Goal: Task Accomplishment & Management: Manage account settings

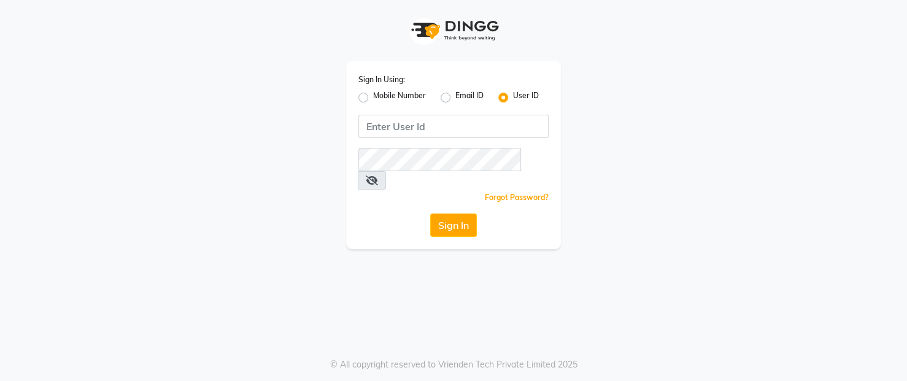
click at [373, 96] on label "Mobile Number" at bounding box center [399, 97] width 53 height 15
click at [373, 96] on input "Mobile Number" at bounding box center [377, 94] width 8 height 8
radio input "true"
radio input "false"
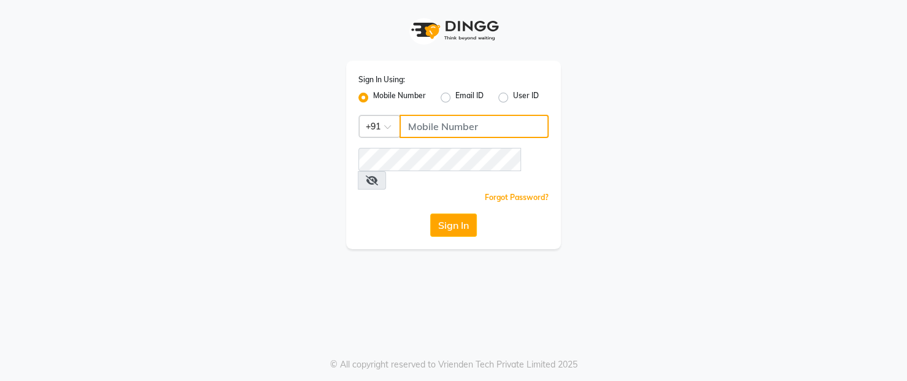
click at [456, 126] on input "Username" at bounding box center [474, 126] width 149 height 23
type input "9829026147"
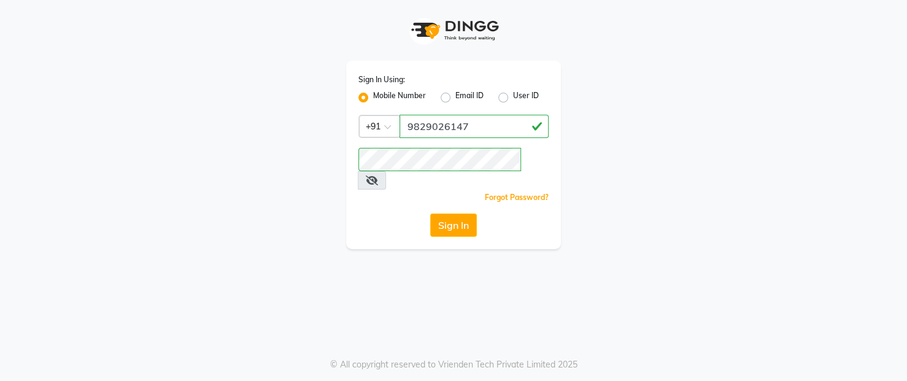
click at [378, 176] on icon at bounding box center [372, 181] width 12 height 10
click at [437, 214] on button "Sign In" at bounding box center [453, 225] width 47 height 23
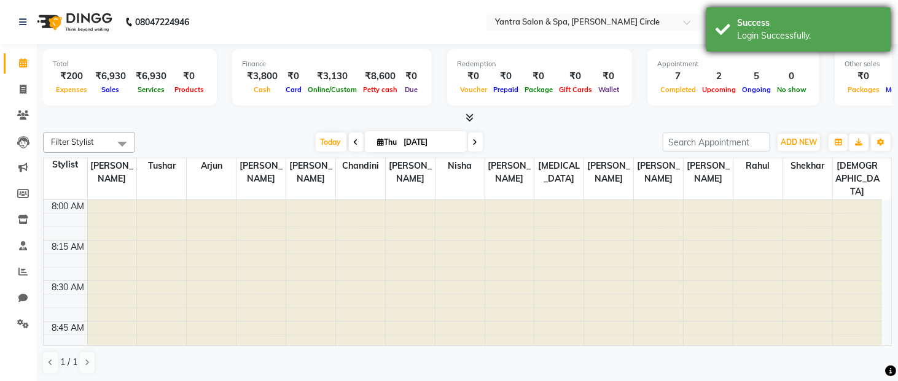
click at [737, 41] on div "Login Successfully." at bounding box center [809, 35] width 144 height 13
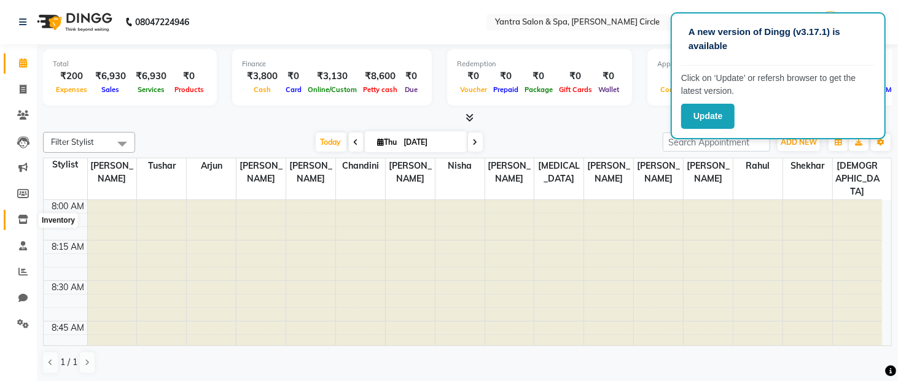
click at [28, 218] on span at bounding box center [22, 220] width 21 height 14
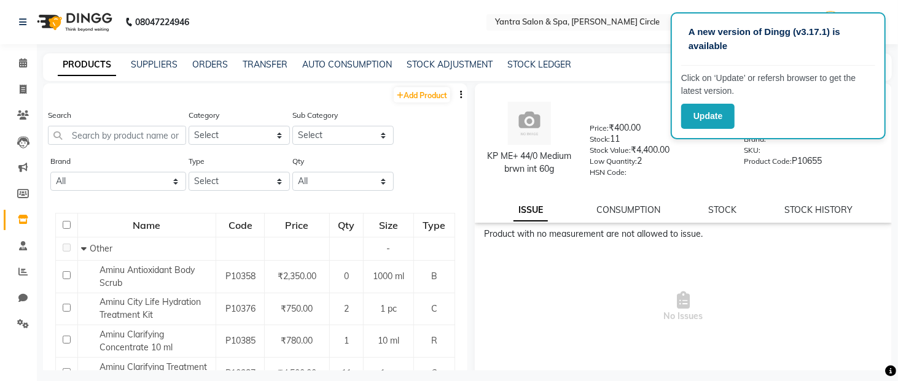
click at [68, 225] on input "checkbox" at bounding box center [67, 225] width 8 height 8
checkbox input "true"
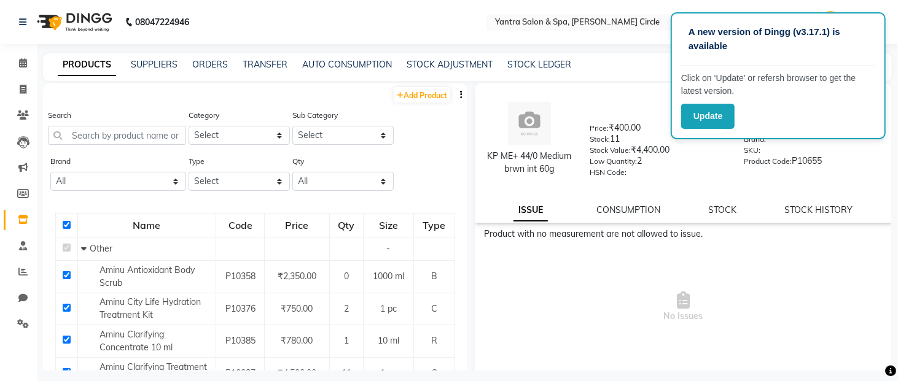
checkbox input "true"
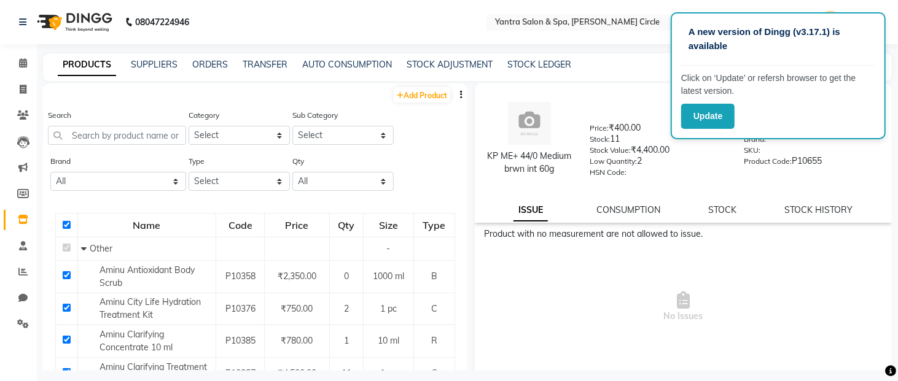
checkbox input "true"
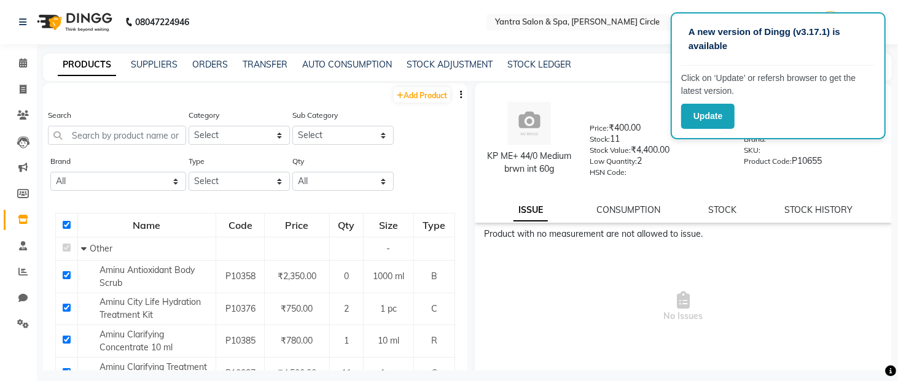
checkbox input "true"
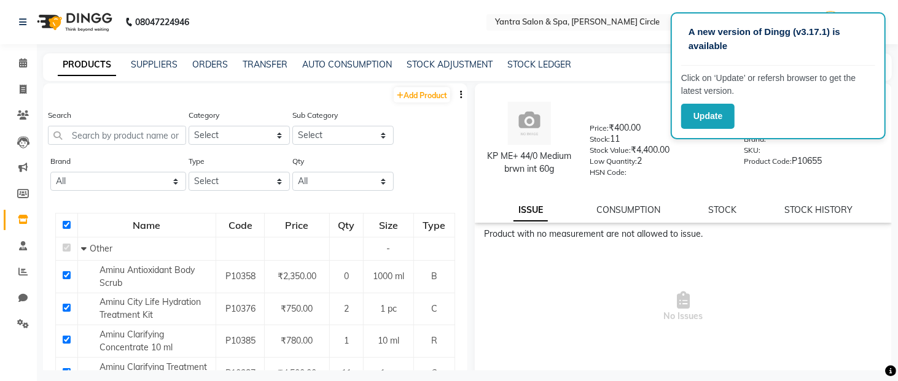
checkbox input "true"
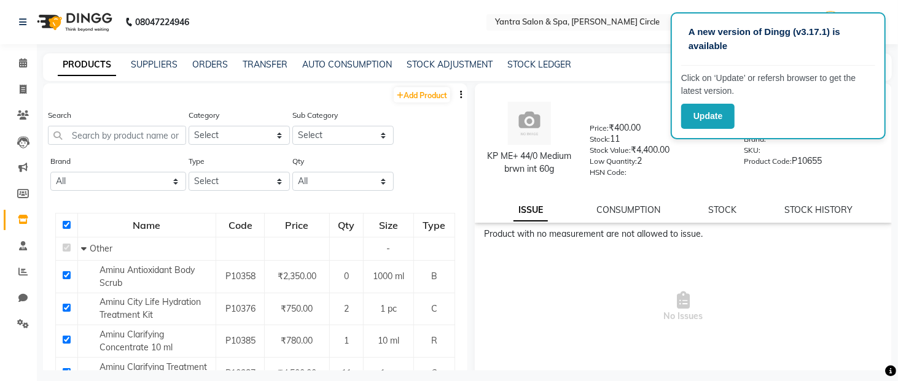
checkbox input "true"
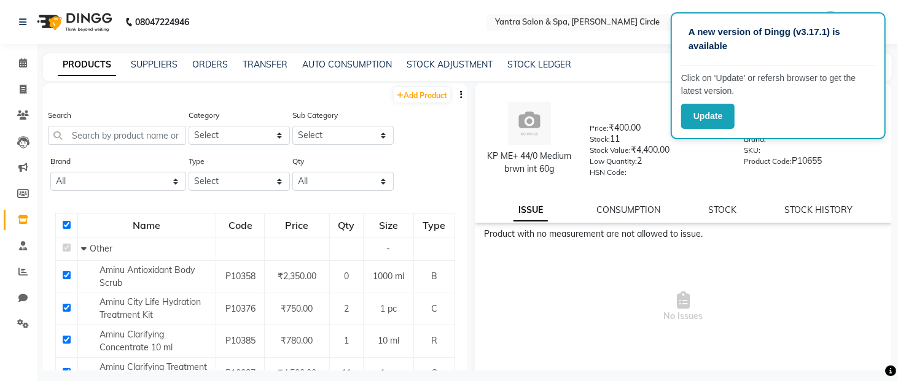
checkbox input "true"
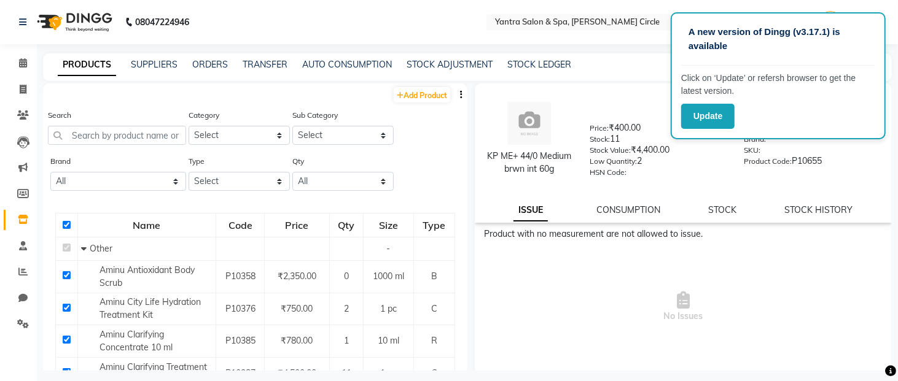
checkbox input "true"
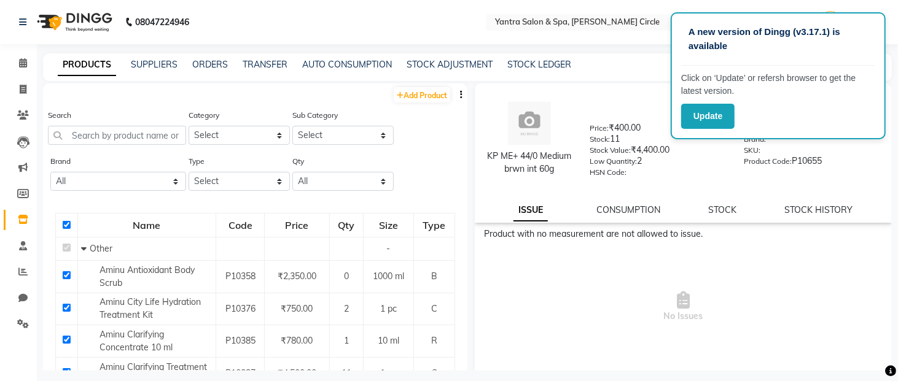
checkbox input "true"
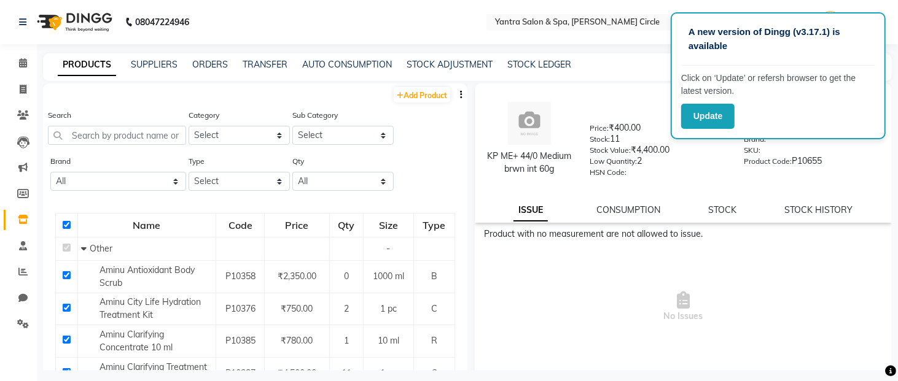
checkbox input "true"
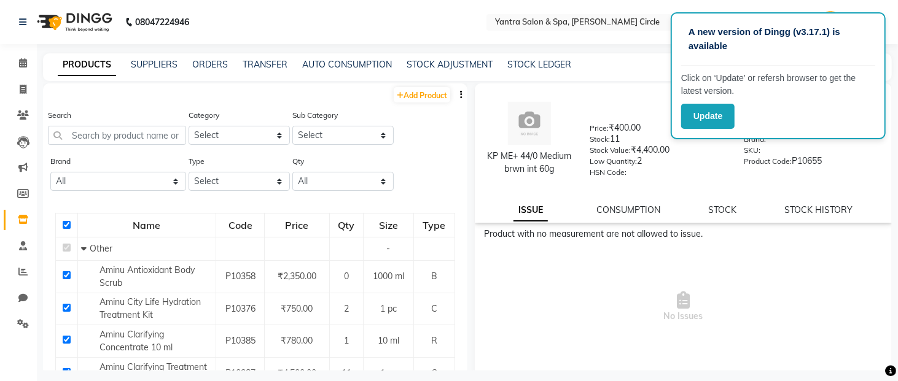
checkbox input "true"
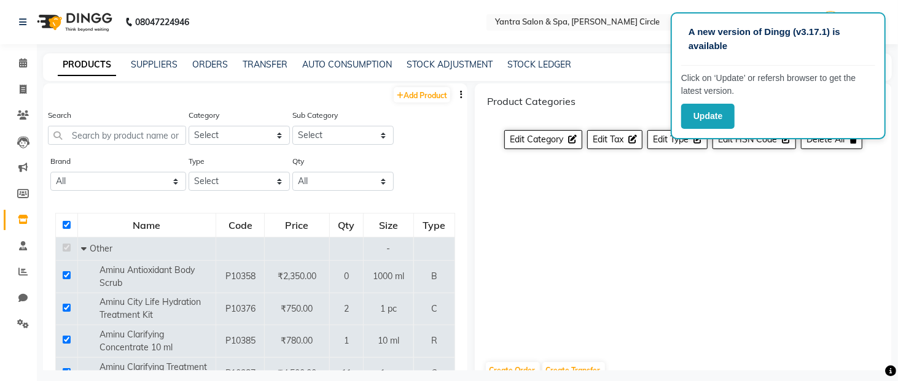
click at [724, 104] on button "Update" at bounding box center [707, 116] width 53 height 25
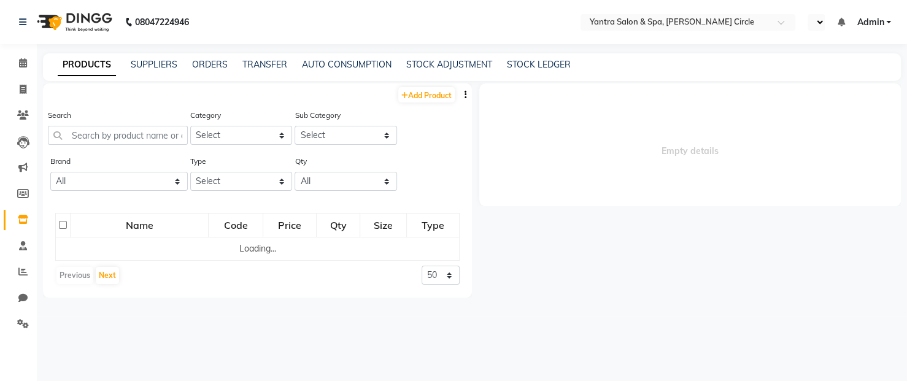
select select "en"
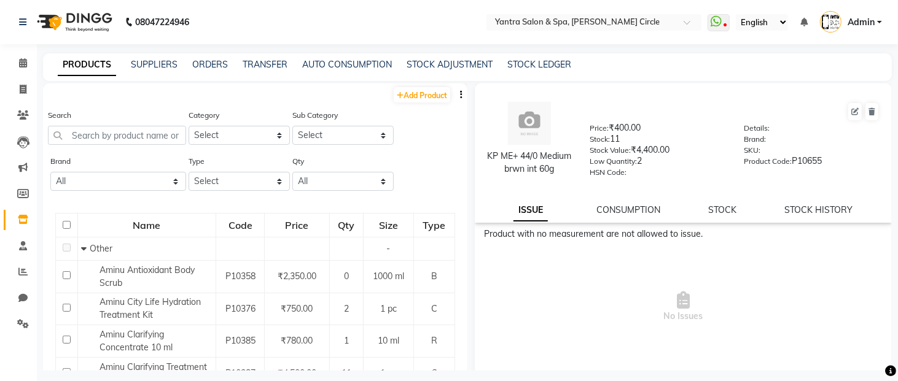
click at [67, 221] on input "checkbox" at bounding box center [67, 225] width 8 height 8
checkbox input "true"
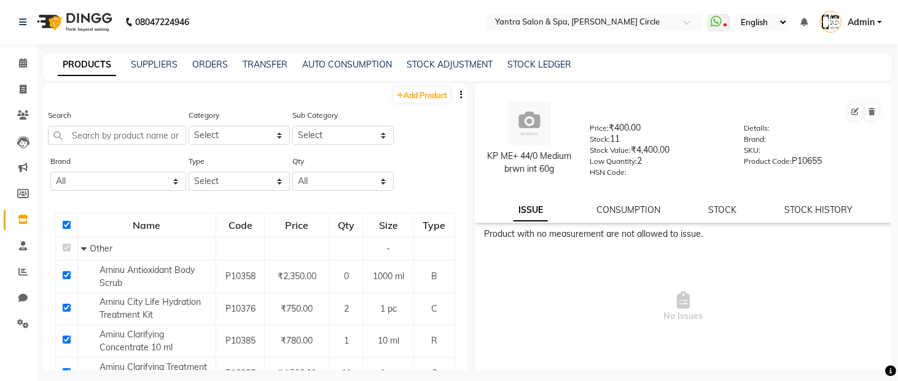
checkbox input "true"
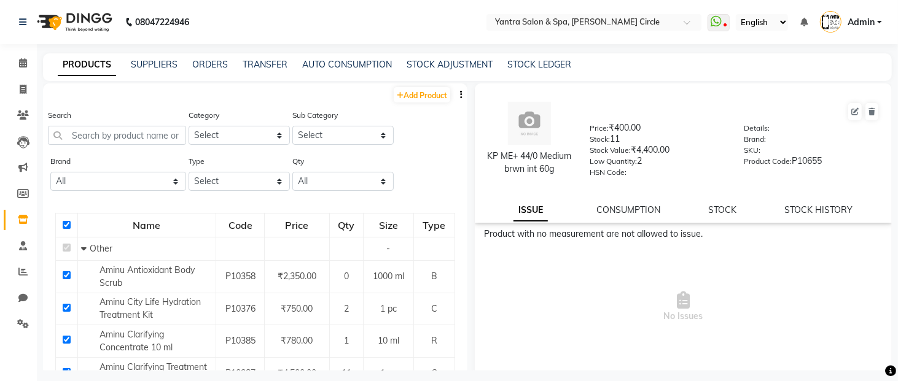
checkbox input "true"
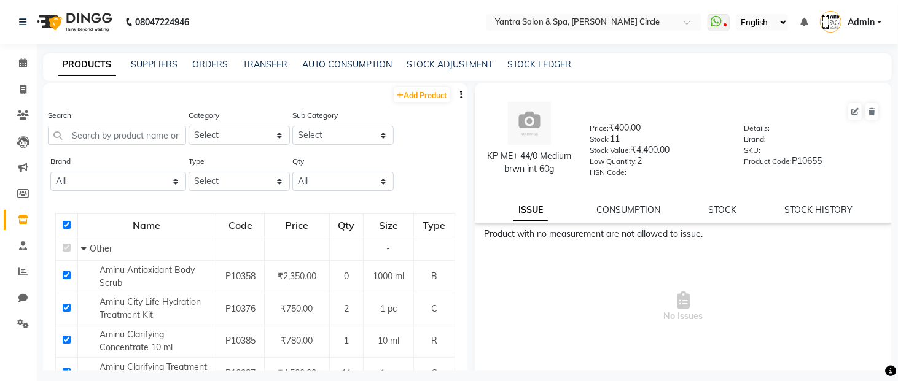
checkbox input "true"
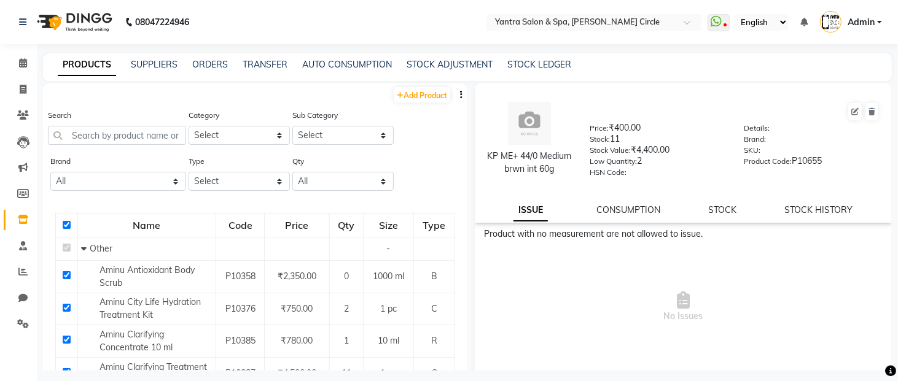
checkbox input "true"
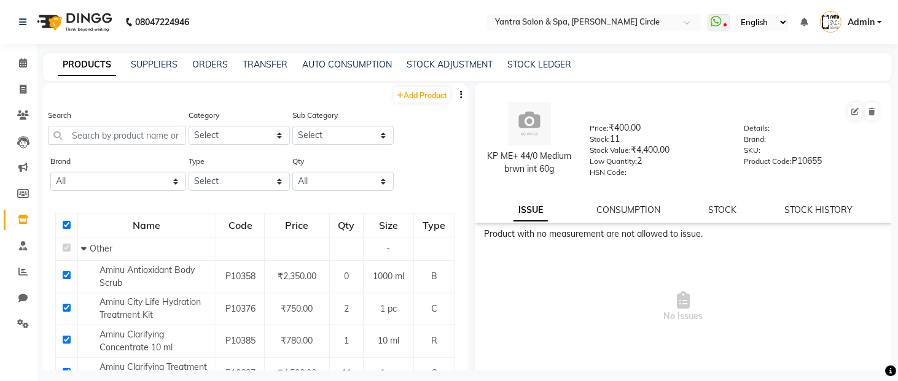
checkbox input "true"
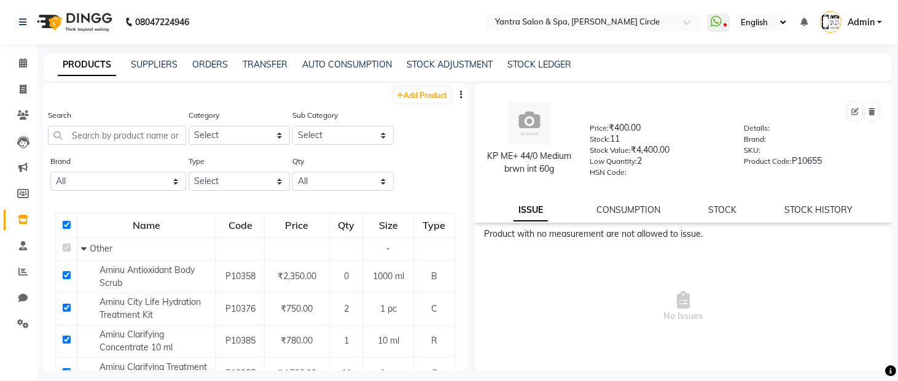
checkbox input "true"
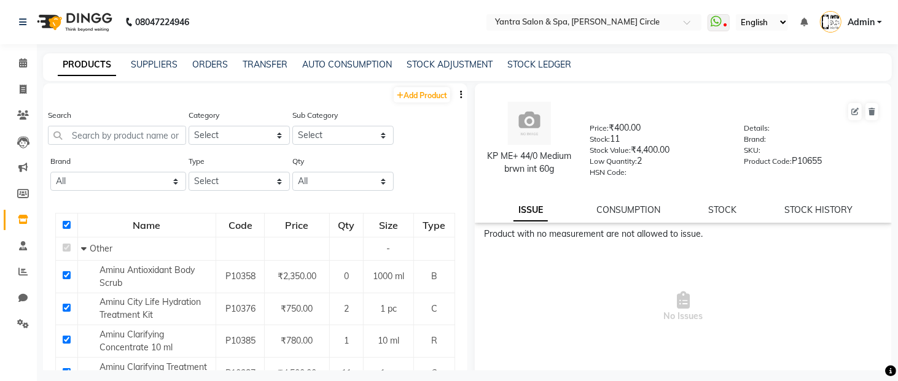
checkbox input "true"
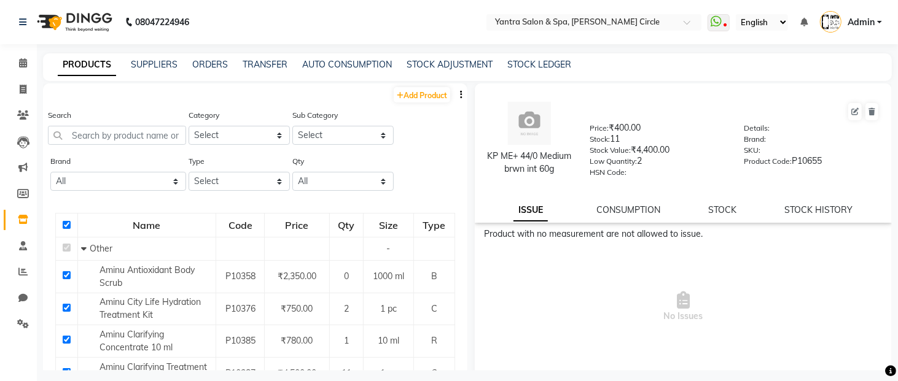
checkbox input "true"
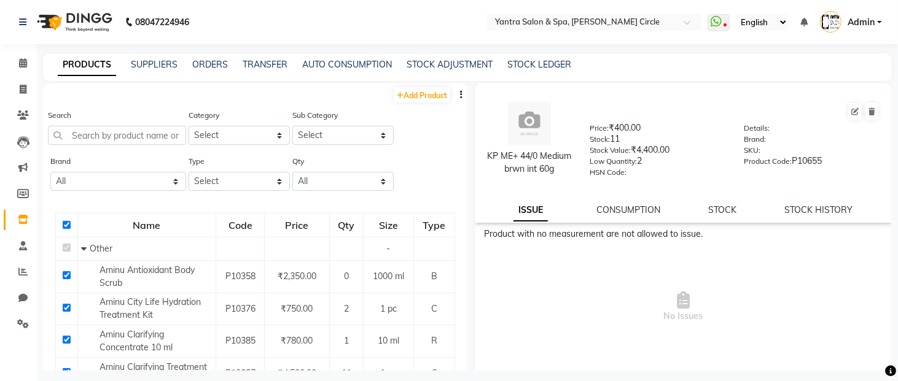
checkbox input "true"
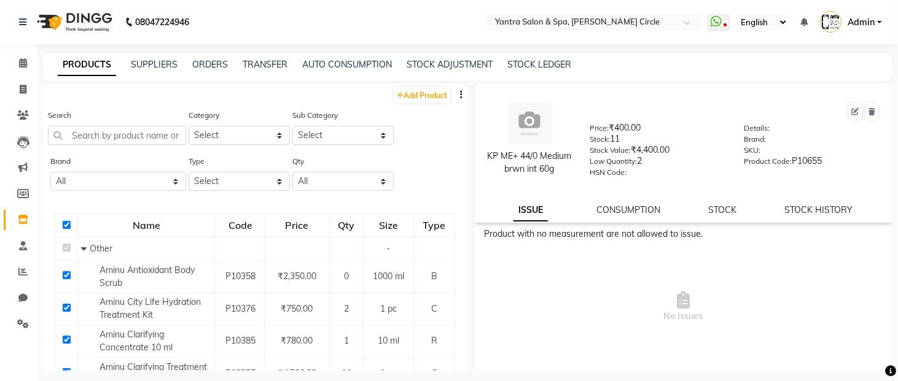
checkbox input "true"
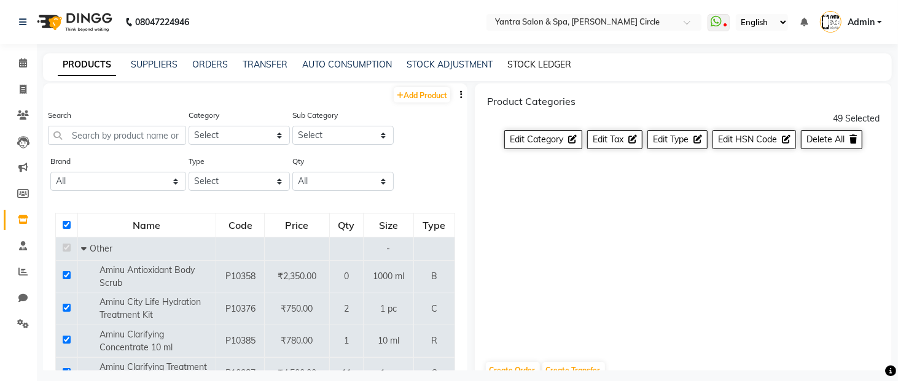
click at [556, 64] on link "STOCK LEDGER" at bounding box center [539, 64] width 64 height 11
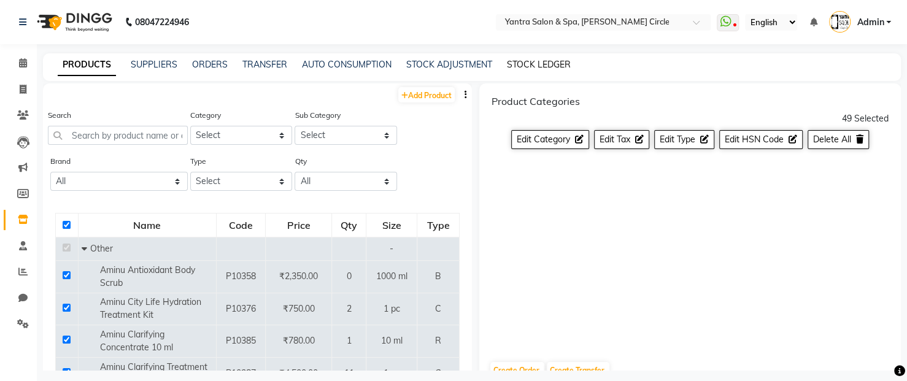
select select "all"
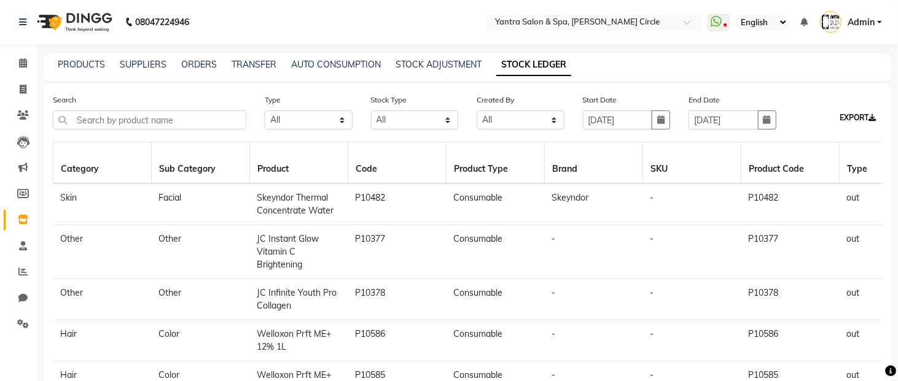
click at [855, 117] on button "EXPORT" at bounding box center [857, 117] width 46 height 21
click at [79, 63] on link "PRODUCTS" at bounding box center [81, 64] width 47 height 11
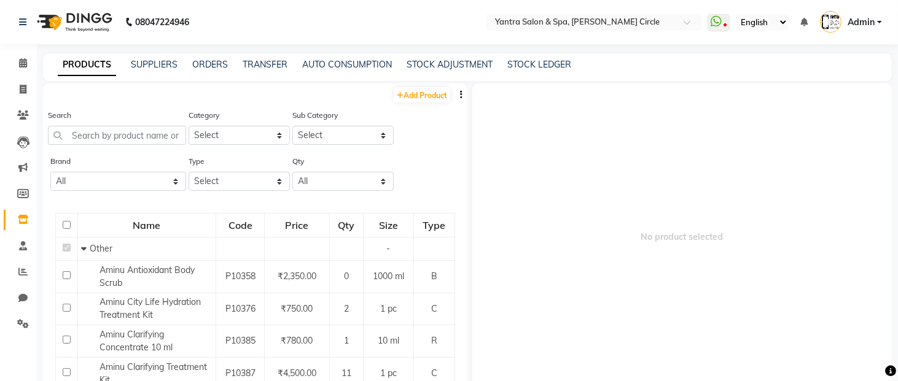
checkbox input "false"
click at [542, 61] on link "STOCK LEDGER" at bounding box center [539, 64] width 64 height 11
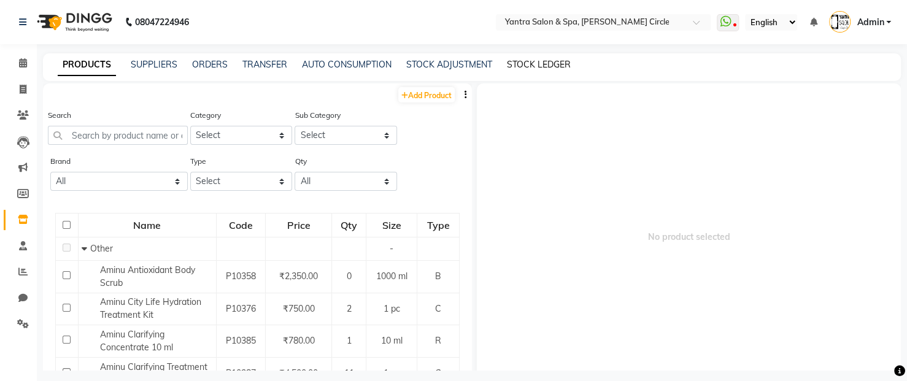
select select "all"
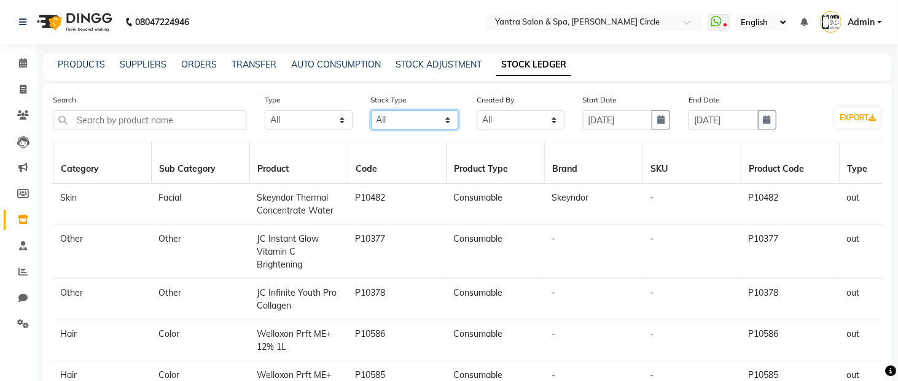
click at [428, 118] on select "Select All New Stock Adjustment Return Transfer In Other Internal Use Damaged E…" at bounding box center [415, 120] width 88 height 19
click at [626, 159] on th "Brand" at bounding box center [594, 163] width 98 height 42
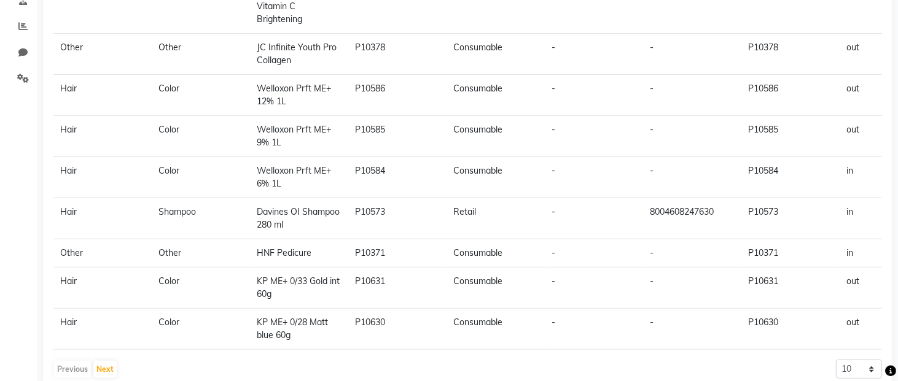
scroll to position [279, 0]
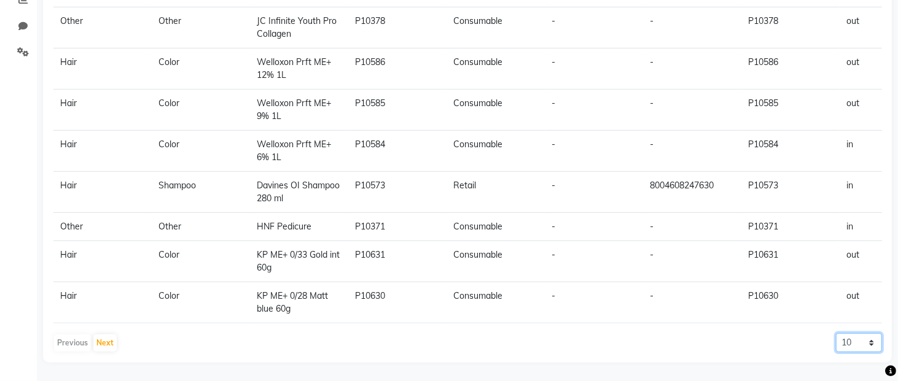
click at [861, 335] on select "10 20 50" at bounding box center [859, 342] width 46 height 19
select select "50"
click at [836, 333] on select "10 20 50" at bounding box center [859, 342] width 46 height 19
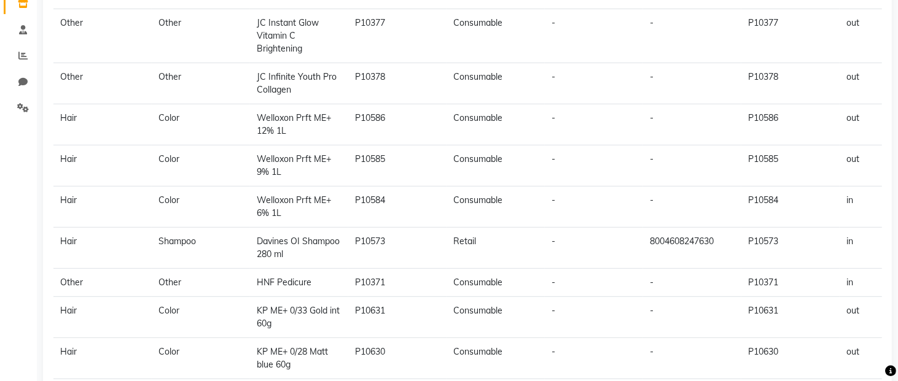
scroll to position [0, 0]
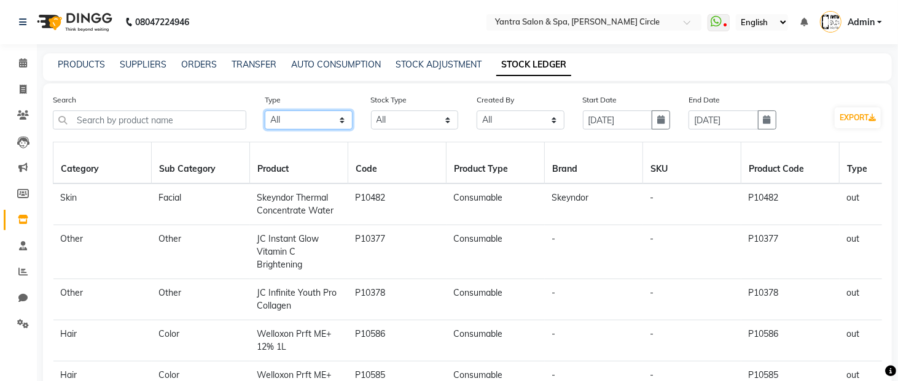
click at [341, 126] on select "Select All In Out" at bounding box center [309, 120] width 88 height 19
click at [87, 65] on link "PRODUCTS" at bounding box center [81, 64] width 47 height 11
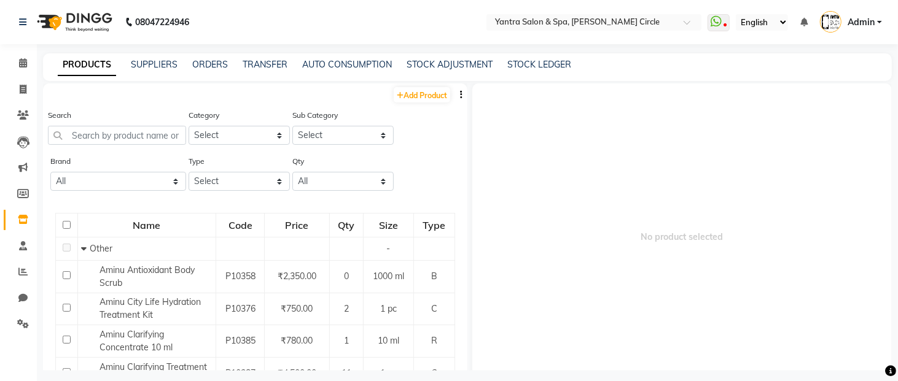
click at [460, 96] on icon "button" at bounding box center [461, 94] width 2 height 9
click at [419, 103] on div "EXPORT" at bounding box center [413, 102] width 40 height 15
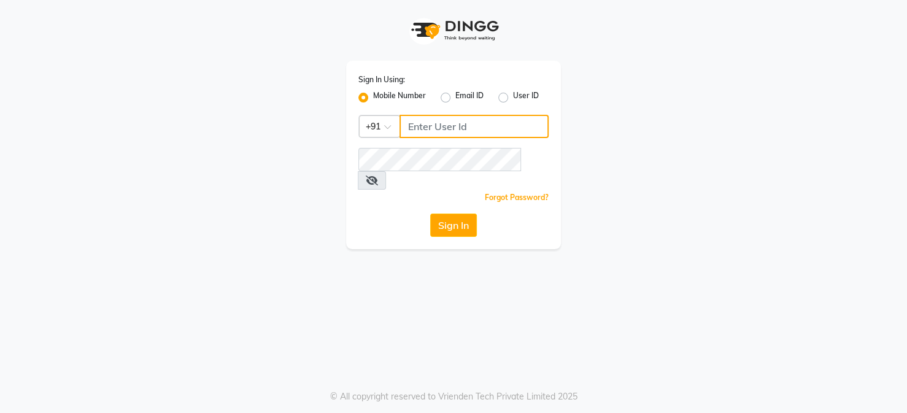
click at [457, 128] on input "Username" at bounding box center [474, 126] width 149 height 23
type input "9829026147"
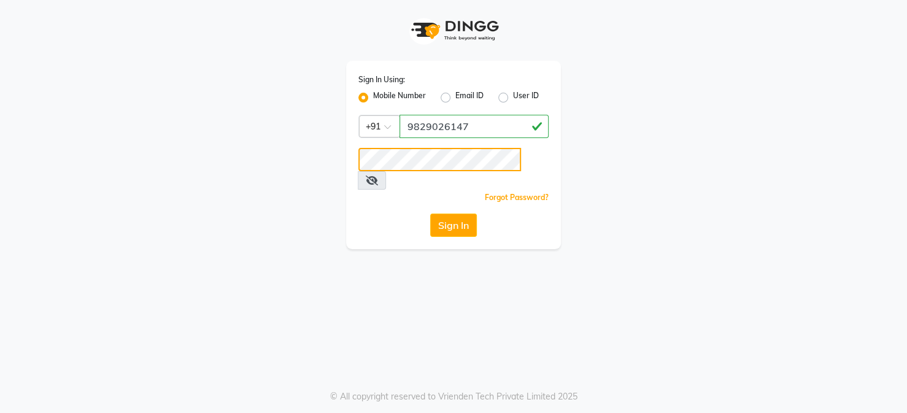
click at [430, 214] on button "Sign In" at bounding box center [453, 225] width 47 height 23
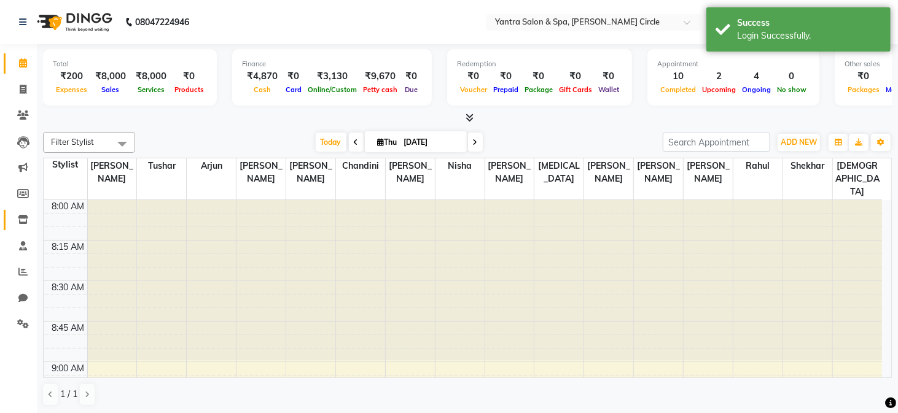
drag, startPoint x: 25, startPoint y: 228, endPoint x: 27, endPoint y: 221, distance: 7.2
click at [25, 228] on link "Inventory" at bounding box center [18, 220] width 29 height 20
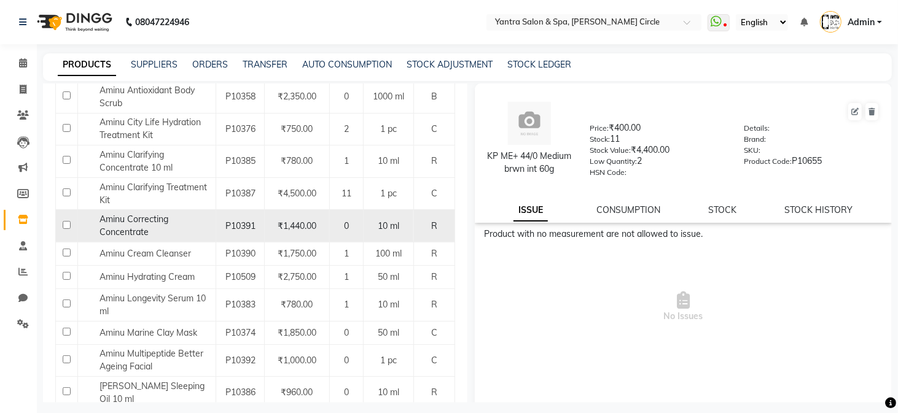
scroll to position [246, 0]
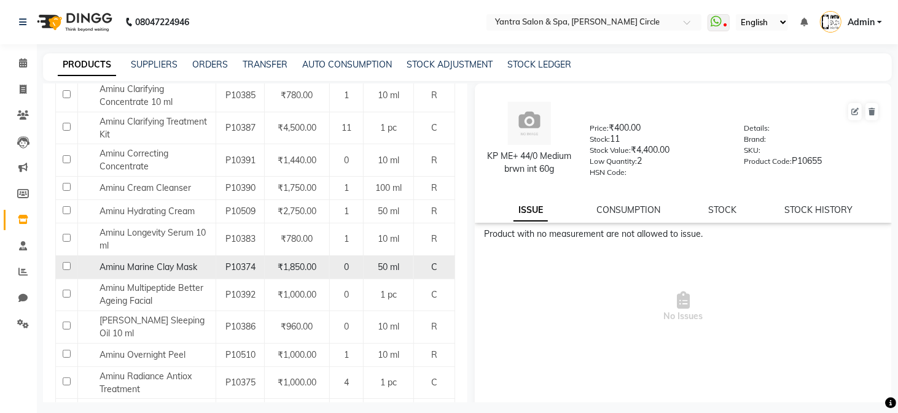
click at [144, 274] on td "Aminu Marine Clay Mask" at bounding box center [147, 266] width 138 height 23
click at [157, 268] on span "Aminu Marine Clay Mask" at bounding box center [148, 267] width 98 height 11
select select
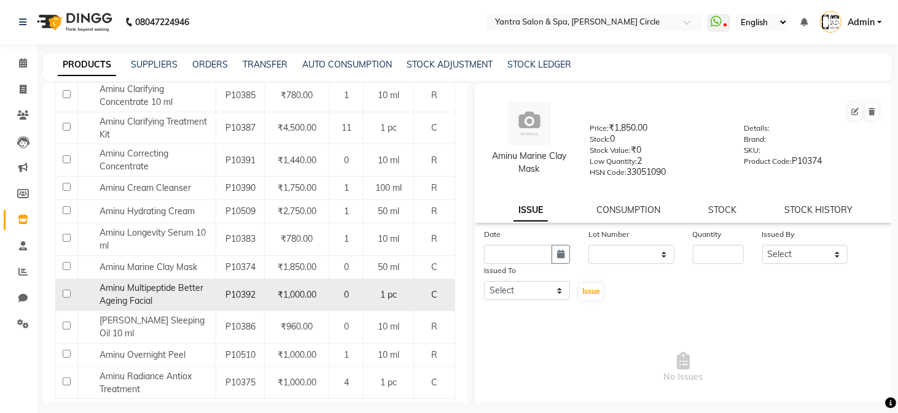
click at [173, 289] on span "Aminu Multipeptide Better Ageing Facial" at bounding box center [151, 294] width 104 height 24
select select
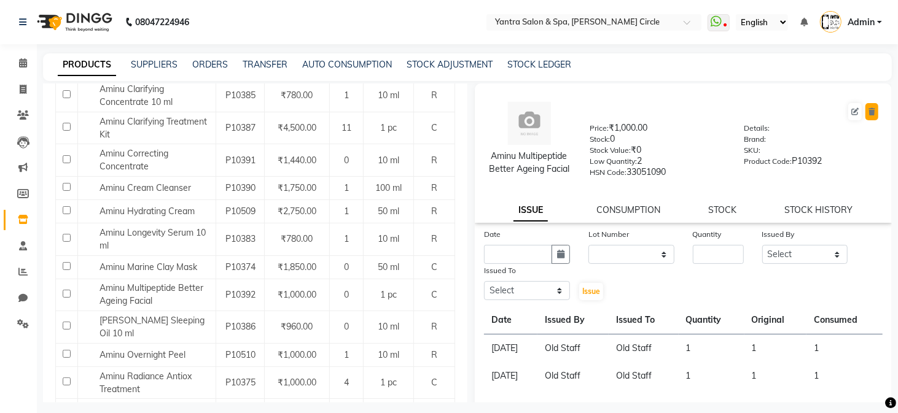
click at [868, 114] on icon at bounding box center [871, 111] width 7 height 7
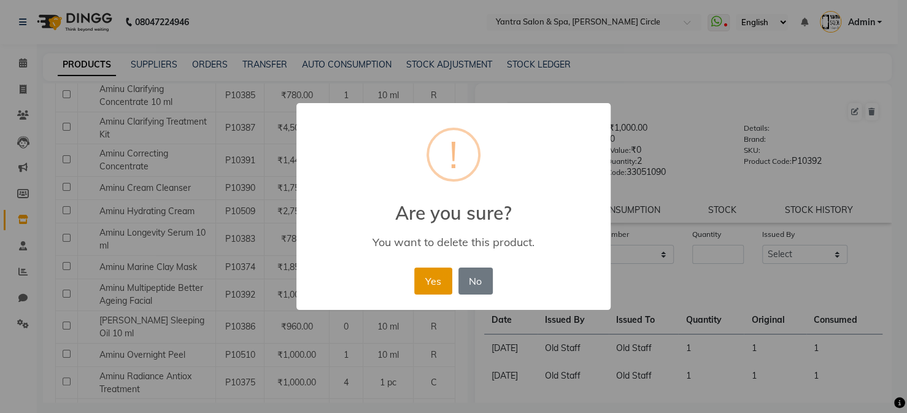
click at [448, 278] on button "Yes" at bounding box center [432, 281] width 37 height 27
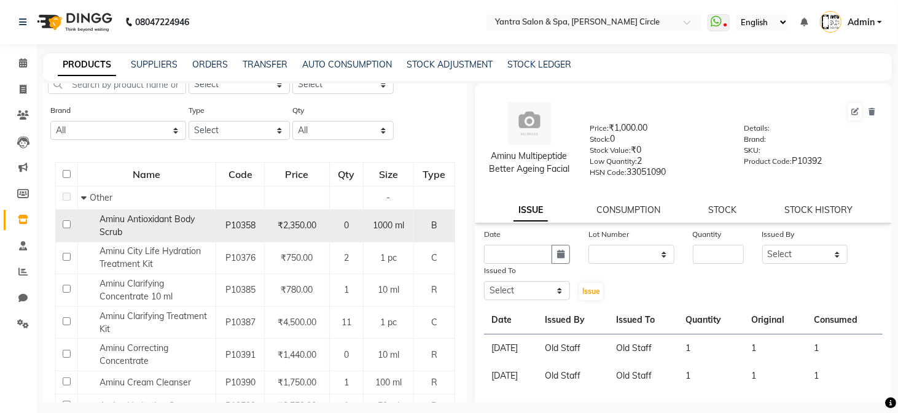
scroll to position [0, 0]
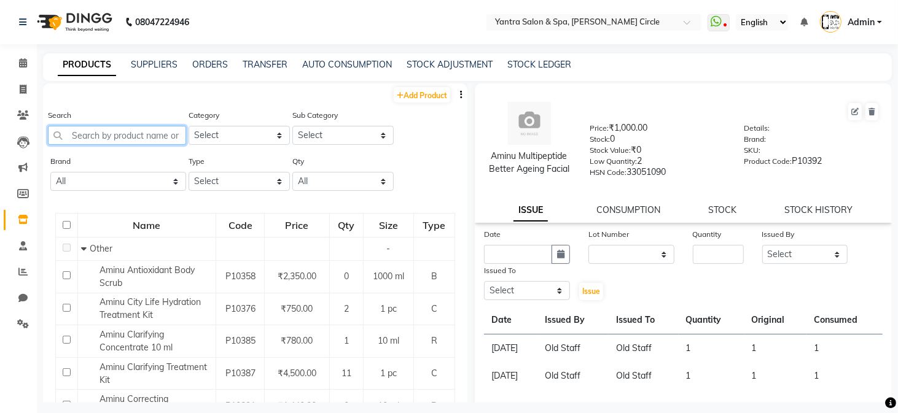
click at [157, 140] on input "text" at bounding box center [117, 135] width 138 height 19
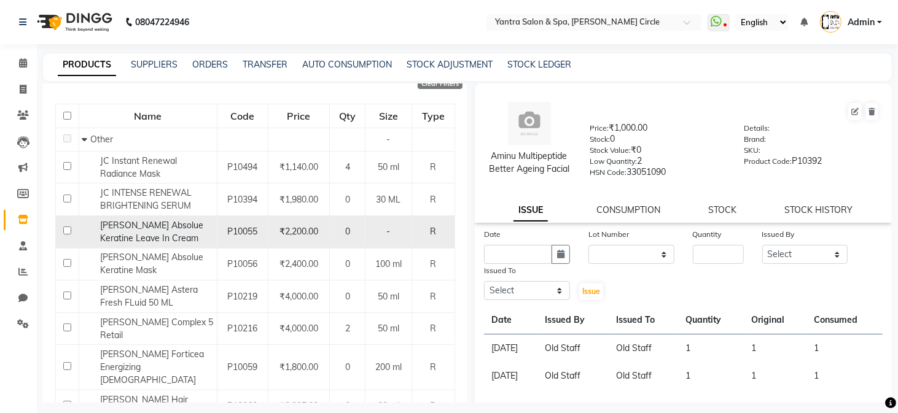
scroll to position [184, 0]
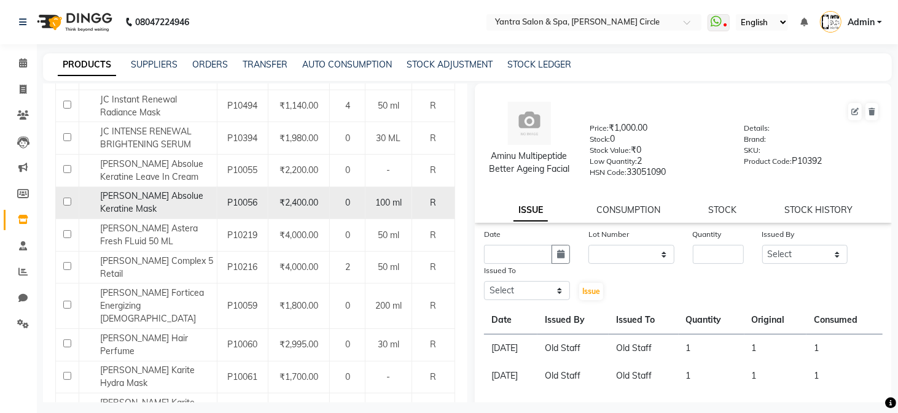
type input "[PERSON_NAME]"
click at [68, 202] on input "checkbox" at bounding box center [67, 202] width 8 height 8
checkbox input "true"
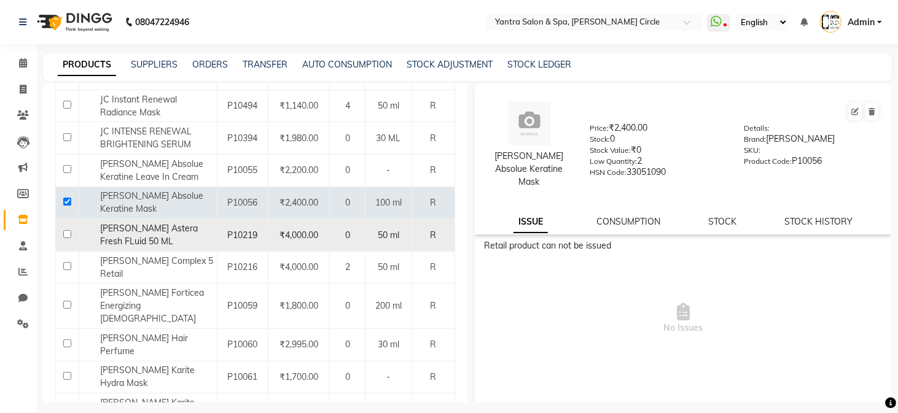
click at [64, 230] on input "checkbox" at bounding box center [67, 234] width 8 height 8
checkbox input "true"
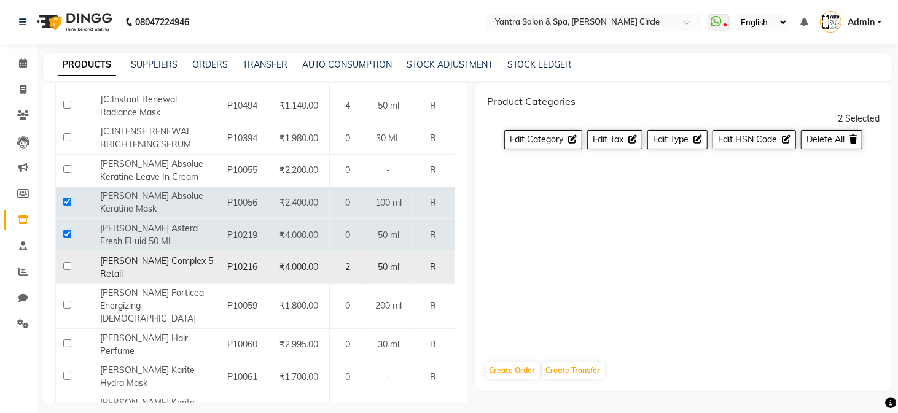
click at [69, 262] on input "checkbox" at bounding box center [67, 266] width 8 height 8
checkbox input "true"
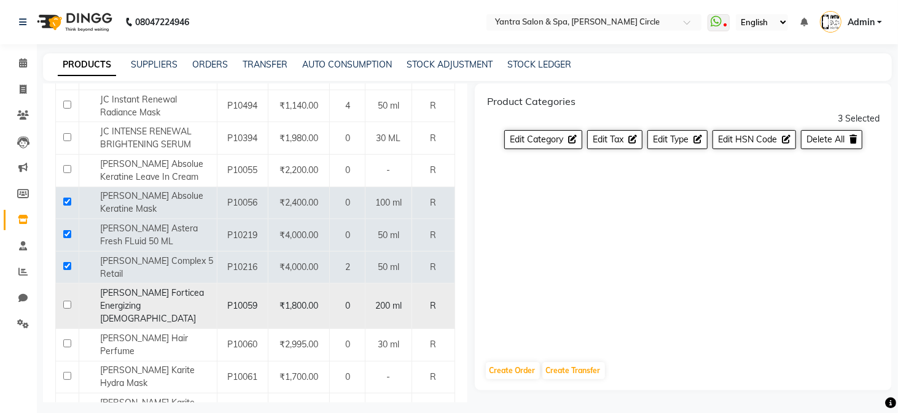
click at [65, 301] on input "checkbox" at bounding box center [67, 305] width 8 height 8
checkbox input "true"
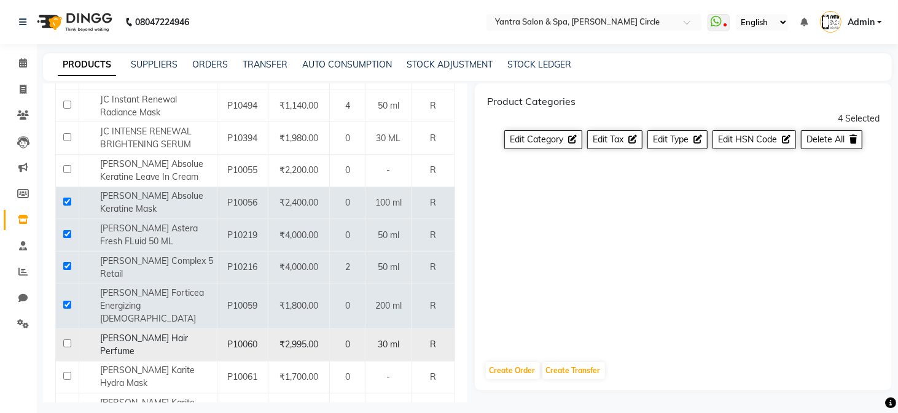
click at [63, 340] on input "checkbox" at bounding box center [67, 344] width 8 height 8
checkbox input "true"
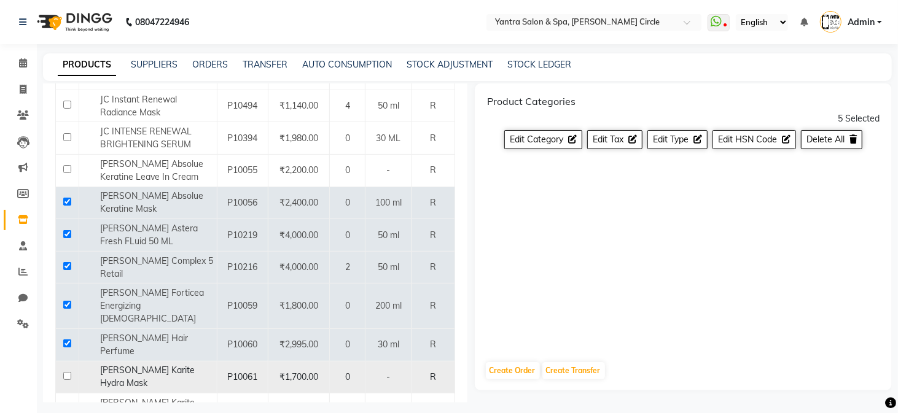
click at [68, 372] on input "checkbox" at bounding box center [67, 376] width 8 height 8
checkbox input "true"
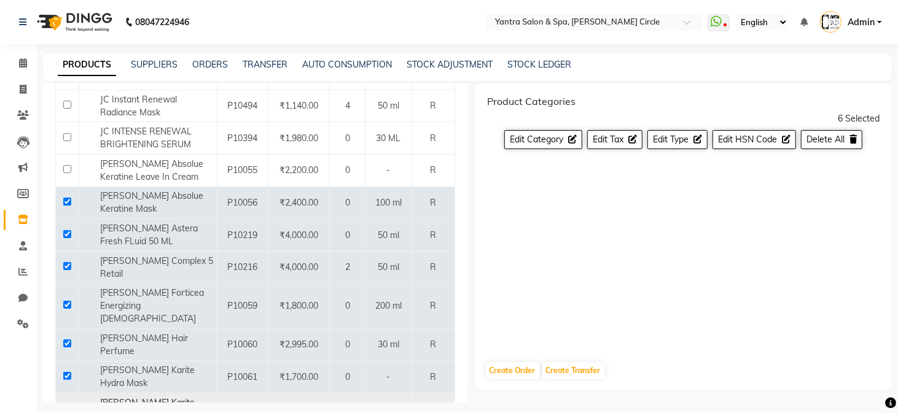
click at [68, 404] on input "checkbox" at bounding box center [67, 408] width 8 height 8
checkbox input "true"
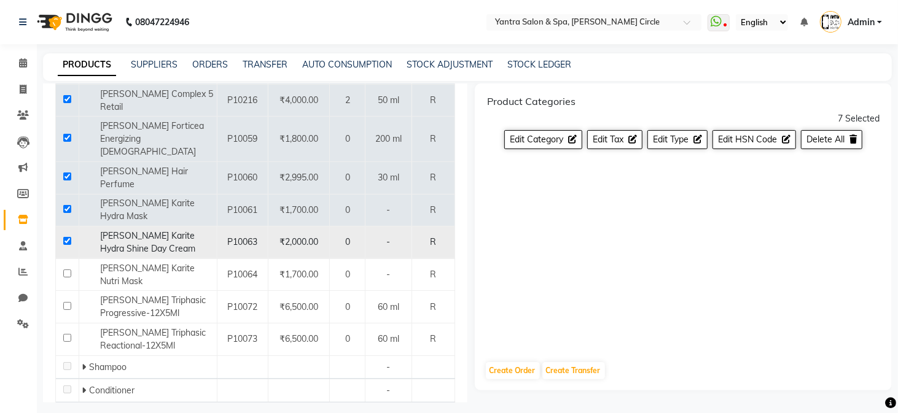
scroll to position [360, 0]
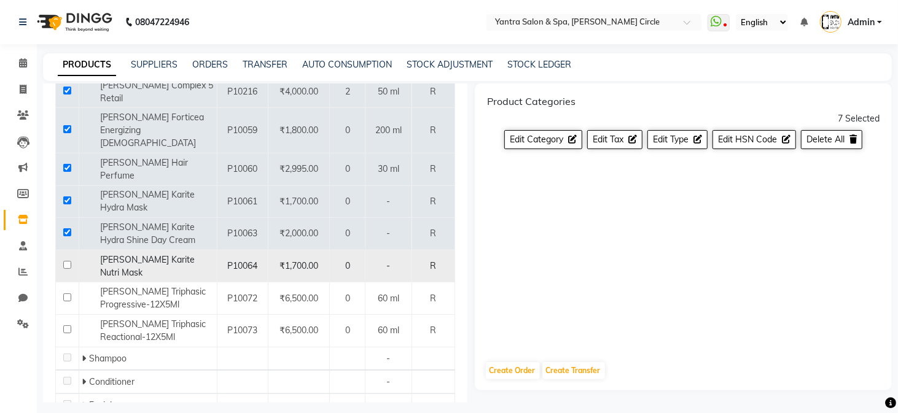
click at [71, 250] on td at bounding box center [67, 266] width 23 height 33
click at [67, 261] on input "checkbox" at bounding box center [67, 265] width 8 height 8
checkbox input "true"
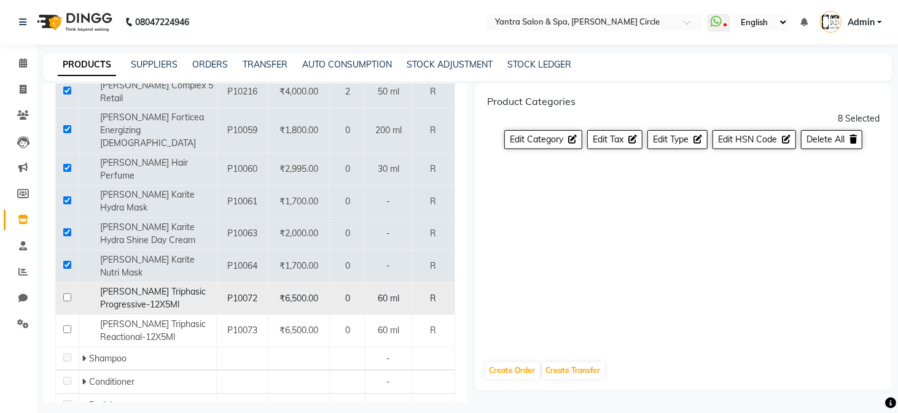
click at [64, 293] on input "checkbox" at bounding box center [67, 297] width 8 height 8
checkbox input "true"
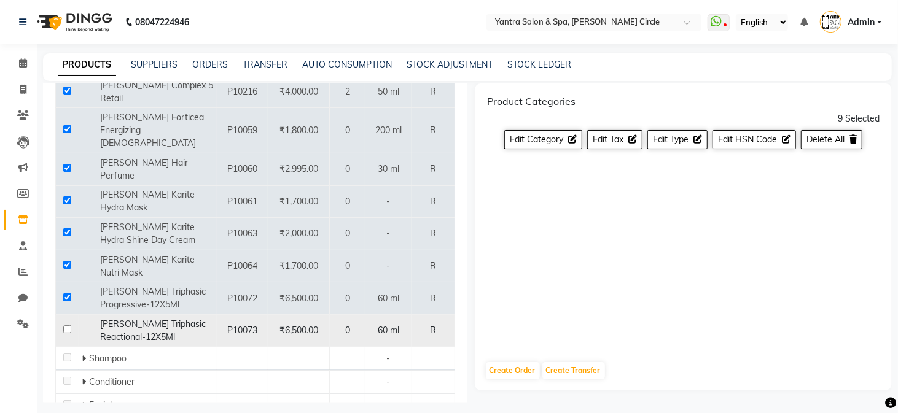
click at [65, 325] on input "checkbox" at bounding box center [67, 329] width 8 height 8
checkbox input "true"
click at [820, 141] on span "Delete All" at bounding box center [825, 139] width 38 height 11
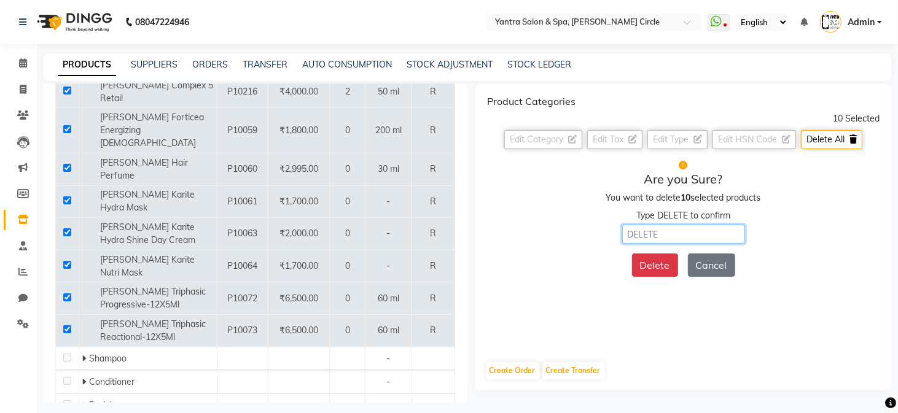
click at [681, 233] on input "text" at bounding box center [683, 234] width 123 height 19
type input "d"
type input "DELETE"
click at [659, 268] on button "Delete" at bounding box center [655, 265] width 46 height 23
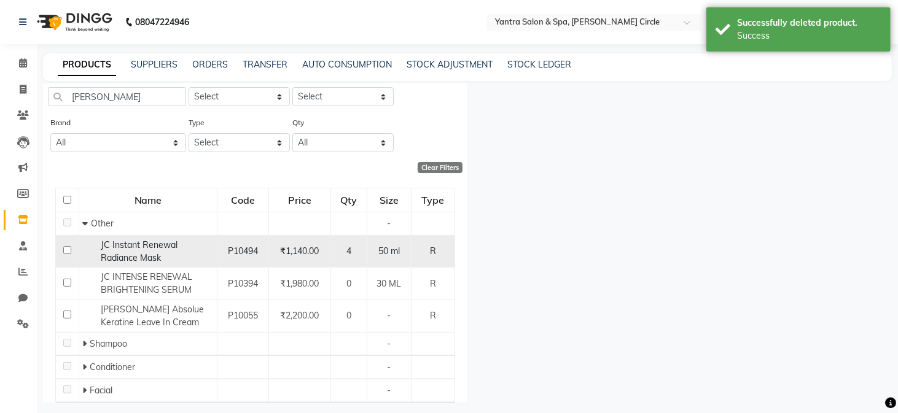
scroll to position [74, 0]
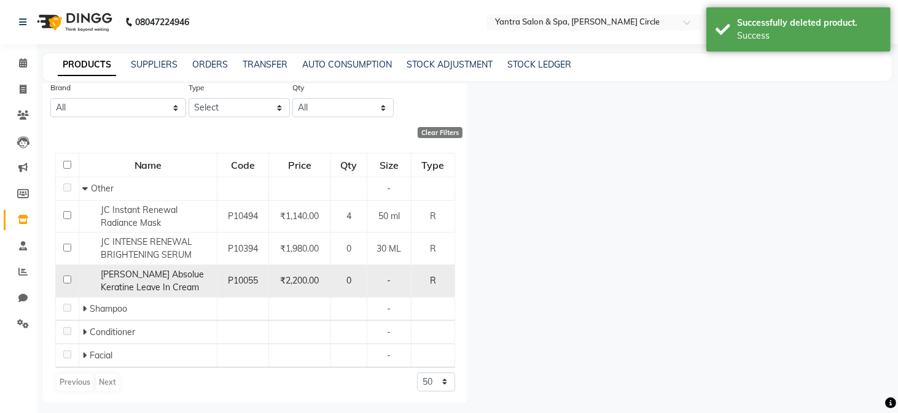
click at [72, 281] on td at bounding box center [67, 281] width 23 height 33
click at [66, 280] on input "checkbox" at bounding box center [67, 280] width 8 height 8
checkbox input "true"
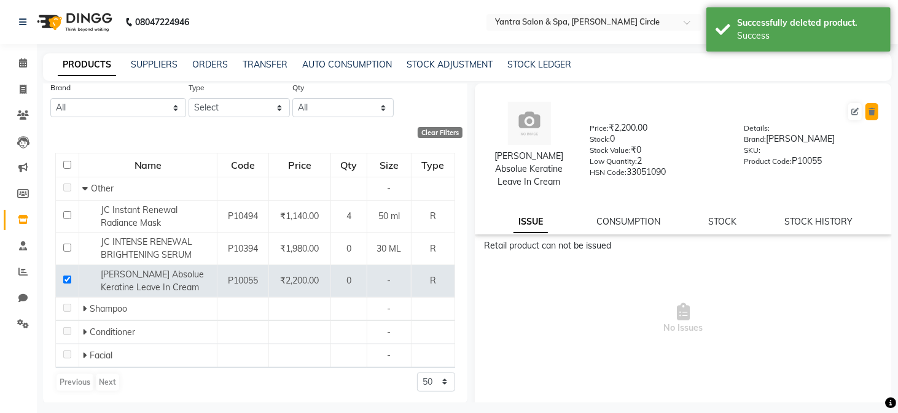
click at [868, 111] on icon at bounding box center [871, 111] width 7 height 7
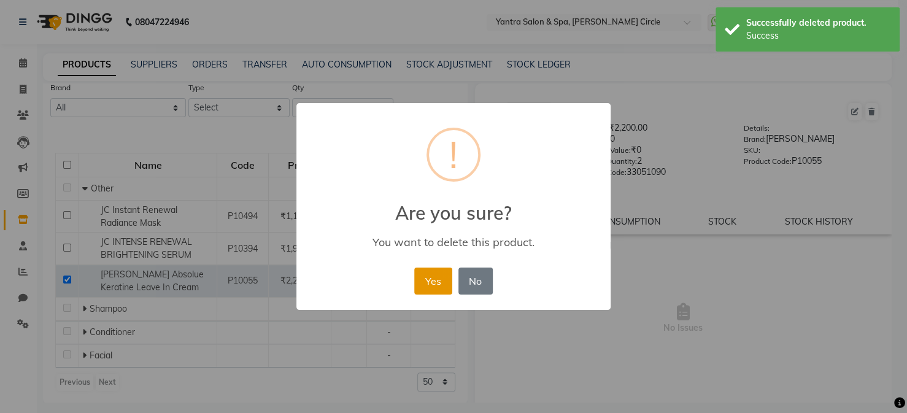
click at [430, 290] on button "Yes" at bounding box center [432, 281] width 37 height 27
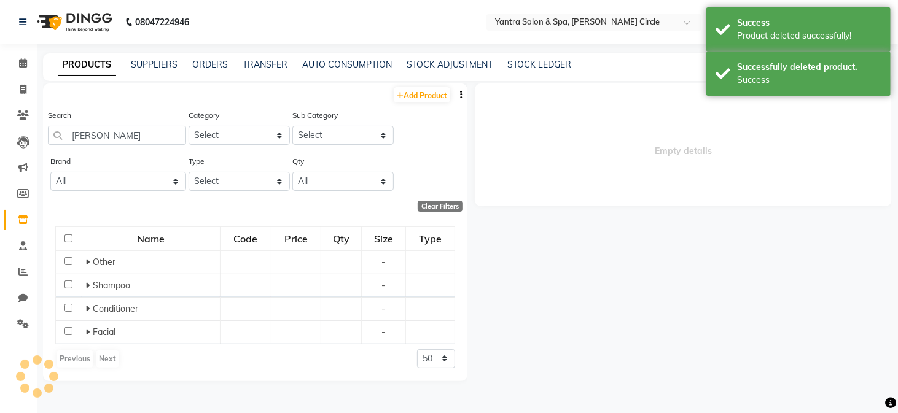
scroll to position [0, 0]
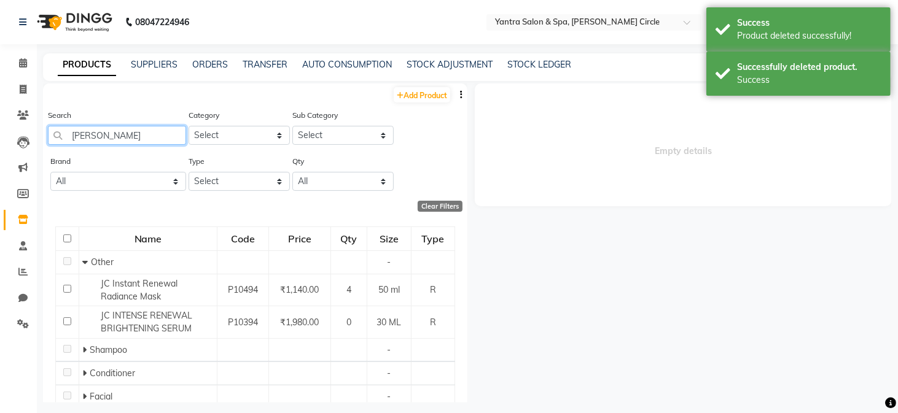
click at [120, 132] on input "[PERSON_NAME]" at bounding box center [117, 135] width 138 height 19
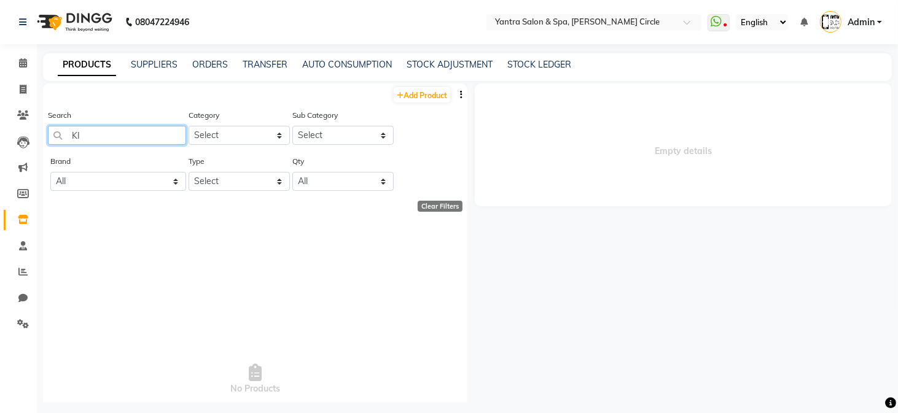
type input "K"
type input "k"
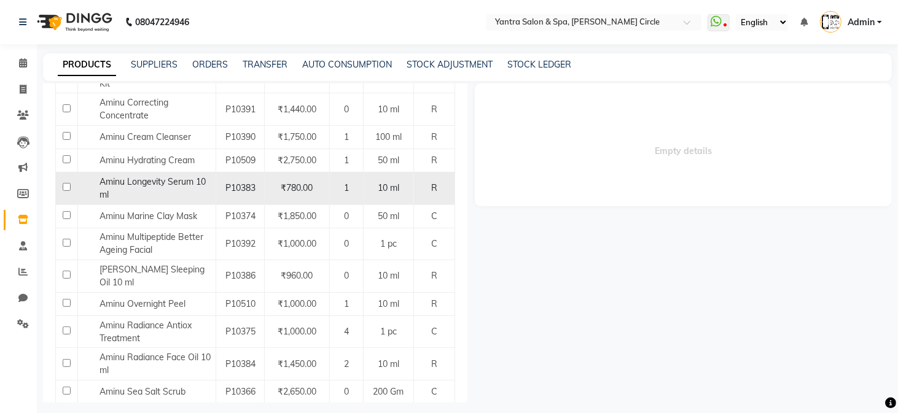
scroll to position [307, 0]
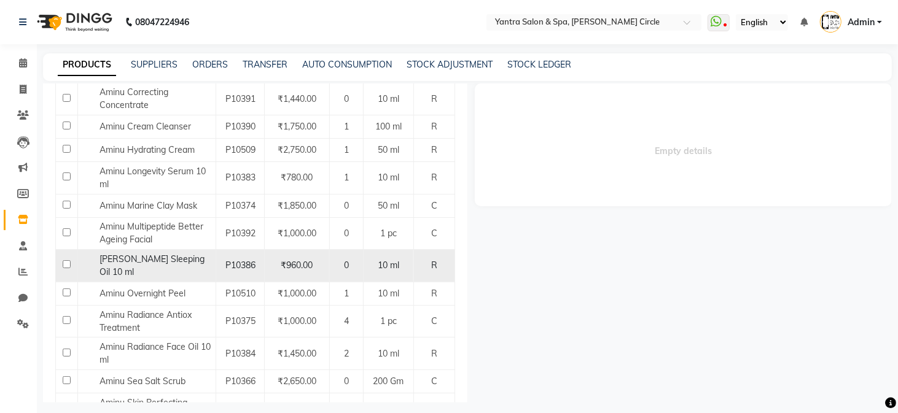
click at [182, 256] on span "[PERSON_NAME] Sleeping Oil 10 ml" at bounding box center [151, 266] width 105 height 24
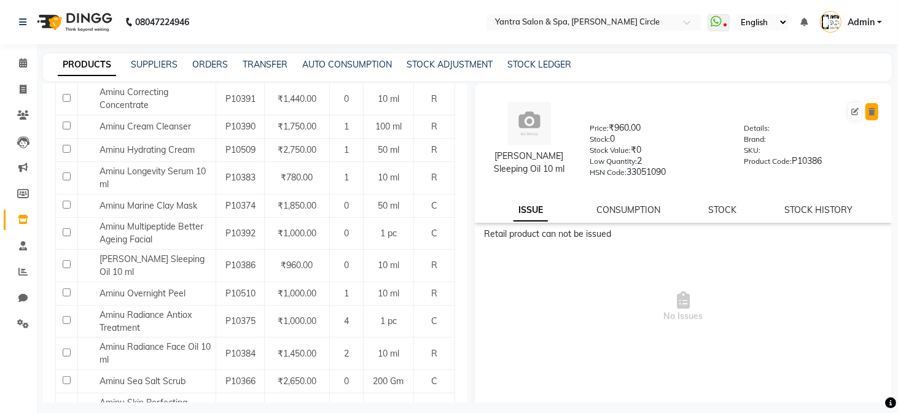
click at [868, 112] on icon at bounding box center [871, 111] width 7 height 7
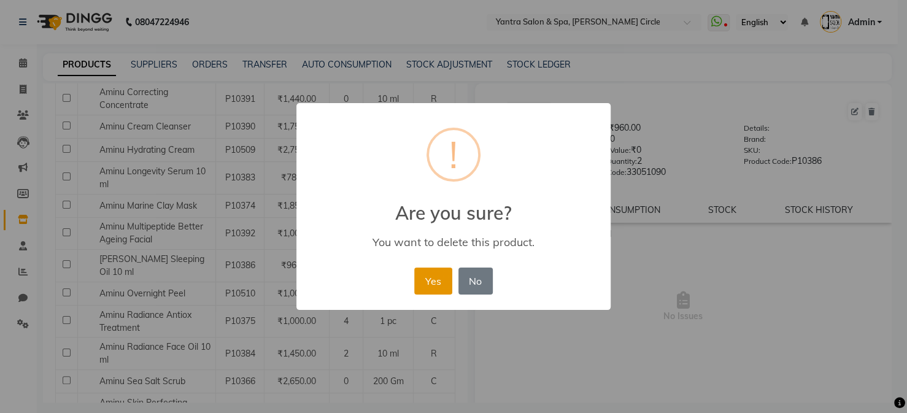
click at [429, 285] on button "Yes" at bounding box center [432, 281] width 37 height 27
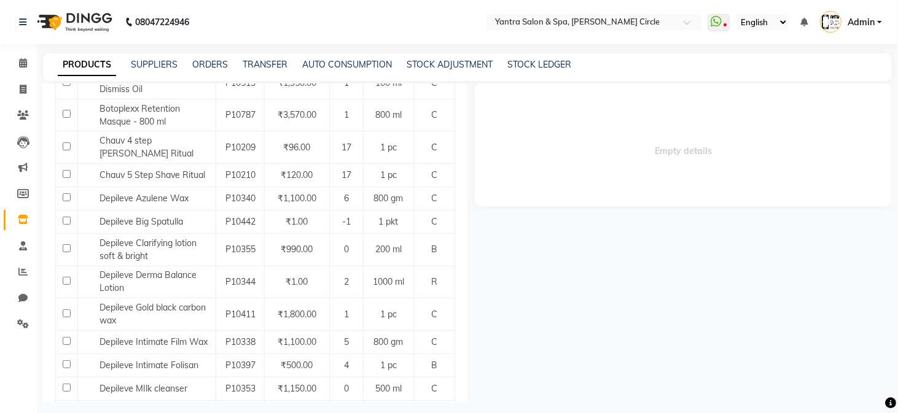
scroll to position [1228, 0]
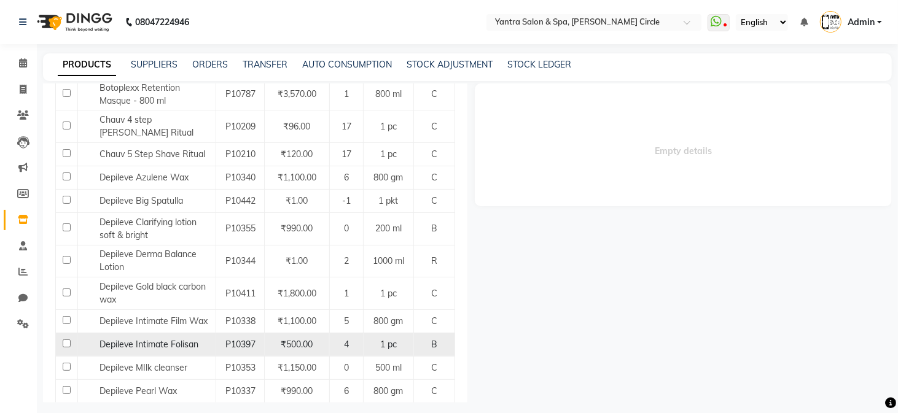
click at [172, 339] on span "Depileve Intimate Folisan" at bounding box center [148, 344] width 99 height 11
select select
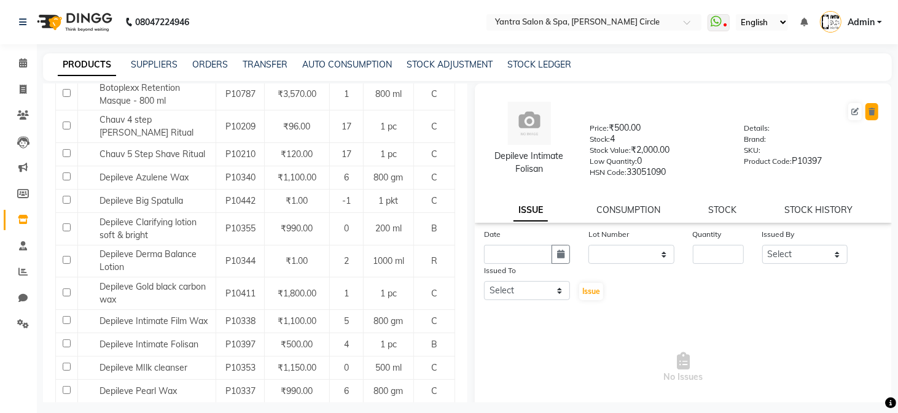
click at [866, 115] on button at bounding box center [871, 111] width 13 height 17
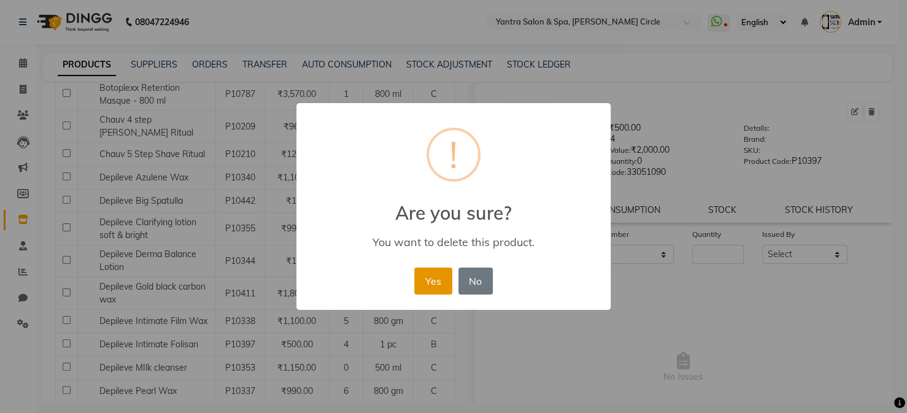
click at [439, 284] on button "Yes" at bounding box center [432, 281] width 37 height 27
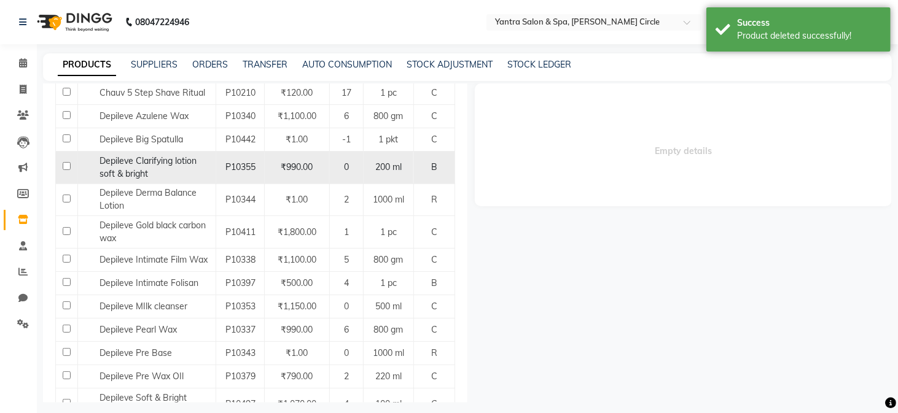
scroll to position [1105, 0]
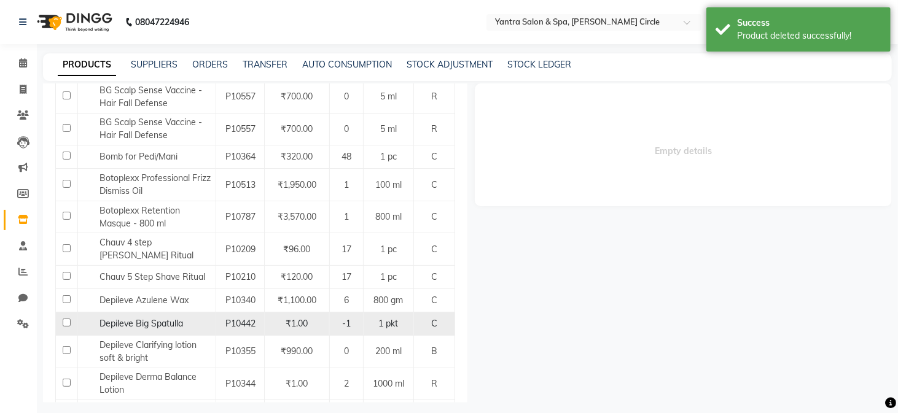
click at [160, 318] on span "Depileve Big Spatulla" at bounding box center [140, 323] width 83 height 11
select select
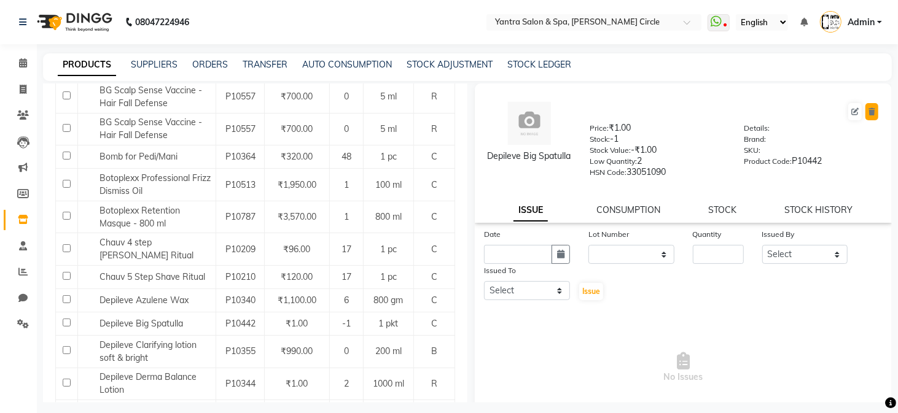
click at [865, 116] on button at bounding box center [871, 111] width 13 height 17
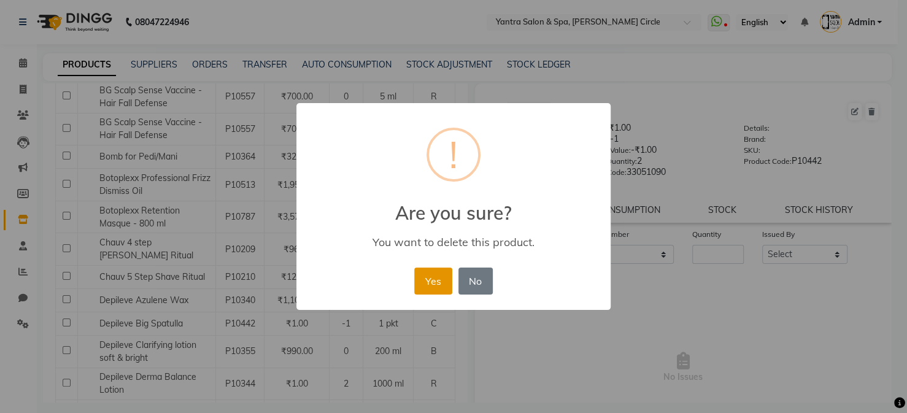
click at [430, 281] on button "Yes" at bounding box center [432, 281] width 37 height 27
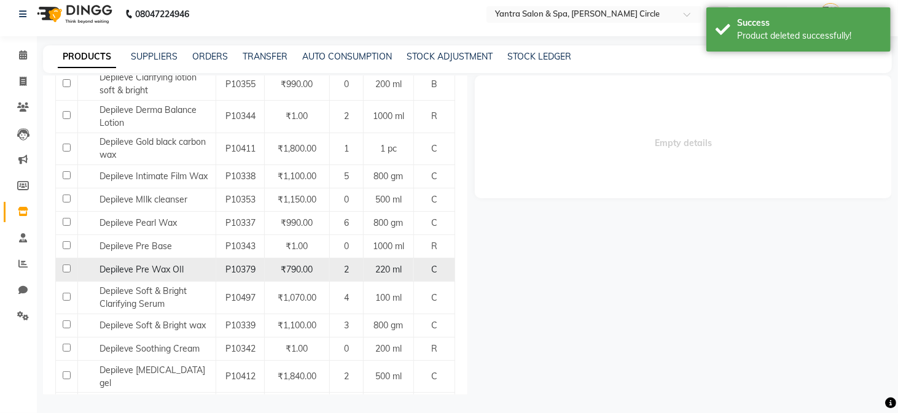
scroll to position [1316, 0]
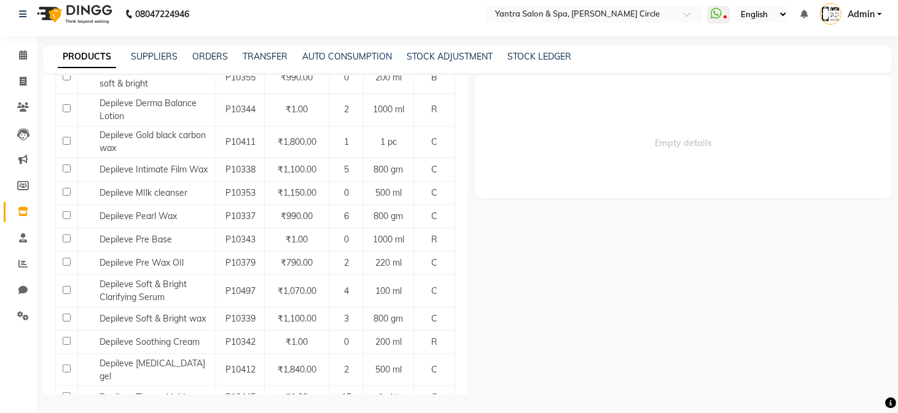
select select "500"
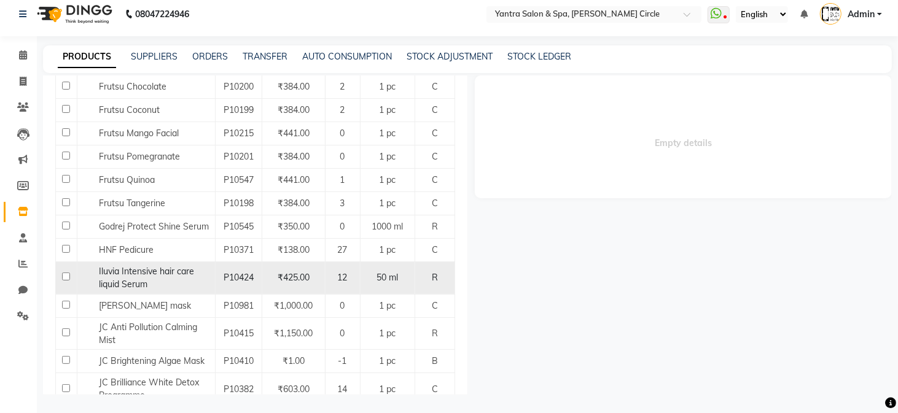
scroll to position [2175, 0]
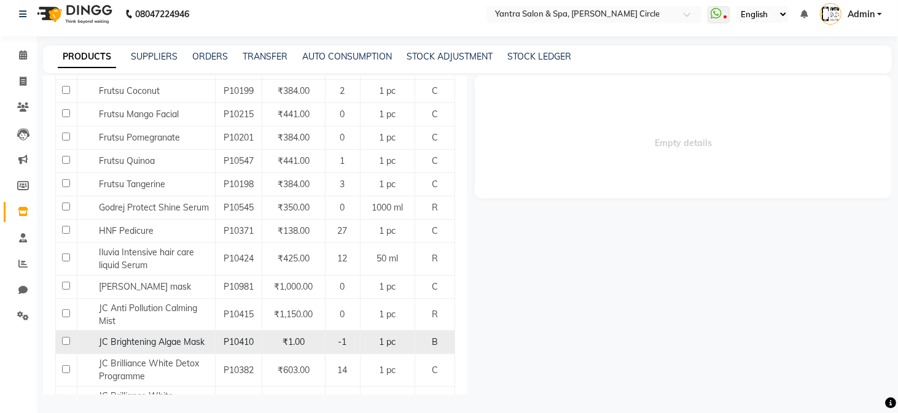
click at [161, 336] on span "JC Brightening Algae Mask" at bounding box center [152, 341] width 106 height 11
select select
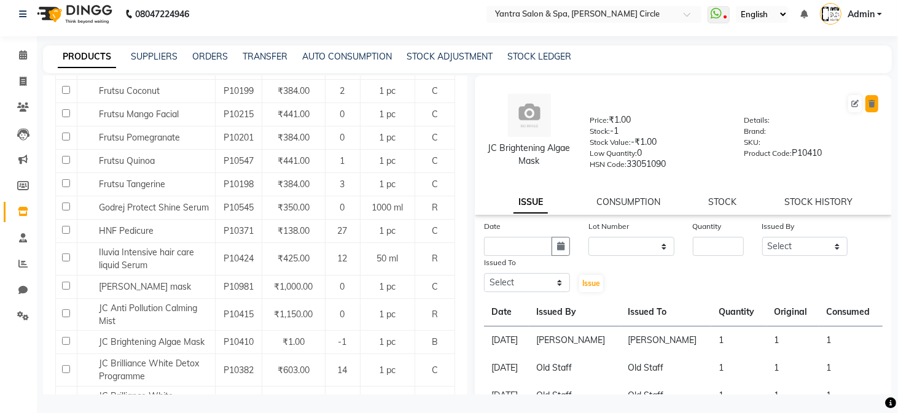
click at [865, 98] on button at bounding box center [871, 103] width 13 height 17
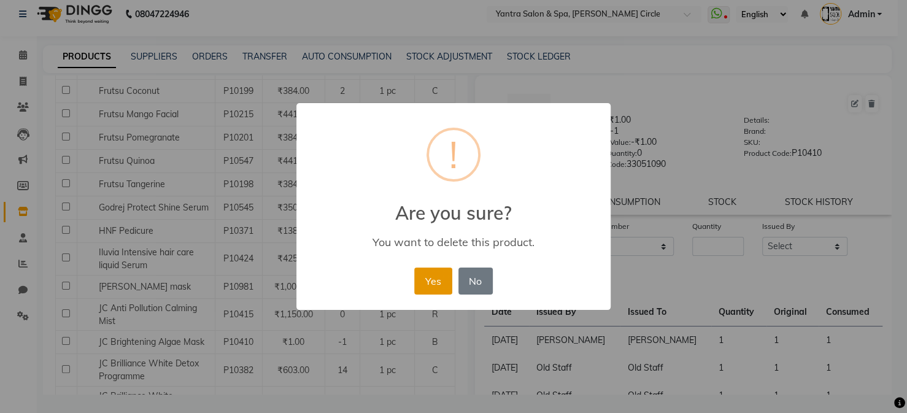
click at [421, 278] on button "Yes" at bounding box center [432, 281] width 37 height 27
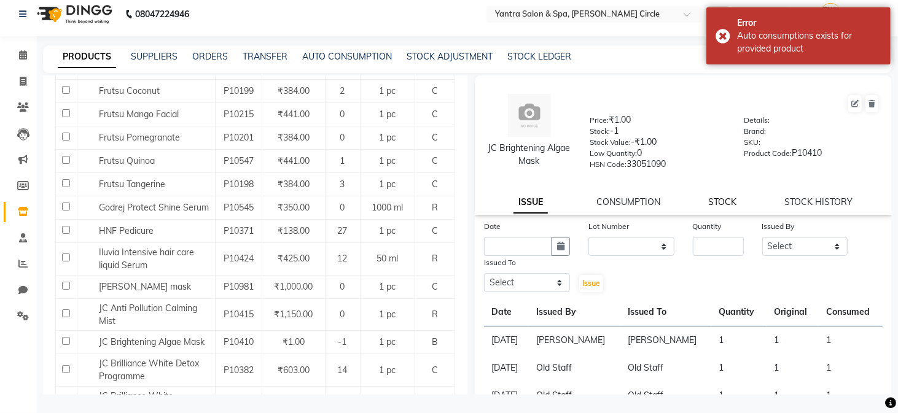
click at [720, 208] on link "STOCK" at bounding box center [722, 201] width 28 height 11
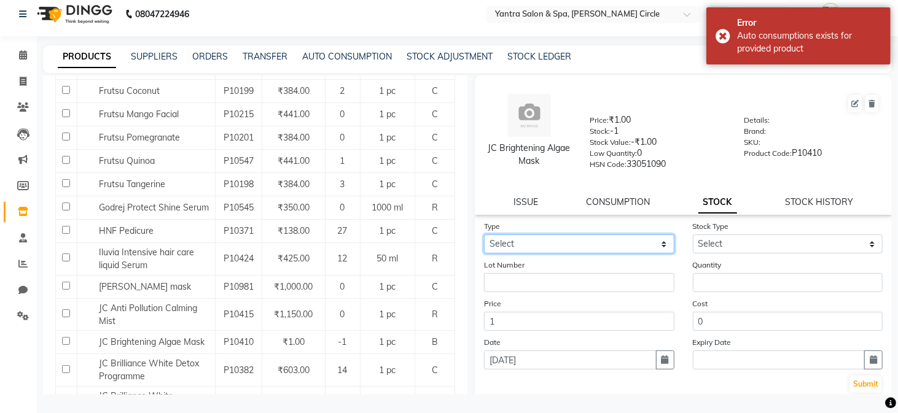
click at [533, 241] on select "Select In Out" at bounding box center [579, 244] width 190 height 19
select select "in"
click at [484, 235] on select "Select In Out" at bounding box center [579, 244] width 190 height 19
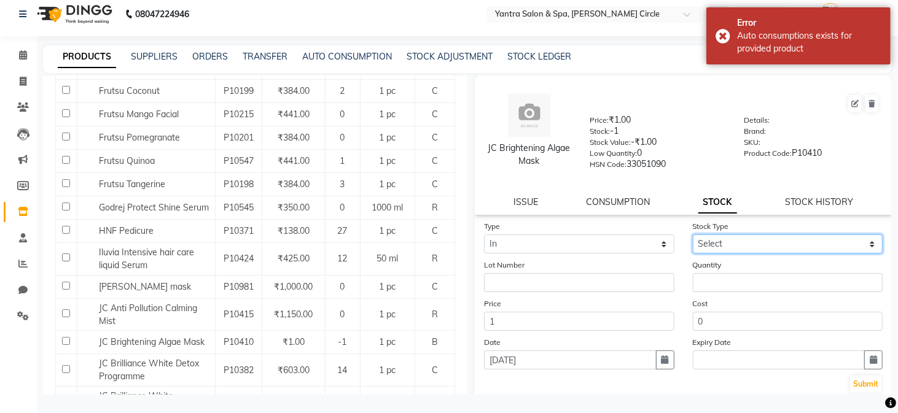
click at [743, 248] on select "Select New Stock Adjustment Return Other" at bounding box center [788, 244] width 190 height 19
click at [693, 235] on select "Select New Stock Adjustment Return Other" at bounding box center [788, 244] width 190 height 19
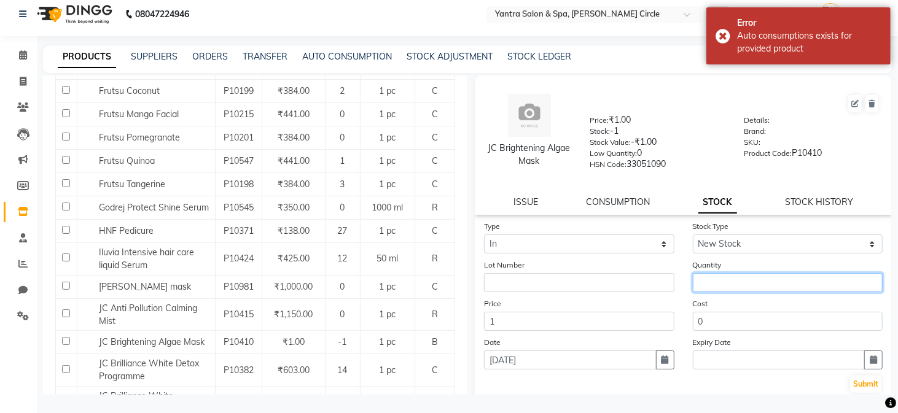
click at [706, 275] on input "number" at bounding box center [788, 282] width 190 height 19
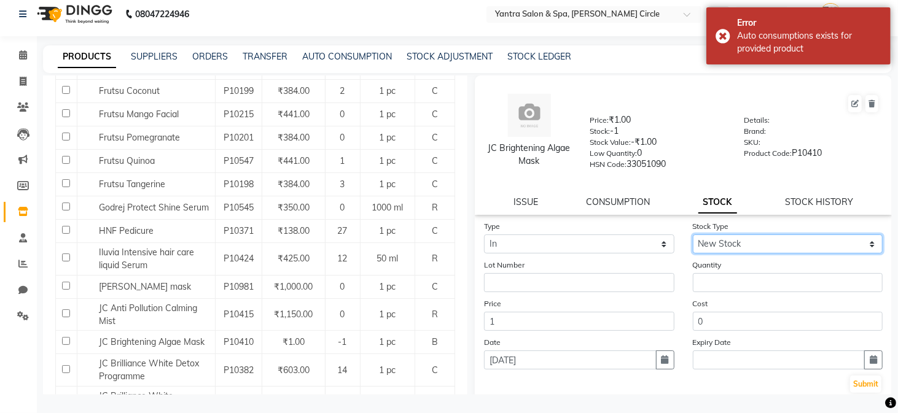
drag, startPoint x: 763, startPoint y: 245, endPoint x: 759, endPoint y: 253, distance: 8.8
click at [763, 245] on select "Select New Stock Adjustment Return Other" at bounding box center [788, 244] width 190 height 19
select select "adjustment"
click at [693, 235] on select "Select New Stock Adjustment Return Other" at bounding box center [788, 244] width 190 height 19
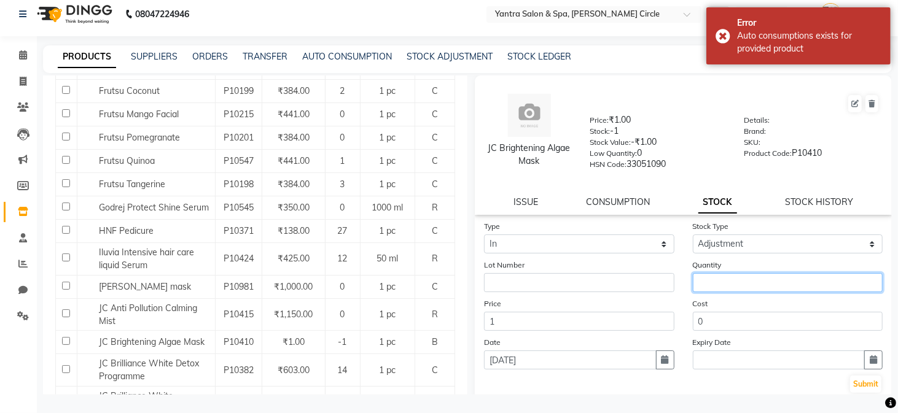
click at [732, 275] on input "number" at bounding box center [788, 282] width 190 height 19
type input "1"
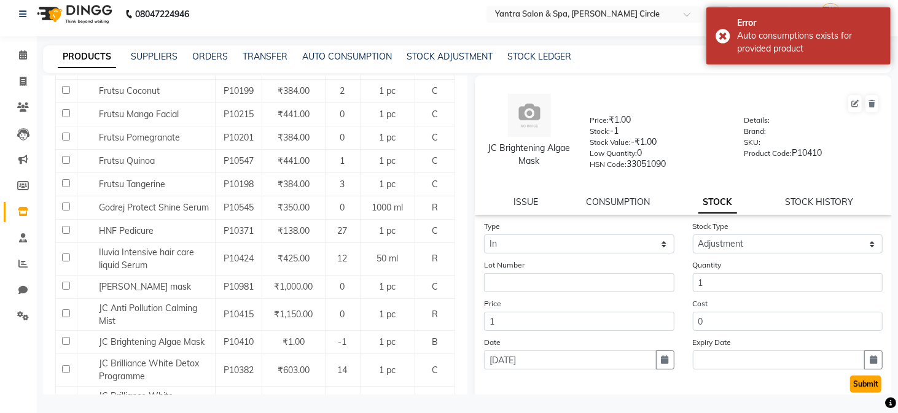
click at [850, 388] on button "Submit" at bounding box center [865, 384] width 31 height 17
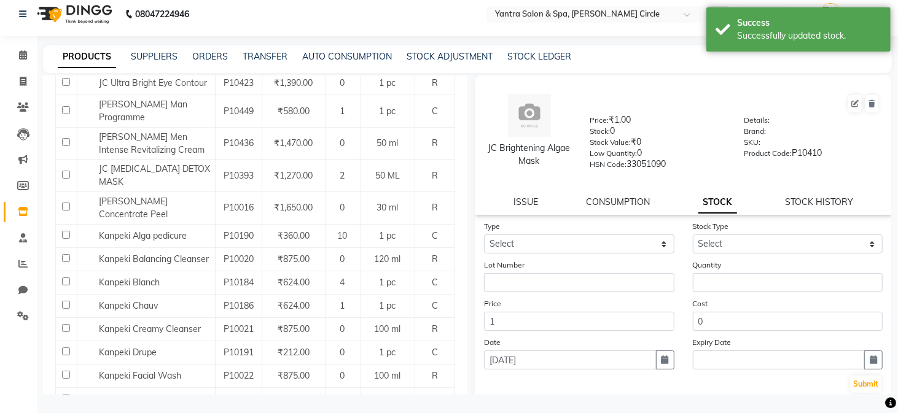
scroll to position [3219, 0]
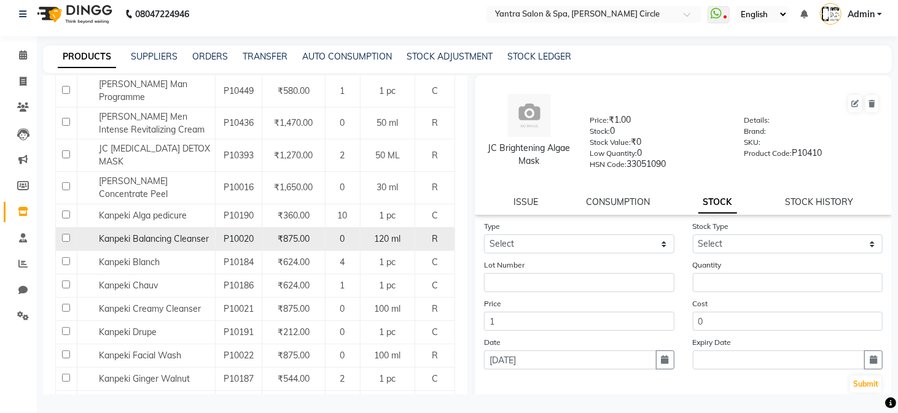
click at [65, 234] on input "checkbox" at bounding box center [66, 238] width 8 height 8
checkbox input "true"
click at [863, 108] on span at bounding box center [871, 104] width 17 height 20
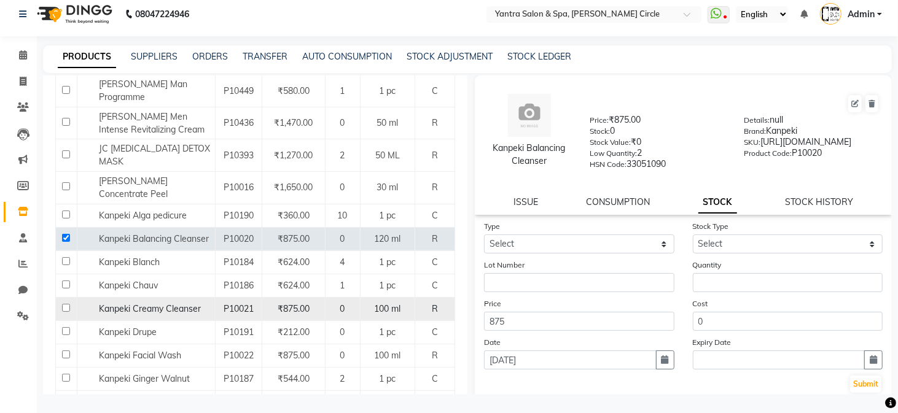
click at [68, 304] on input "checkbox" at bounding box center [66, 308] width 8 height 8
checkbox input "true"
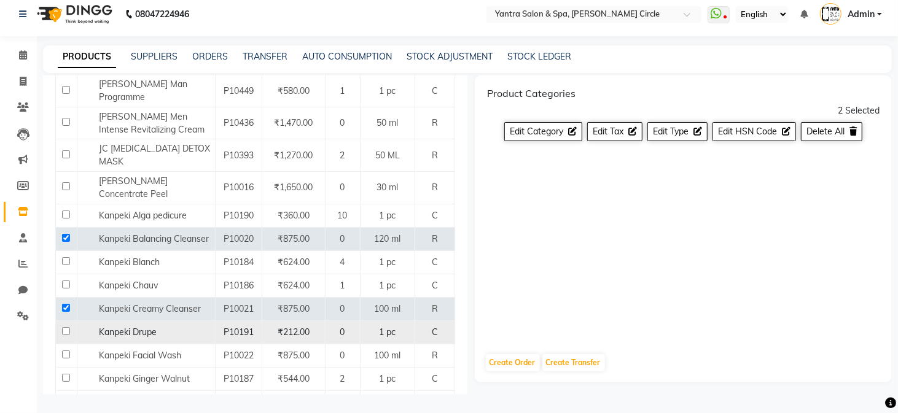
click at [64, 327] on input "checkbox" at bounding box center [66, 331] width 8 height 8
checkbox input "true"
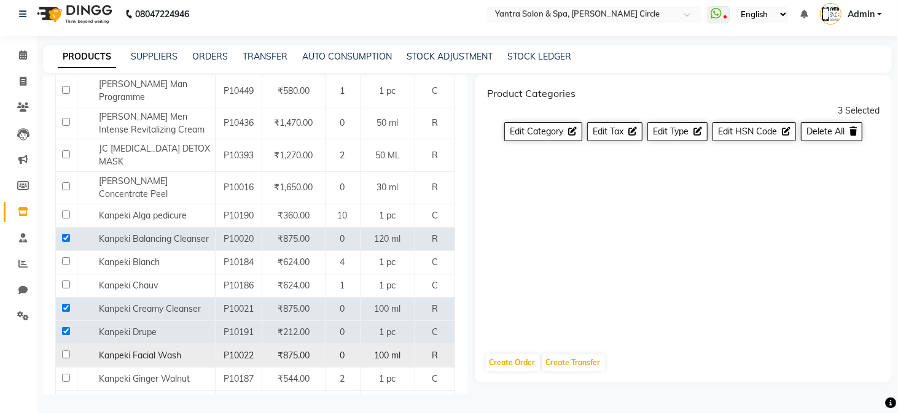
click at [65, 351] on input "checkbox" at bounding box center [66, 355] width 8 height 8
checkbox input "true"
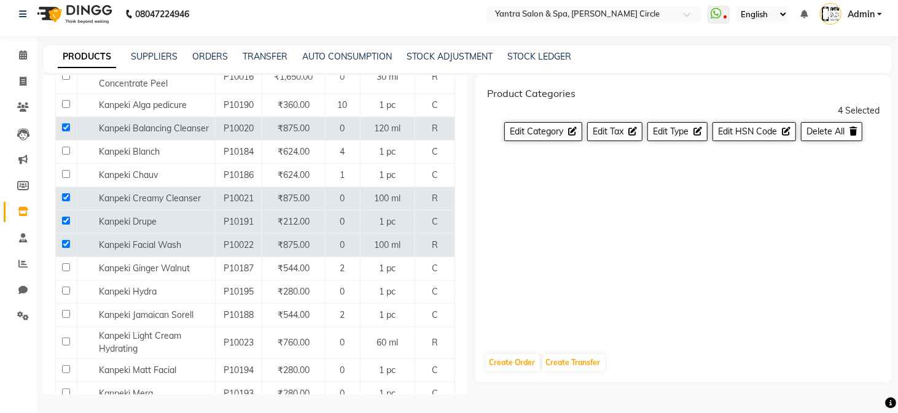
scroll to position [3342, 0]
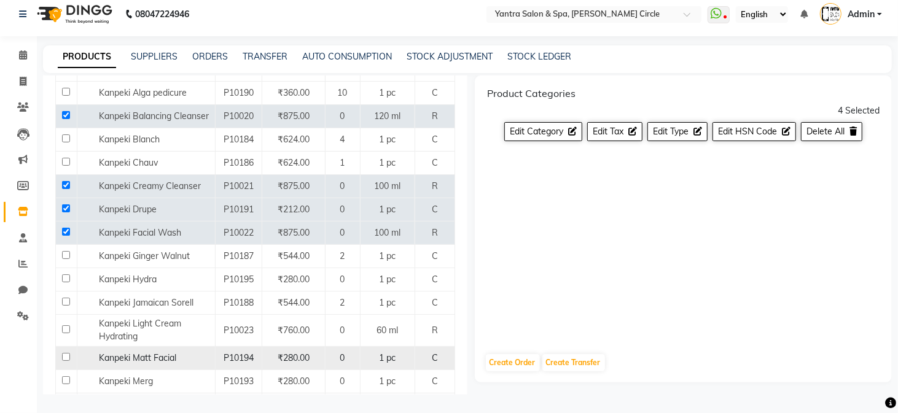
click at [63, 353] on input "checkbox" at bounding box center [66, 357] width 8 height 8
checkbox input "true"
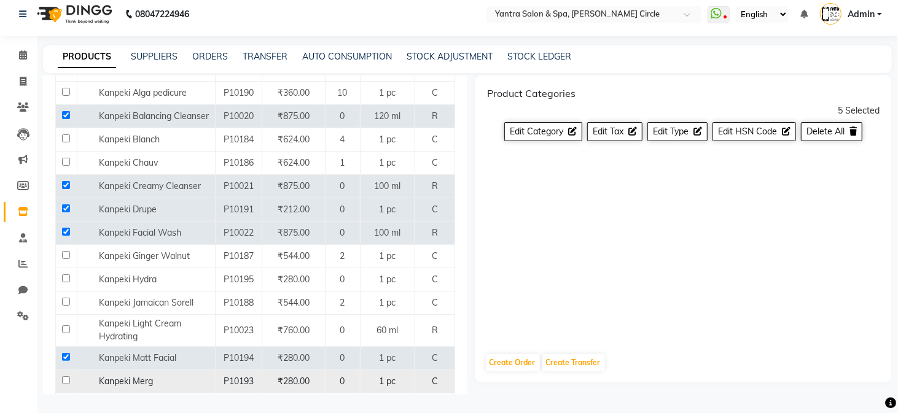
click at [59, 370] on td at bounding box center [66, 381] width 21 height 23
click at [64, 376] on input "checkbox" at bounding box center [66, 380] width 8 height 8
checkbox input "true"
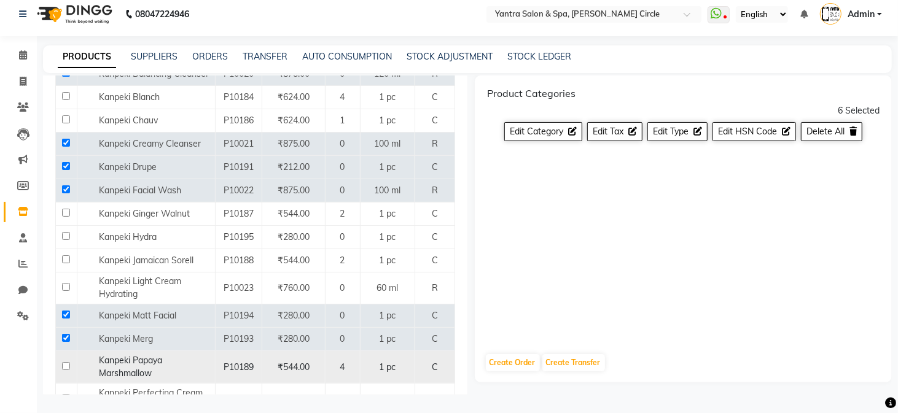
scroll to position [3465, 0]
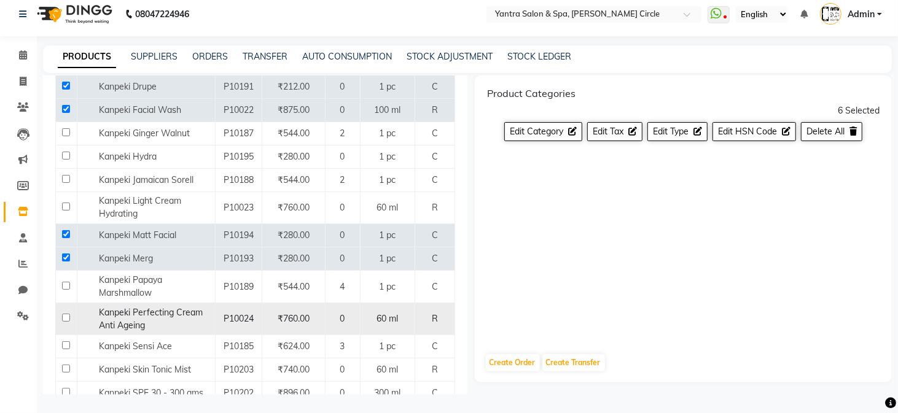
click at [64, 314] on input "checkbox" at bounding box center [66, 318] width 8 height 8
checkbox input "true"
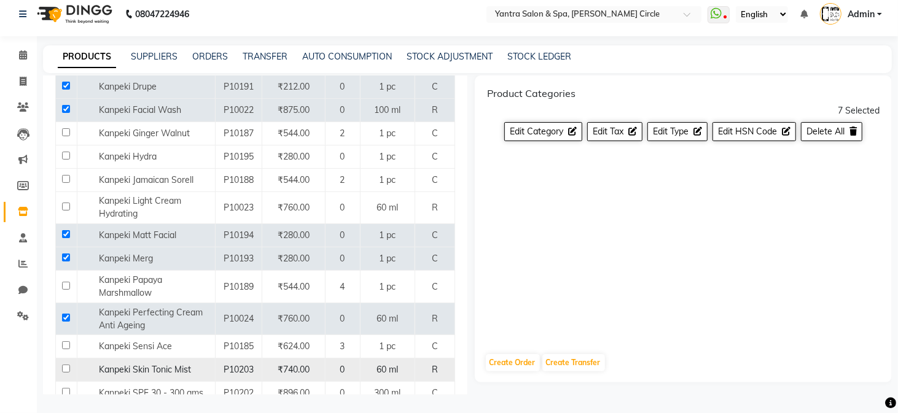
click at [63, 365] on input "checkbox" at bounding box center [66, 369] width 8 height 8
checkbox input "true"
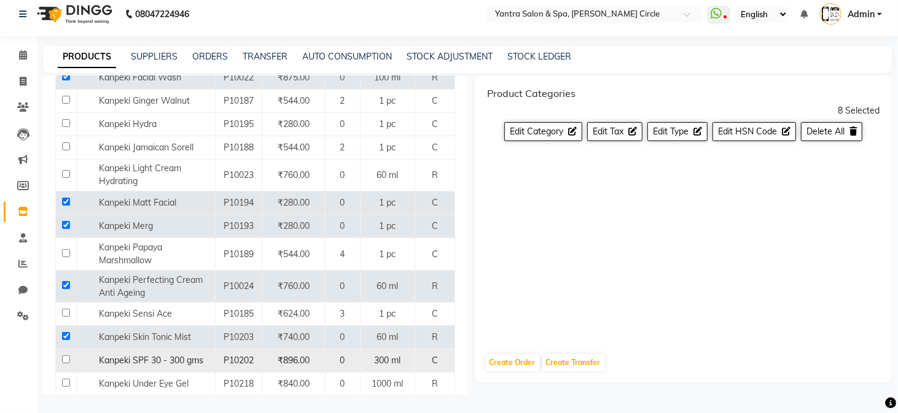
scroll to position [3526, 0]
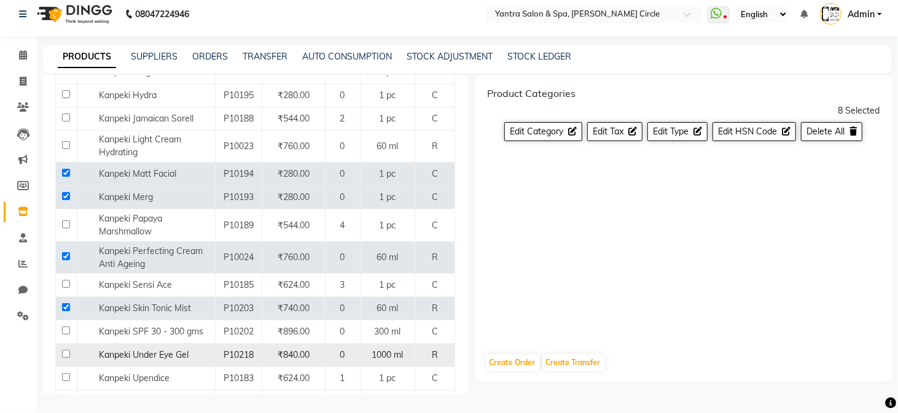
click at [68, 350] on input "checkbox" at bounding box center [66, 354] width 8 height 8
checkbox input "true"
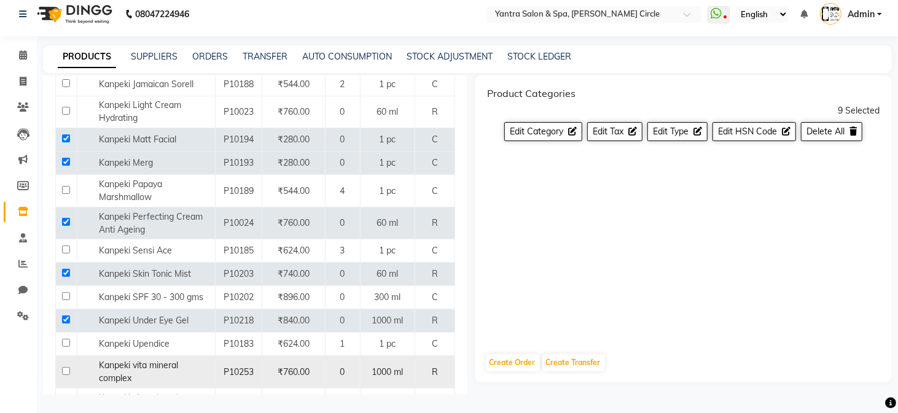
scroll to position [3649, 0]
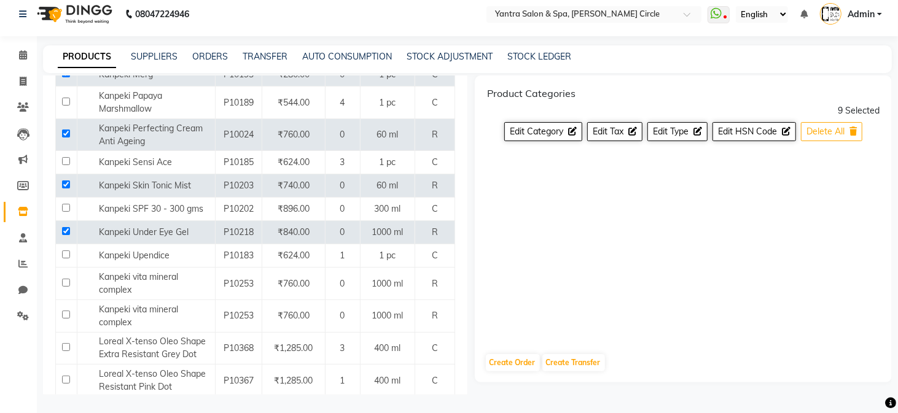
click at [834, 128] on span "Delete All" at bounding box center [825, 131] width 38 height 11
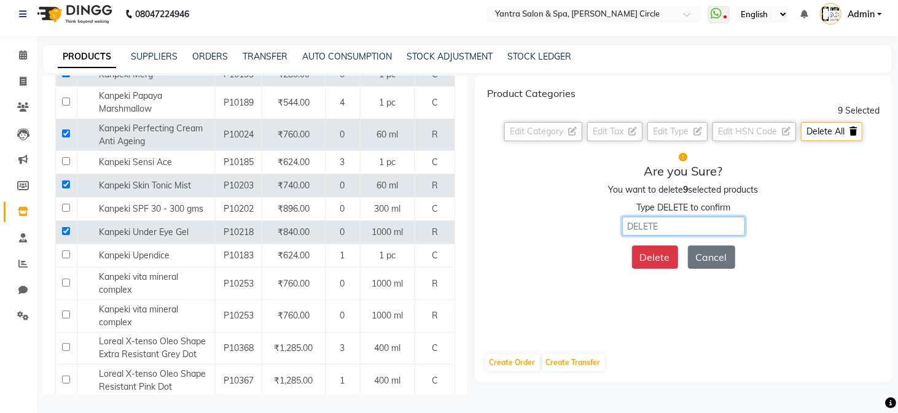
click at [650, 228] on input "text" at bounding box center [683, 226] width 123 height 19
type input "DELETE"
click at [652, 252] on button "Delete" at bounding box center [655, 257] width 46 height 23
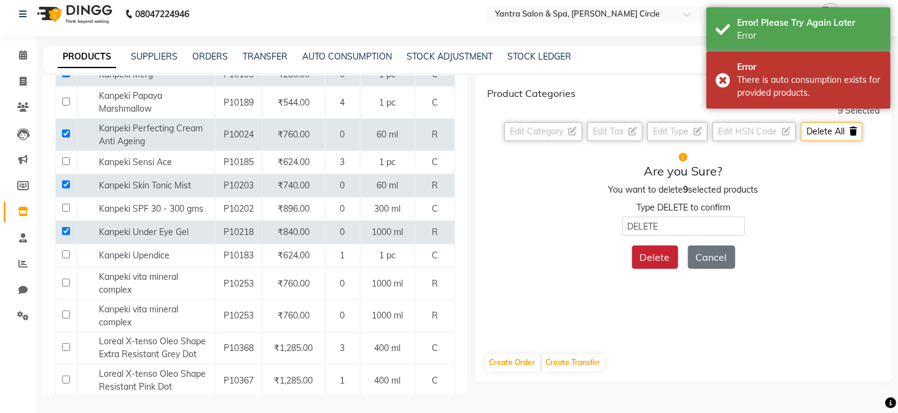
click at [659, 253] on button "Delete" at bounding box center [655, 257] width 46 height 23
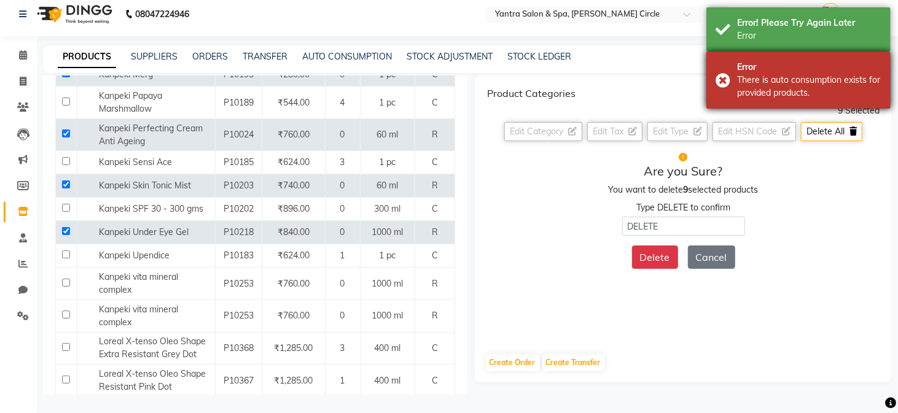
click at [723, 71] on div "Error There is auto consumption exists for provided products." at bounding box center [798, 80] width 184 height 57
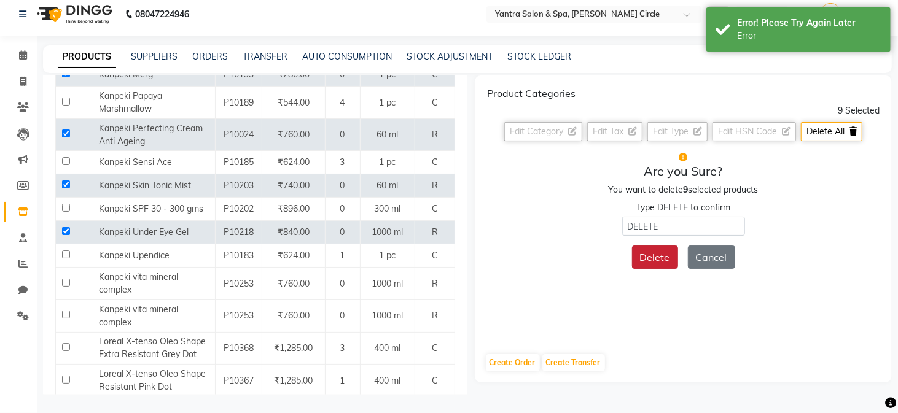
click at [655, 254] on button "Delete" at bounding box center [655, 257] width 46 height 23
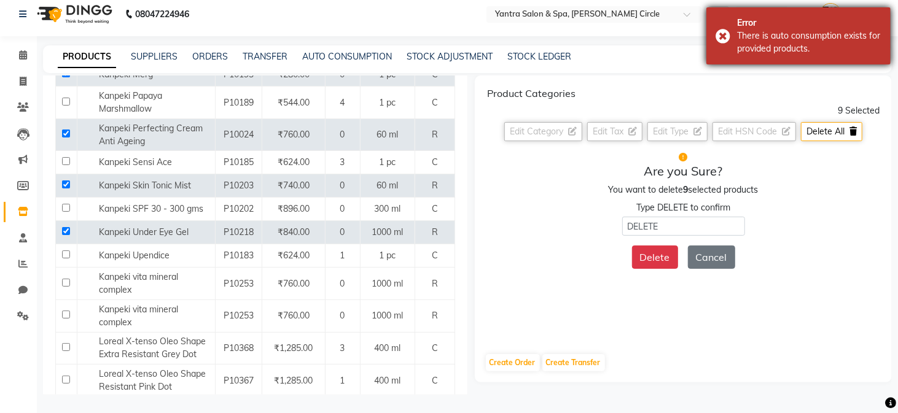
click at [724, 36] on div "Error There is auto consumption exists for provided products." at bounding box center [798, 35] width 184 height 57
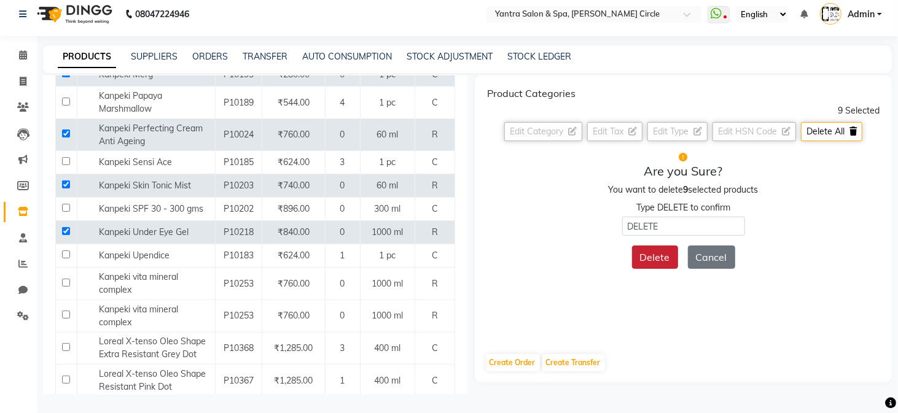
click at [642, 257] on button "Delete" at bounding box center [655, 257] width 46 height 23
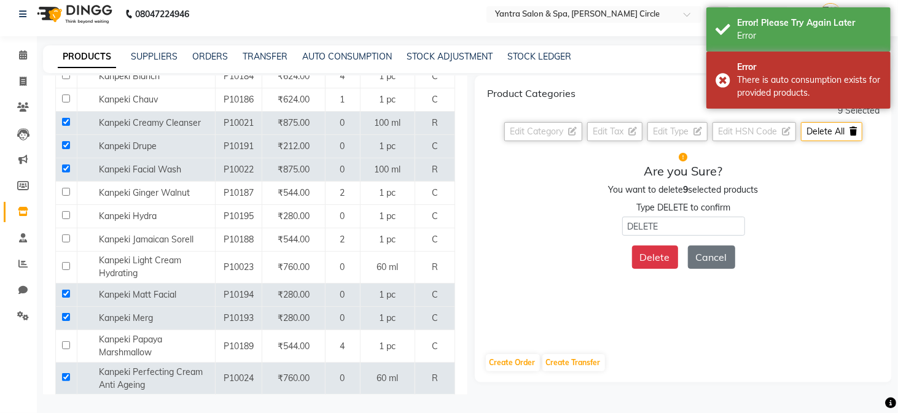
scroll to position [3403, 0]
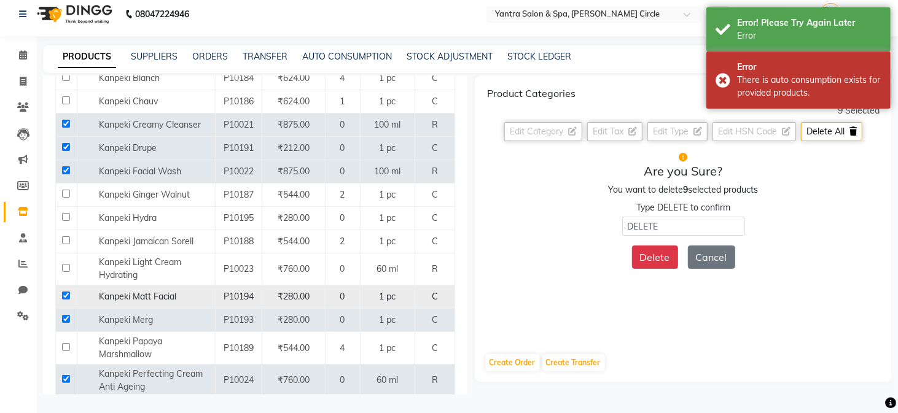
click at [68, 292] on input "checkbox" at bounding box center [66, 296] width 8 height 8
checkbox input "false"
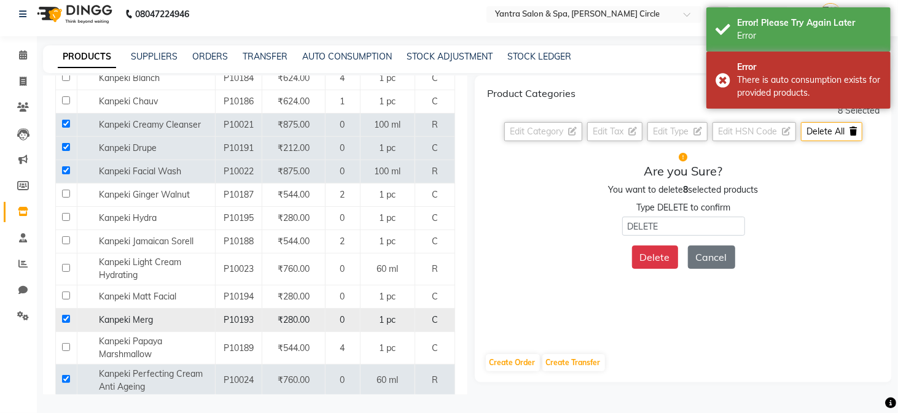
click at [65, 315] on input "checkbox" at bounding box center [66, 319] width 8 height 8
checkbox input "false"
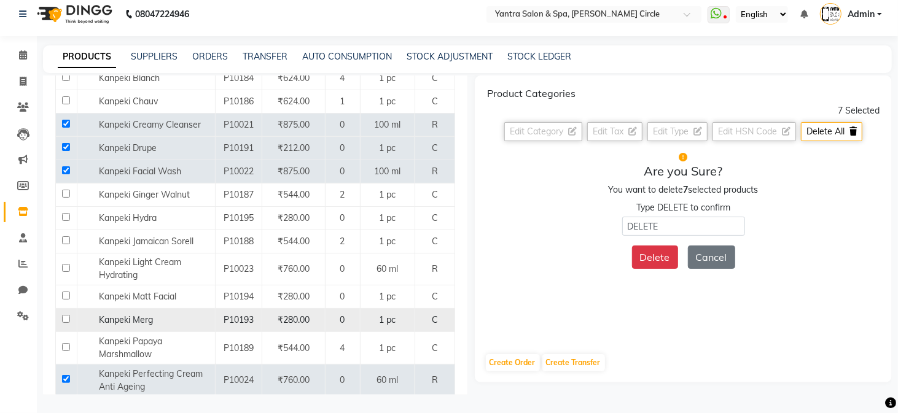
scroll to position [3280, 0]
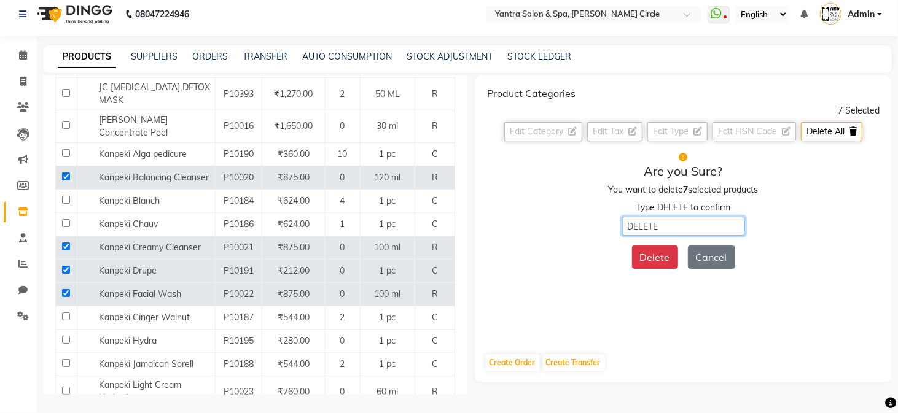
click at [680, 229] on input "DELETE" at bounding box center [683, 226] width 123 height 19
click at [653, 257] on button "Delete" at bounding box center [655, 257] width 46 height 23
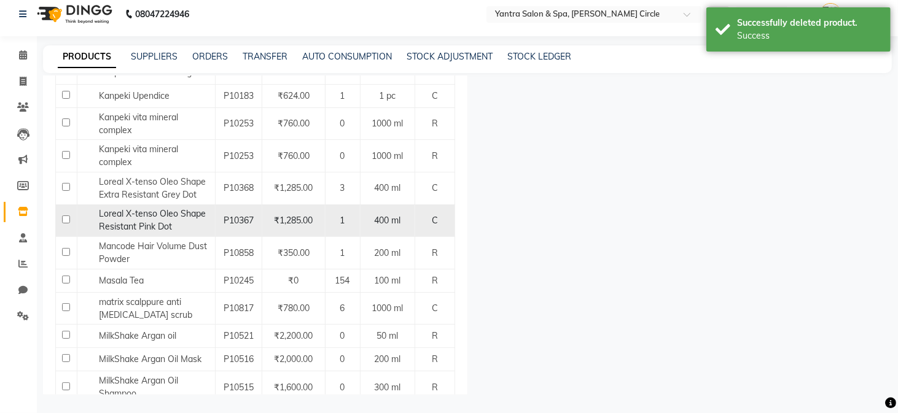
scroll to position [3649, 0]
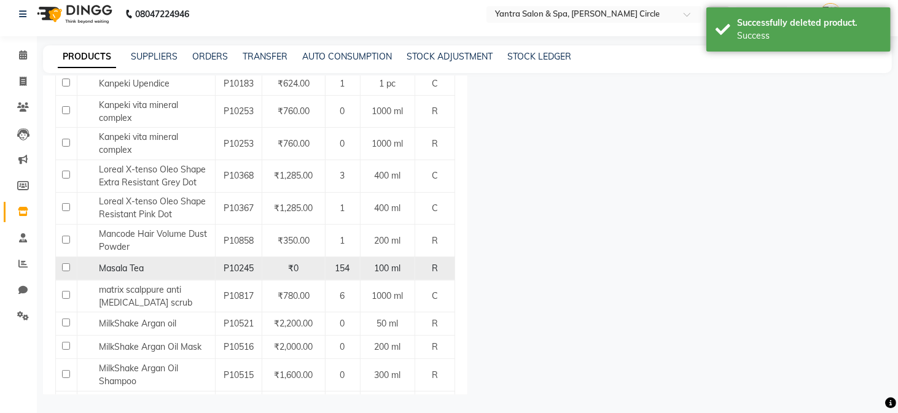
click at [65, 263] on input "checkbox" at bounding box center [66, 267] width 8 height 8
checkbox input "true"
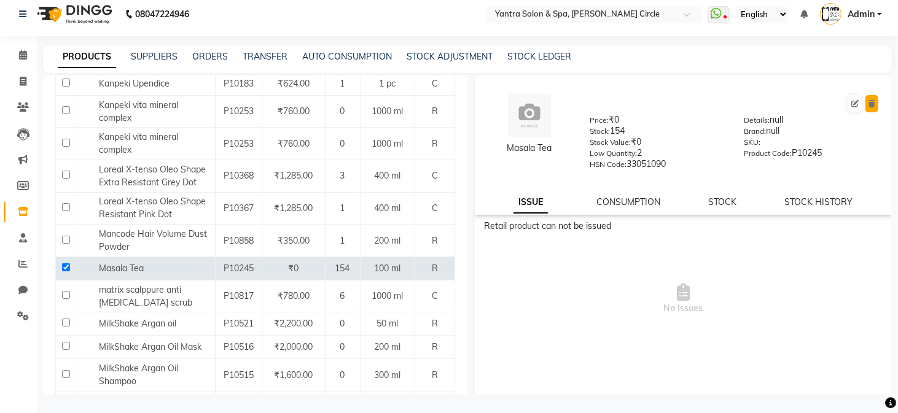
click at [865, 104] on button at bounding box center [871, 103] width 13 height 17
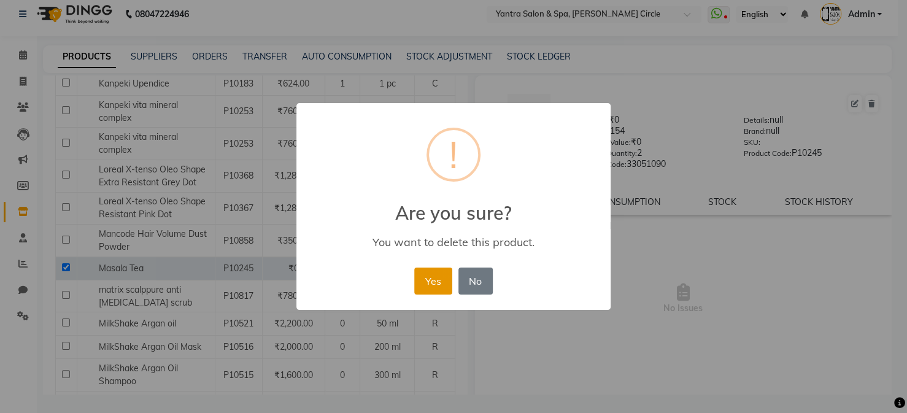
click at [442, 276] on button "Yes" at bounding box center [432, 281] width 37 height 27
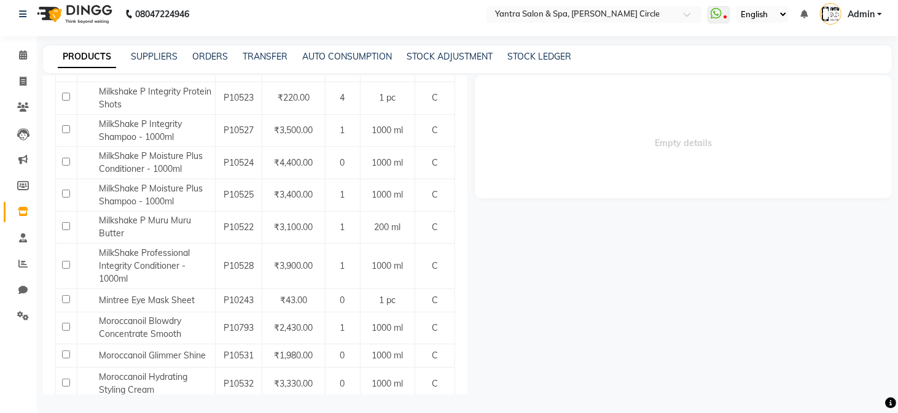
scroll to position [4386, 0]
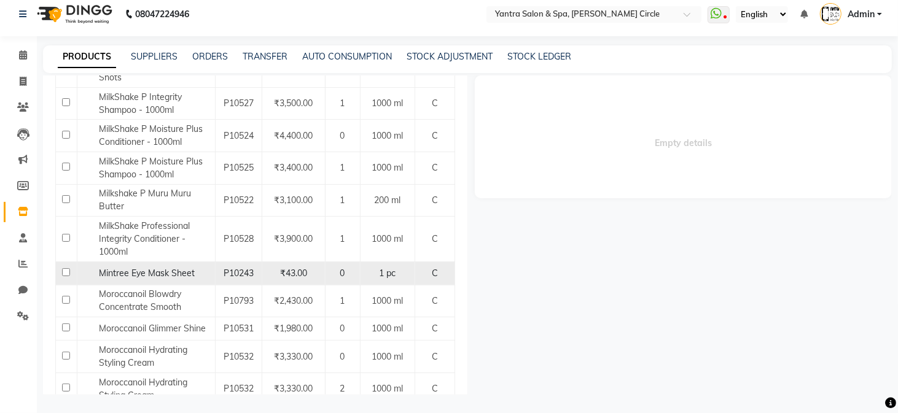
click at [164, 268] on span "Mintree Eye Mask Sheet" at bounding box center [147, 273] width 96 height 11
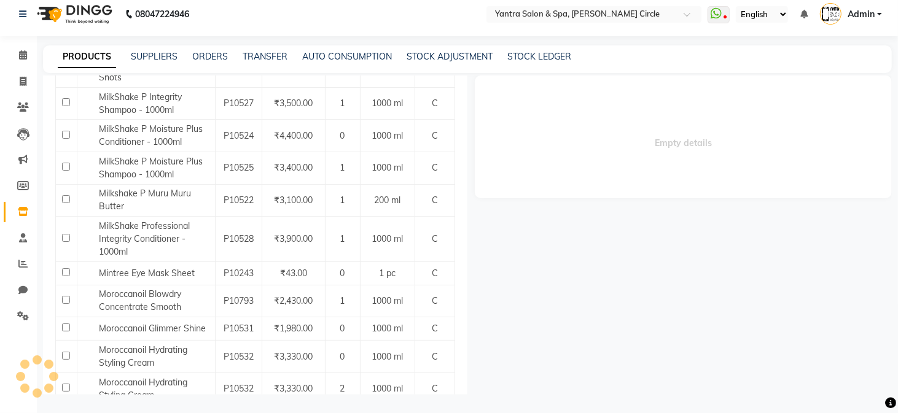
select select
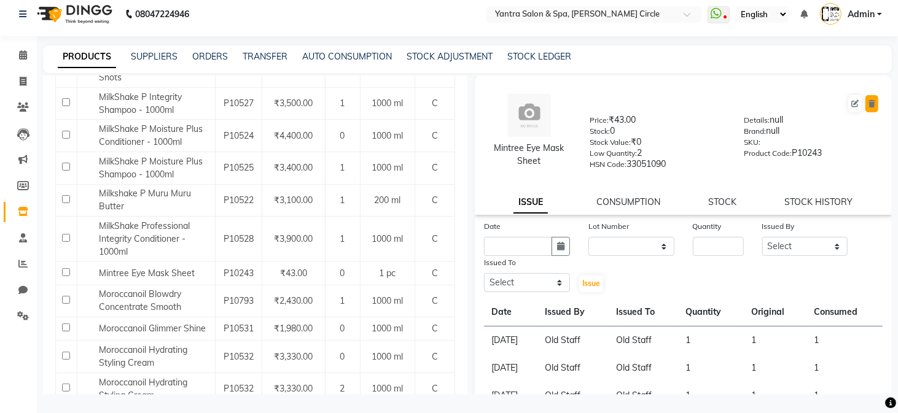
click at [868, 106] on button at bounding box center [871, 103] width 13 height 17
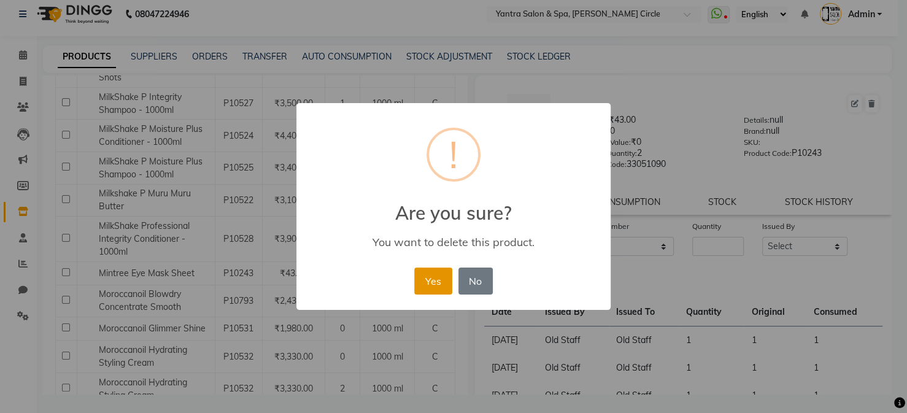
click at [448, 284] on button "Yes" at bounding box center [432, 281] width 37 height 27
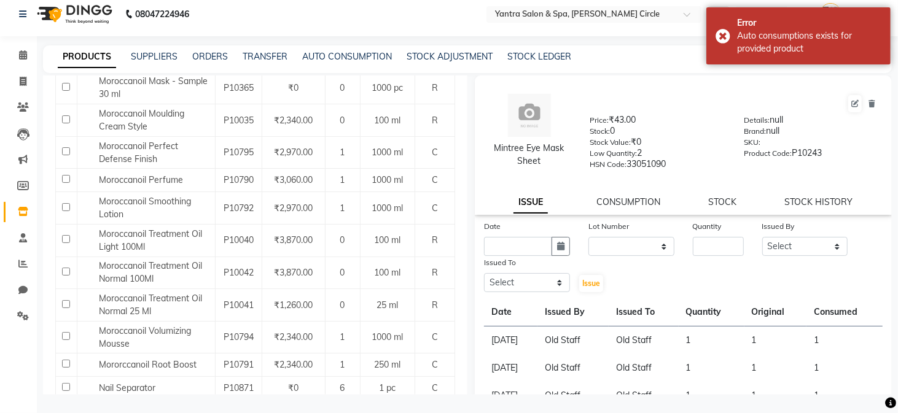
scroll to position [4999, 0]
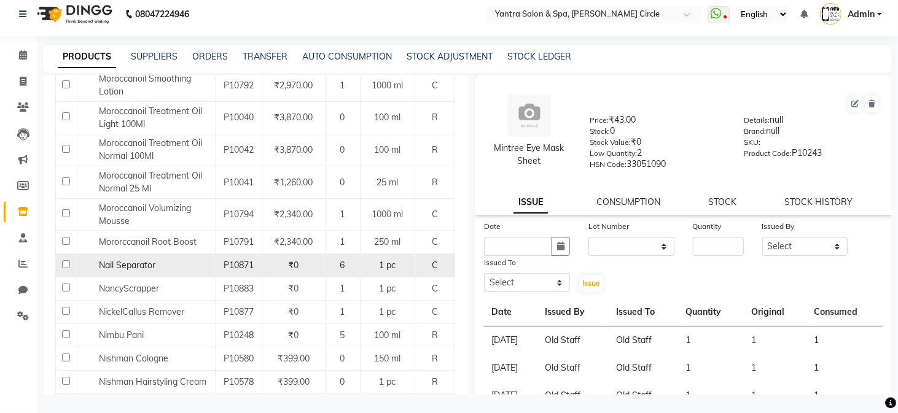
click at [65, 260] on input "checkbox" at bounding box center [66, 264] width 8 height 8
checkbox input "true"
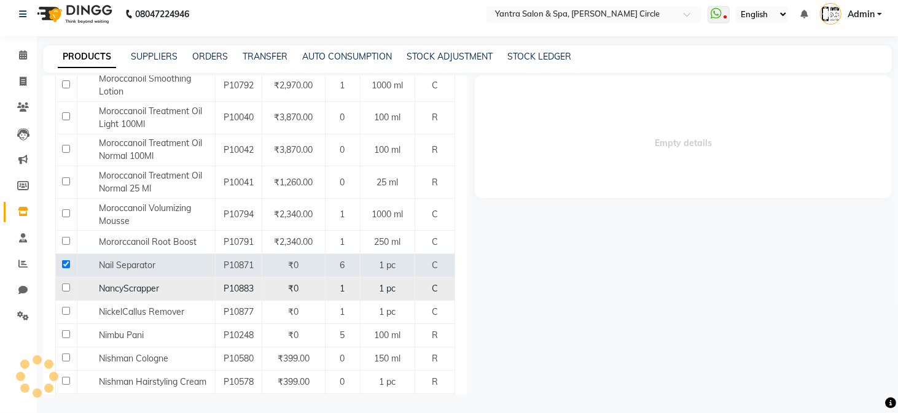
select select
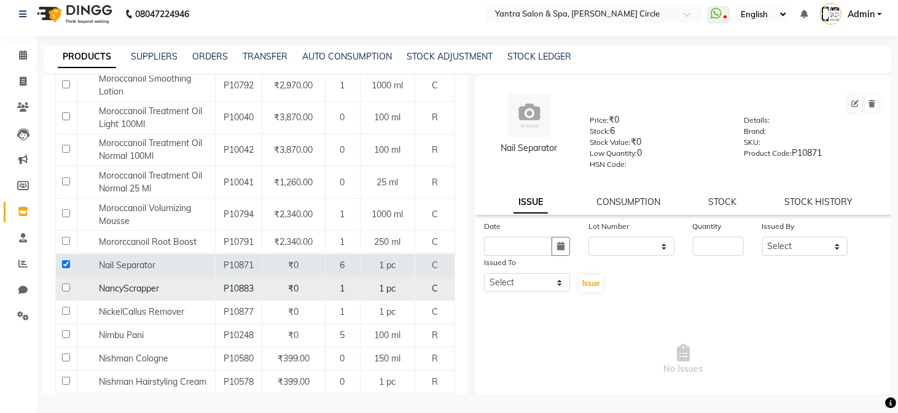
click at [64, 284] on input "checkbox" at bounding box center [66, 288] width 8 height 8
checkbox input "true"
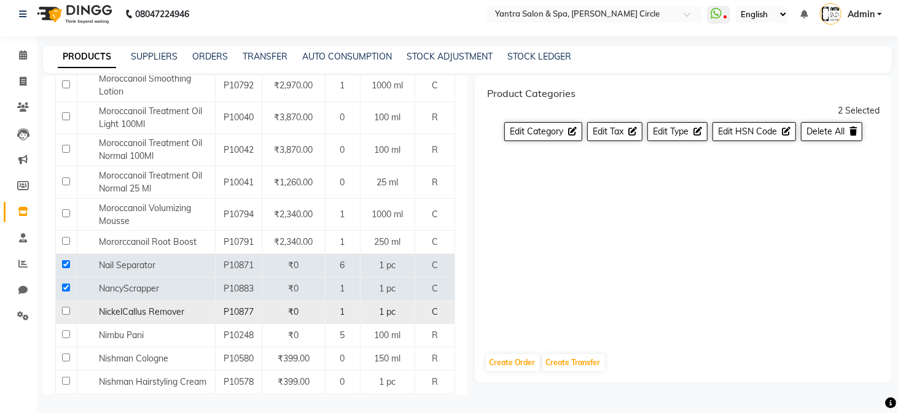
click at [63, 307] on input "checkbox" at bounding box center [66, 311] width 8 height 8
checkbox input "true"
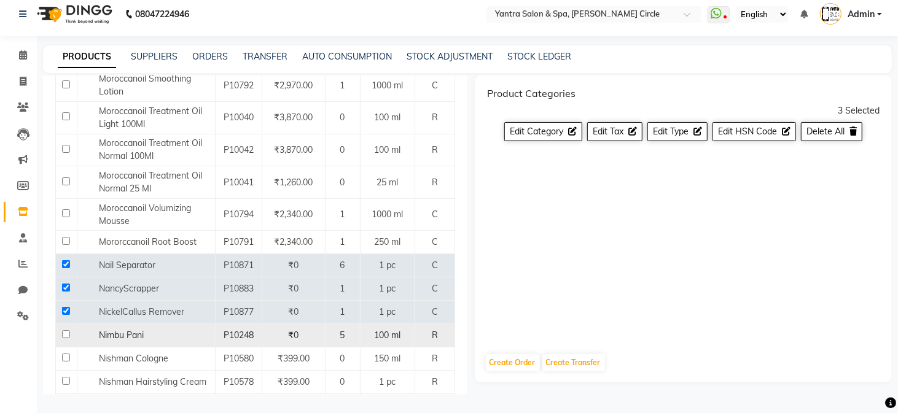
click at [67, 324] on td at bounding box center [66, 335] width 21 height 23
click at [68, 330] on input "checkbox" at bounding box center [66, 334] width 8 height 8
checkbox input "true"
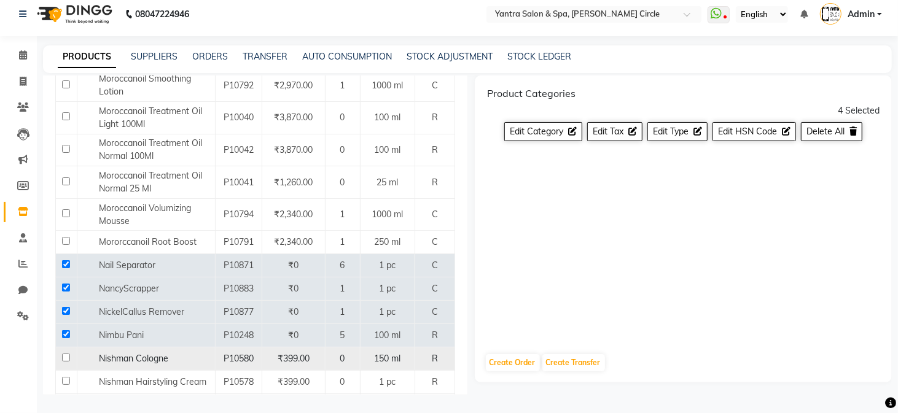
click at [64, 348] on td at bounding box center [66, 359] width 21 height 23
click at [63, 354] on input "checkbox" at bounding box center [66, 358] width 8 height 8
checkbox input "true"
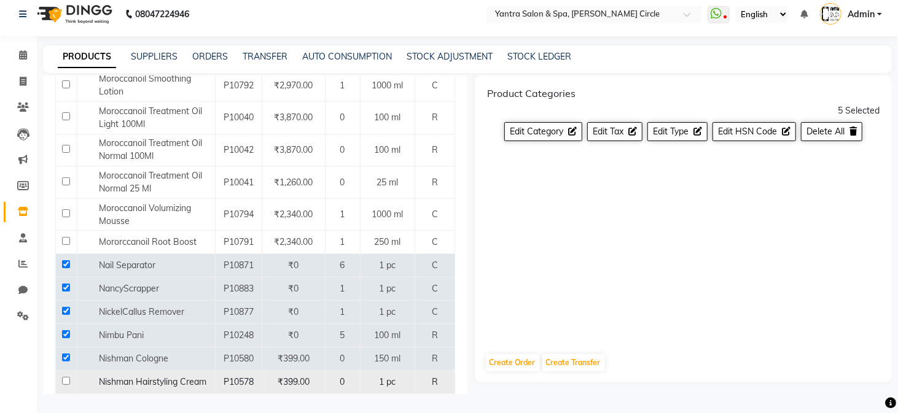
click at [63, 371] on td at bounding box center [66, 382] width 21 height 23
click at [66, 377] on input "checkbox" at bounding box center [66, 381] width 8 height 8
checkbox input "true"
click at [65, 400] on input "checkbox" at bounding box center [66, 404] width 8 height 8
checkbox input "true"
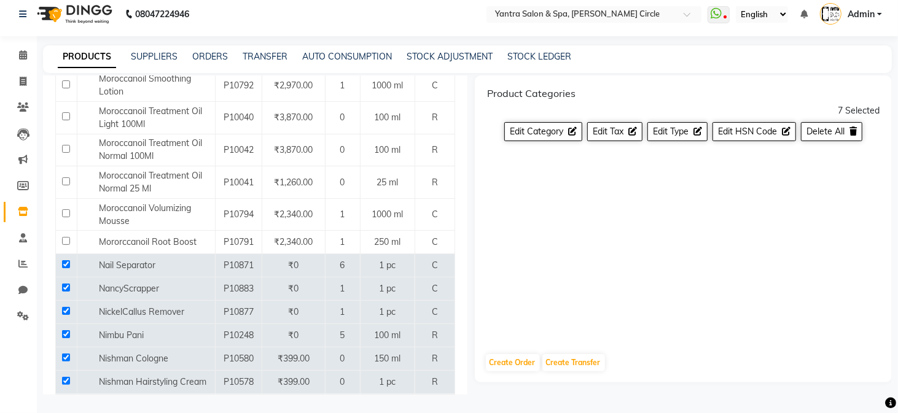
scroll to position [5061, 0]
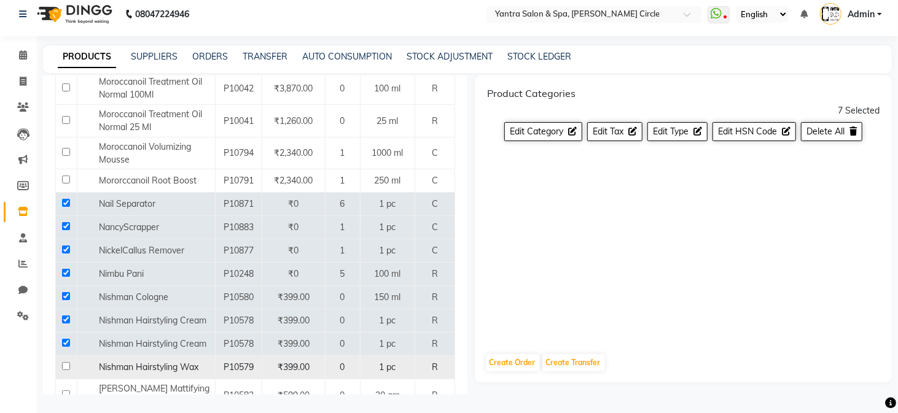
click at [63, 362] on input "checkbox" at bounding box center [66, 366] width 8 height 8
checkbox input "true"
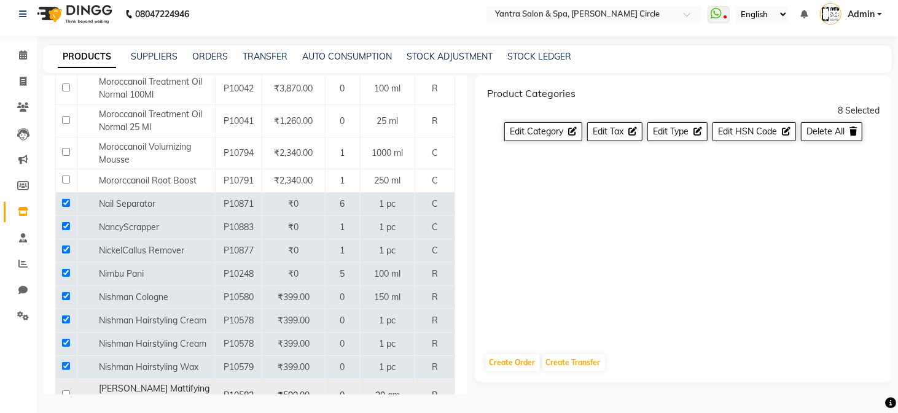
click at [69, 379] on td at bounding box center [66, 395] width 21 height 33
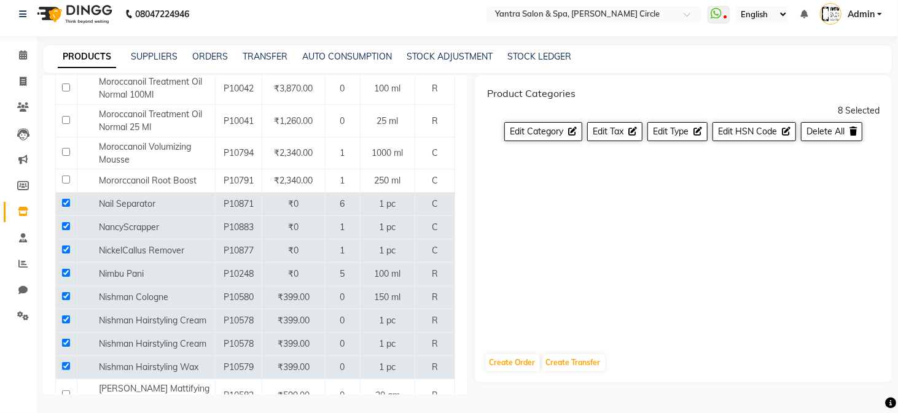
checkbox input "true"
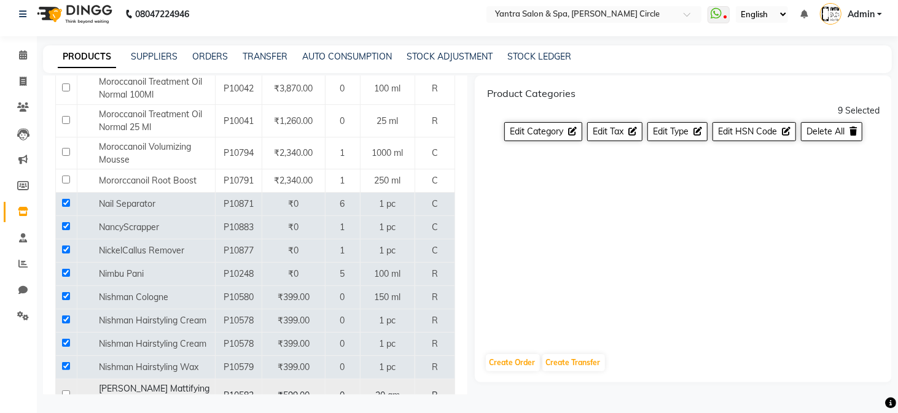
click at [67, 390] on input "checkbox" at bounding box center [66, 394] width 8 height 8
checkbox input "true"
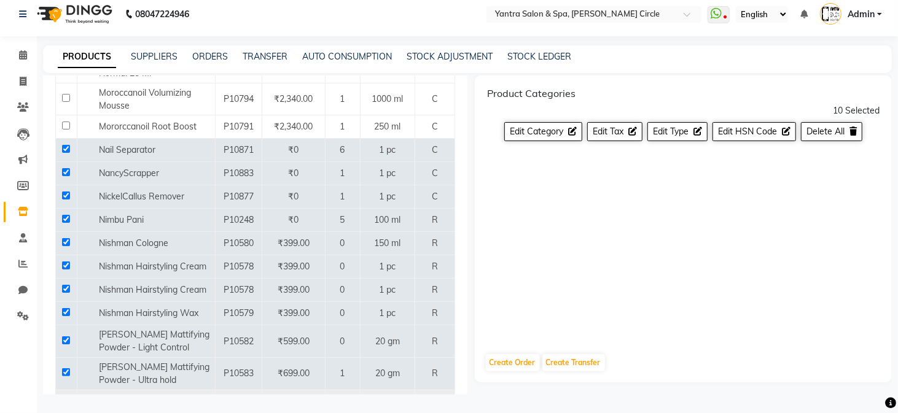
scroll to position [5245, 0]
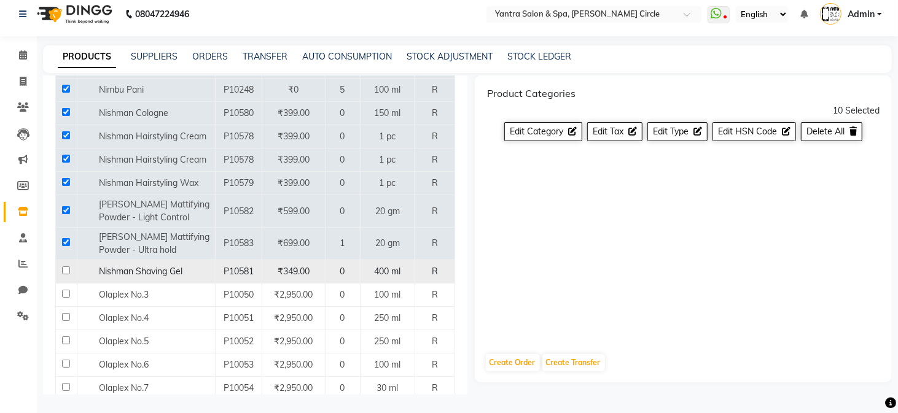
click at [65, 266] on input "checkbox" at bounding box center [66, 270] width 8 height 8
checkbox input "true"
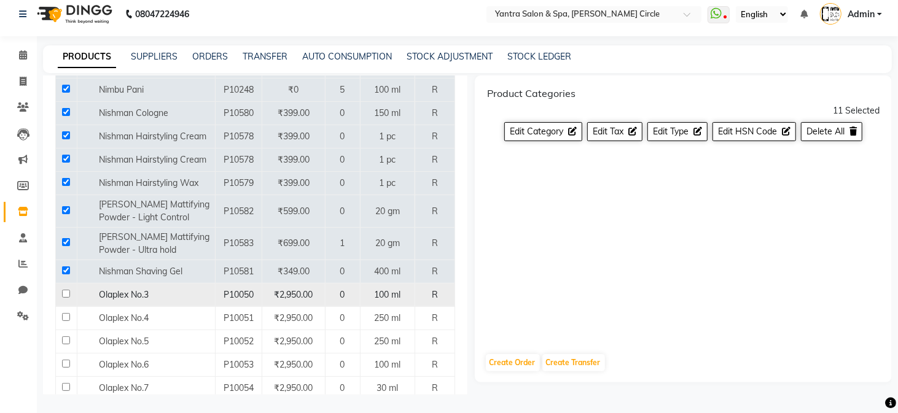
click at [69, 290] on input "checkbox" at bounding box center [66, 294] width 8 height 8
checkbox input "true"
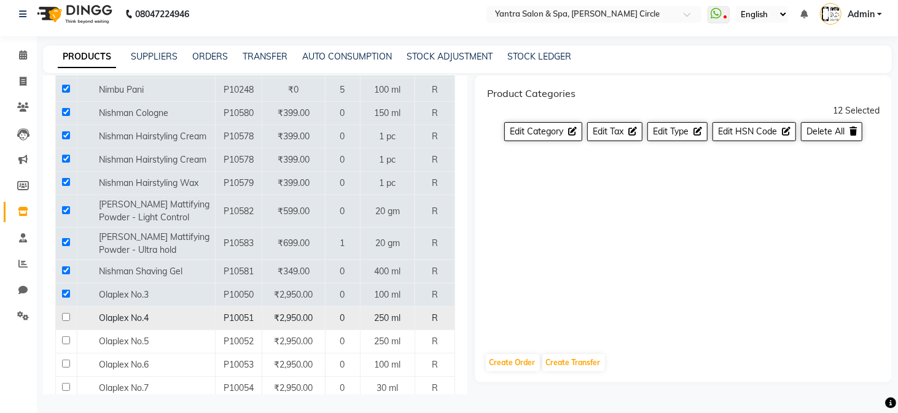
click at [65, 313] on input "checkbox" at bounding box center [66, 317] width 8 height 8
checkbox input "true"
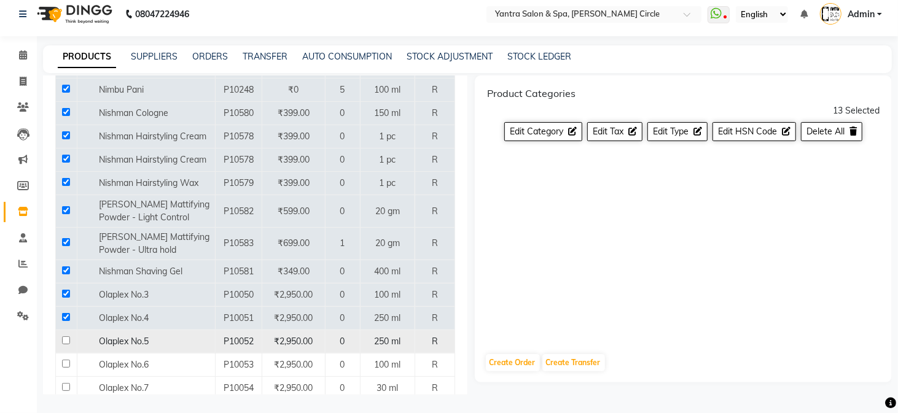
click at [65, 330] on td at bounding box center [66, 341] width 21 height 23
click at [65, 336] on input "checkbox" at bounding box center [66, 340] width 8 height 8
checkbox input "true"
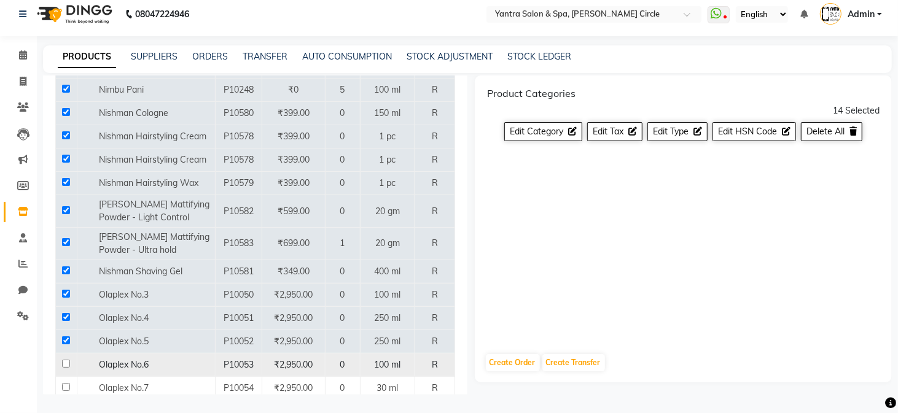
click at [63, 353] on td at bounding box center [66, 364] width 21 height 23
click at [65, 360] on input "checkbox" at bounding box center [66, 364] width 8 height 8
checkbox input "true"
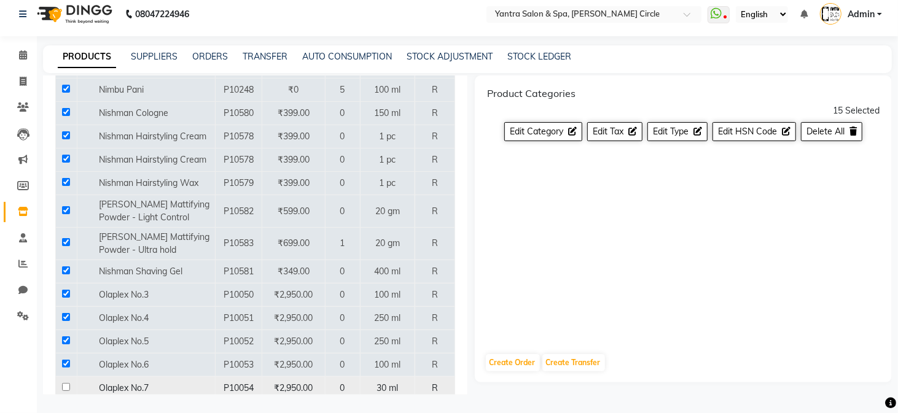
click at [66, 383] on input "checkbox" at bounding box center [66, 387] width 8 height 8
checkbox input "true"
click at [837, 139] on button "Delete All" at bounding box center [831, 131] width 61 height 19
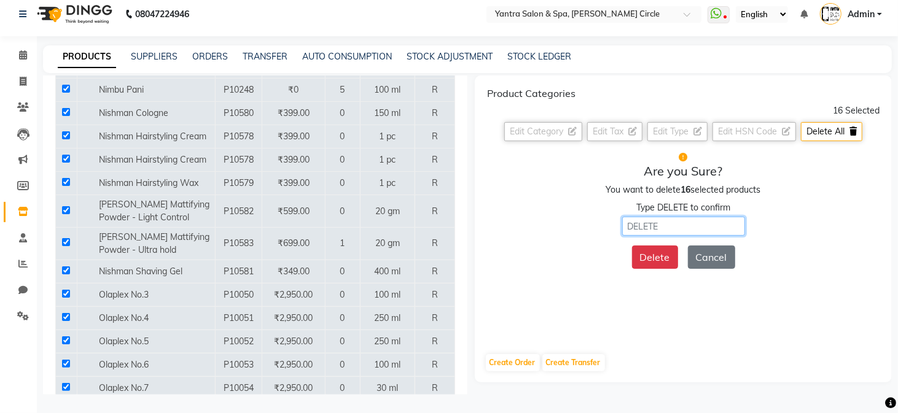
click at [667, 225] on input "text" at bounding box center [683, 226] width 123 height 19
type input "DELETE"
click at [656, 254] on button "Delete" at bounding box center [655, 257] width 46 height 23
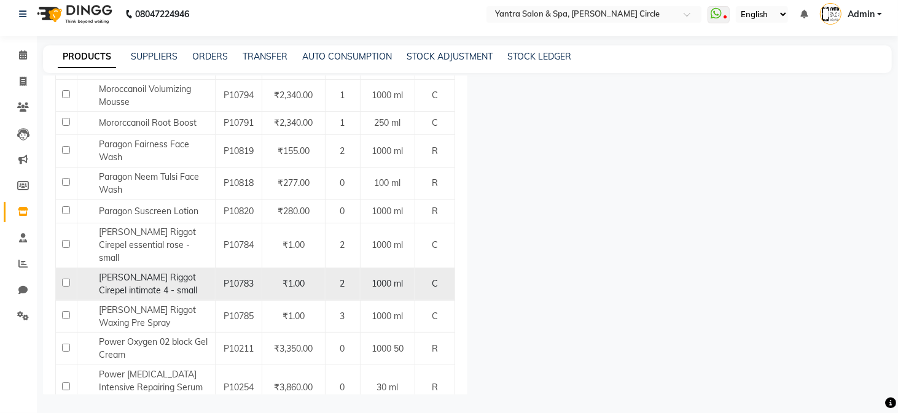
scroll to position [5122, 0]
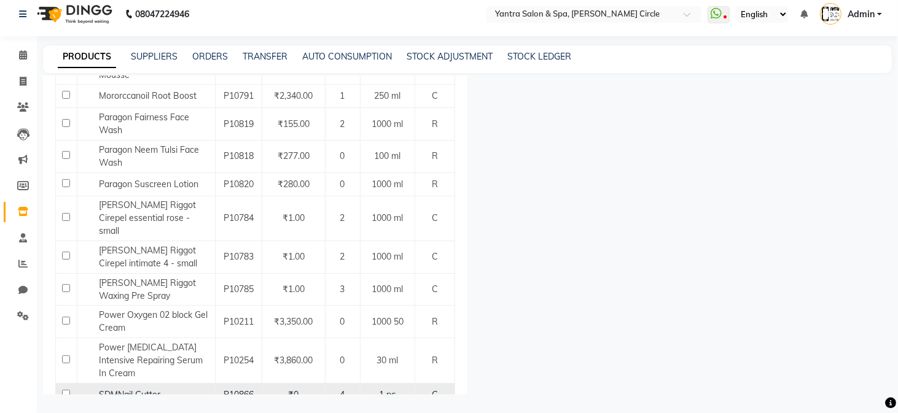
click at [65, 390] on input "checkbox" at bounding box center [66, 394] width 8 height 8
checkbox input "true"
select select
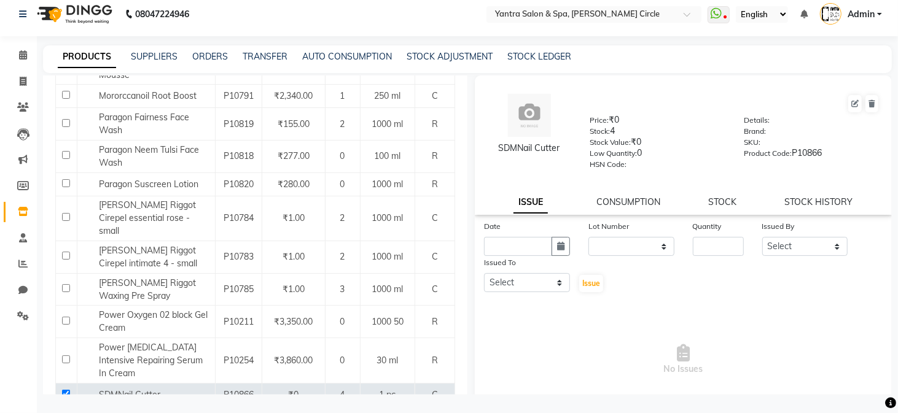
click at [63, 413] on input "checkbox" at bounding box center [66, 417] width 8 height 8
checkbox input "true"
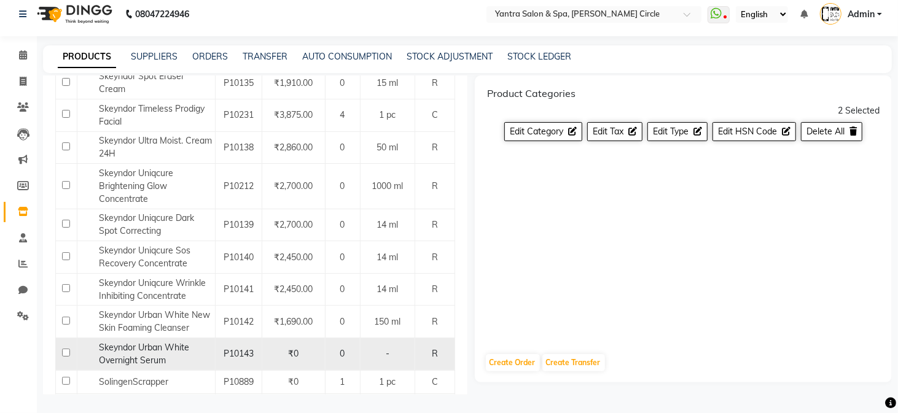
scroll to position [7087, 0]
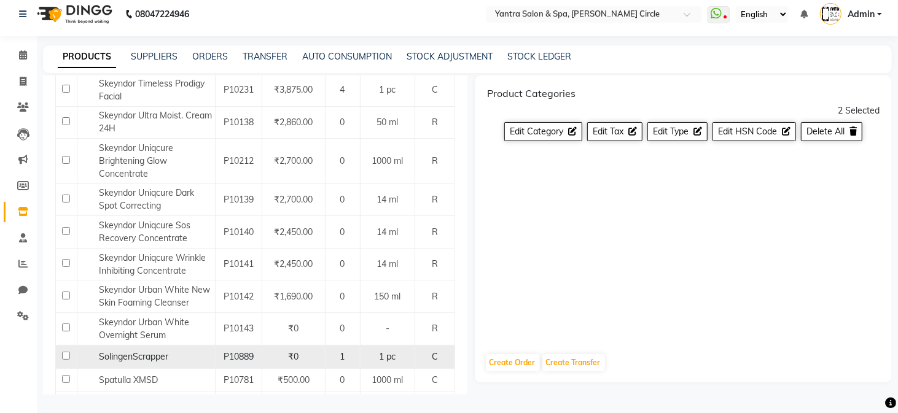
click at [60, 345] on td at bounding box center [66, 356] width 21 height 23
click at [63, 352] on input "checkbox" at bounding box center [66, 356] width 8 height 8
checkbox input "true"
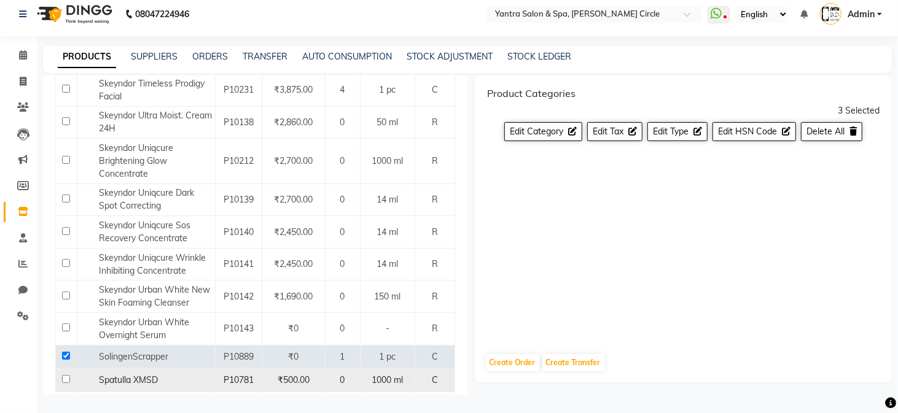
click at [61, 368] on td at bounding box center [66, 379] width 21 height 23
click at [66, 375] on input "checkbox" at bounding box center [66, 379] width 8 height 8
checkbox input "true"
click at [66, 398] on input "checkbox" at bounding box center [66, 402] width 8 height 8
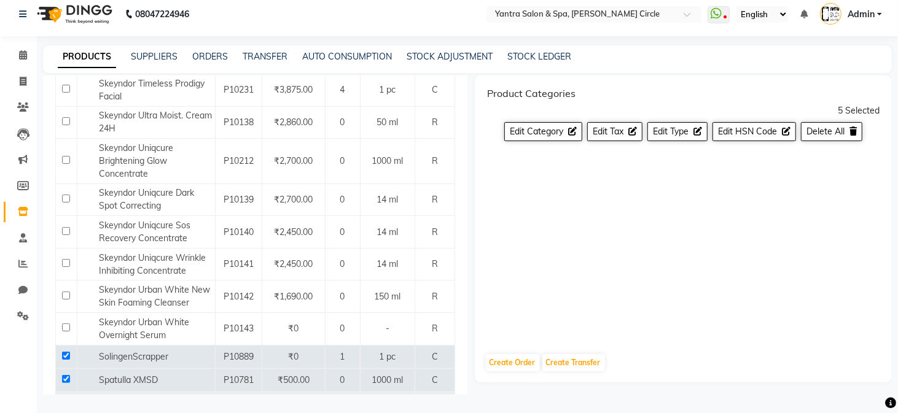
checkbox input "false"
checkbox input "true"
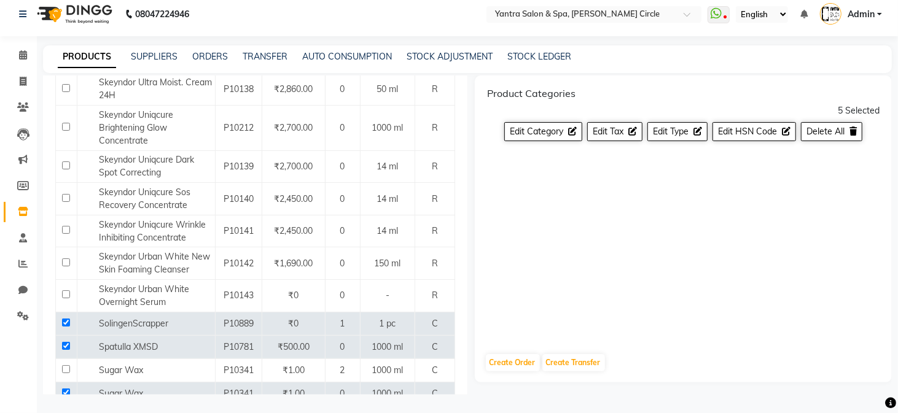
scroll to position [7148, 0]
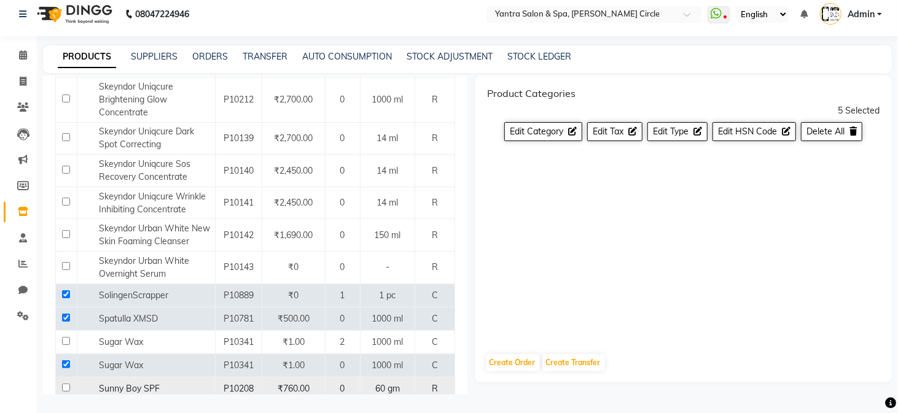
click at [68, 384] on input "checkbox" at bounding box center [66, 388] width 8 height 8
checkbox input "true"
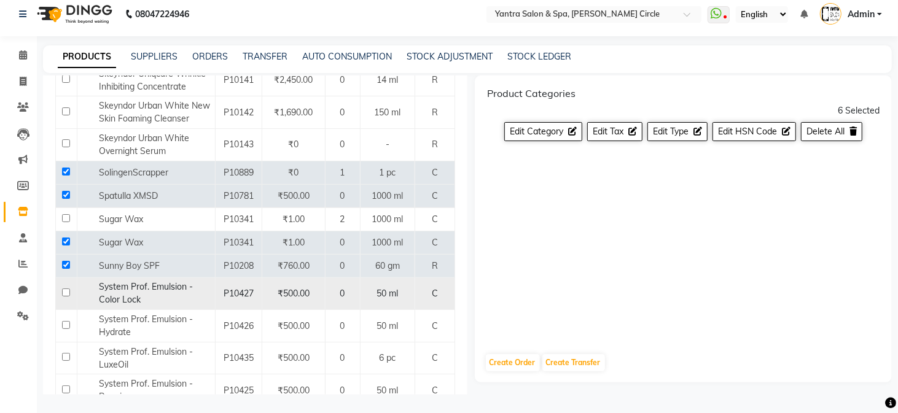
click at [64, 289] on input "checkbox" at bounding box center [66, 293] width 8 height 8
checkbox input "true"
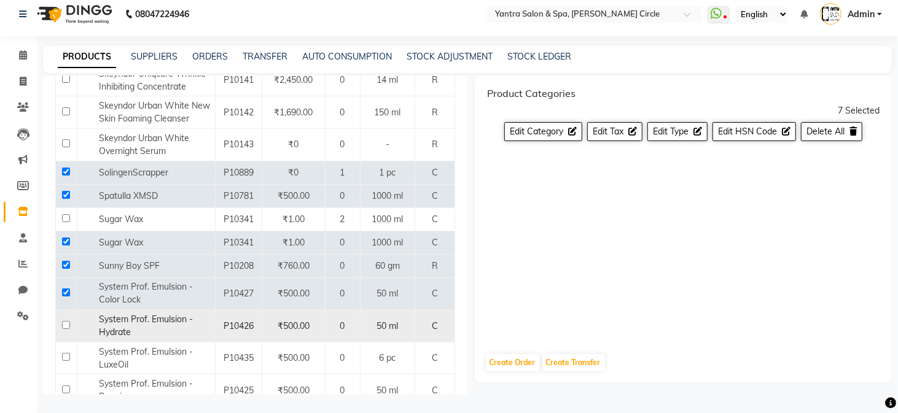
click at [68, 321] on input "checkbox" at bounding box center [66, 325] width 8 height 8
checkbox input "true"
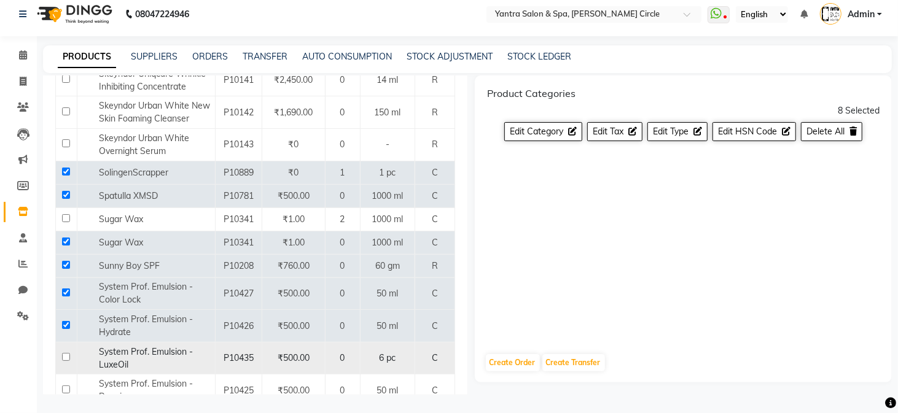
click at [63, 353] on input "checkbox" at bounding box center [66, 357] width 8 height 8
checkbox input "true"
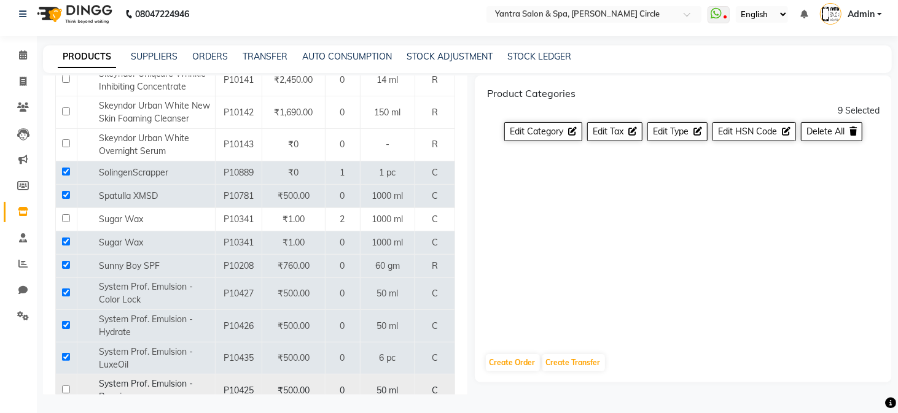
click at [64, 386] on input "checkbox" at bounding box center [66, 390] width 8 height 8
checkbox input "true"
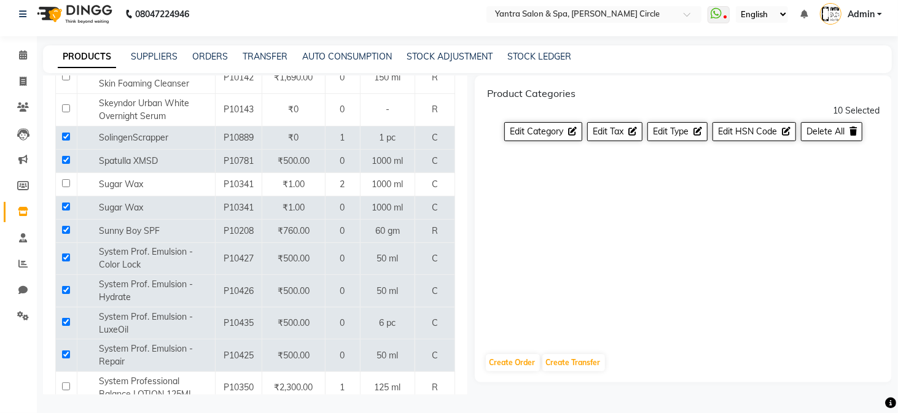
scroll to position [7333, 0]
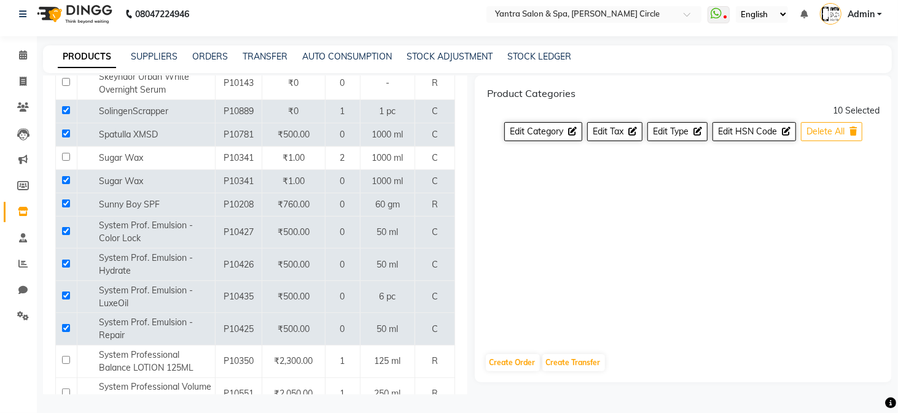
click at [814, 128] on span "Delete All" at bounding box center [825, 131] width 38 height 11
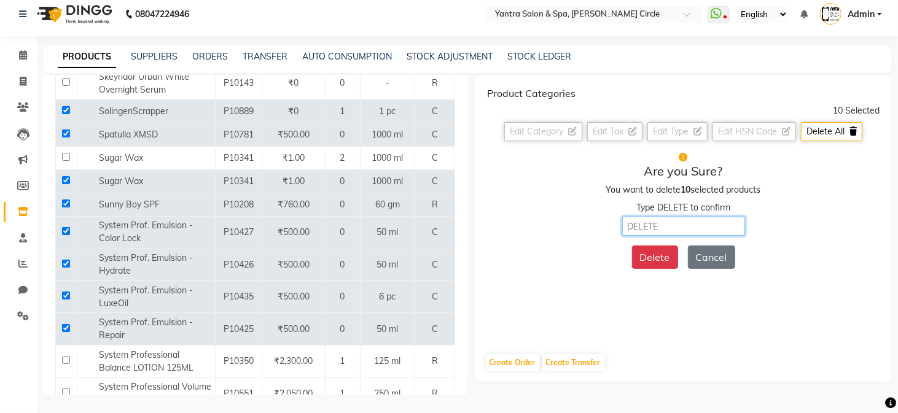
click at [673, 229] on input "text" at bounding box center [683, 226] width 123 height 19
type input "DELETE"
click at [650, 253] on button "Delete" at bounding box center [655, 257] width 46 height 23
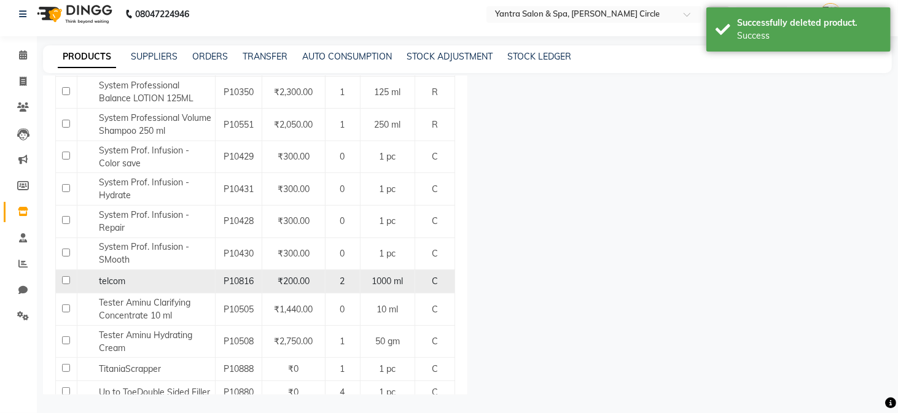
click at [64, 276] on input "checkbox" at bounding box center [66, 280] width 8 height 8
checkbox input "true"
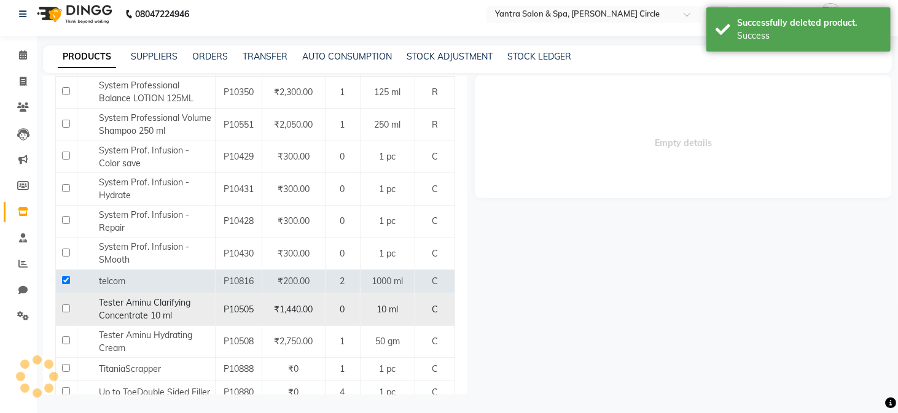
select select
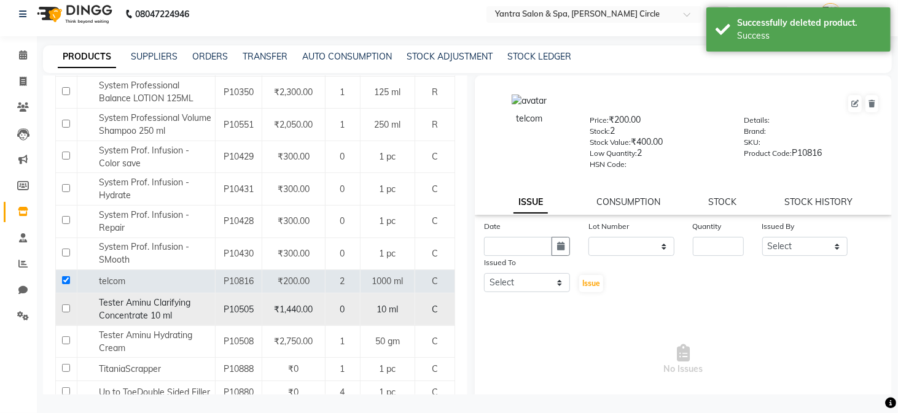
click at [65, 305] on input "checkbox" at bounding box center [66, 309] width 8 height 8
checkbox input "true"
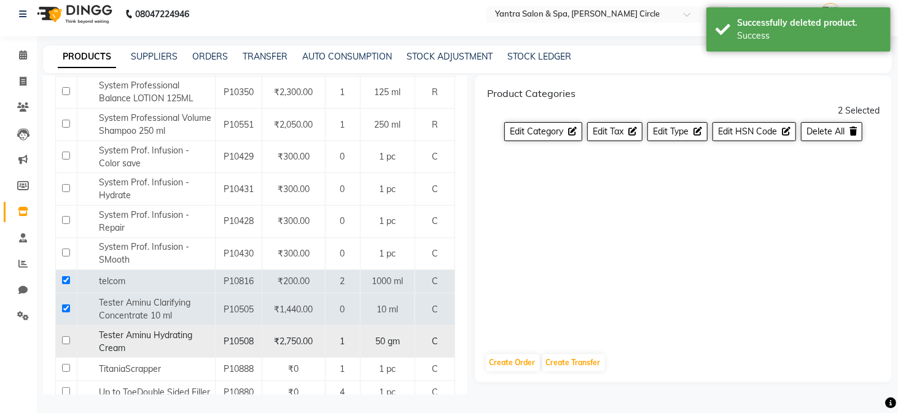
click at [64, 336] on input "checkbox" at bounding box center [66, 340] width 8 height 8
checkbox input "true"
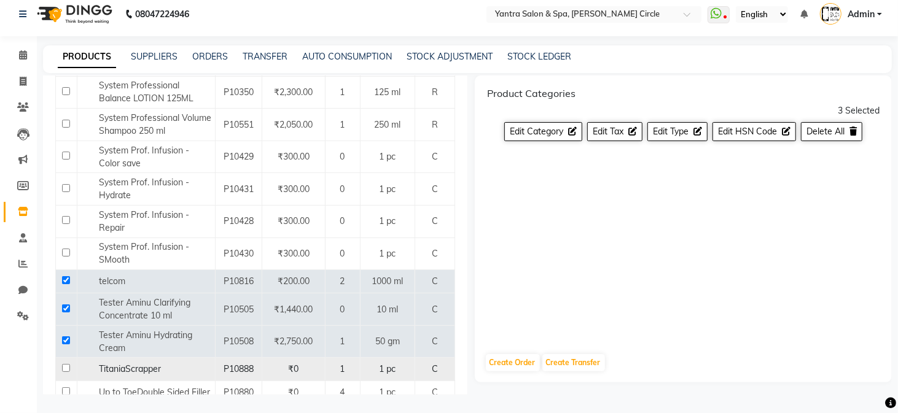
click at [64, 364] on input "checkbox" at bounding box center [66, 368] width 8 height 8
checkbox input "true"
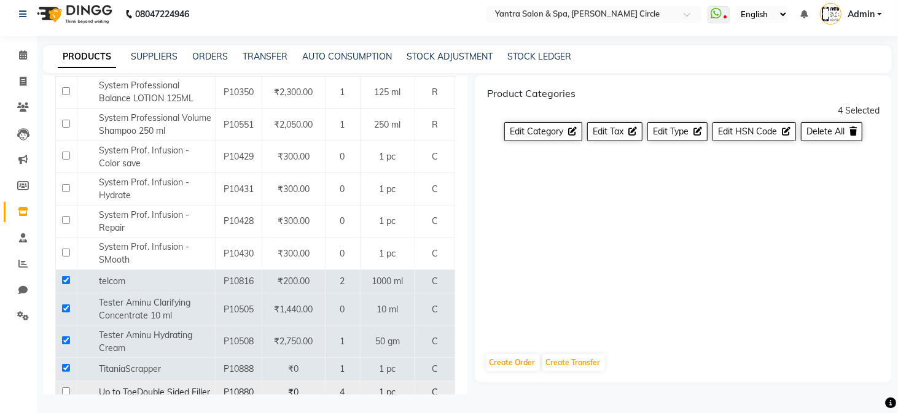
click at [64, 387] on input "checkbox" at bounding box center [66, 391] width 8 height 8
checkbox input "true"
click at [64, 411] on input "checkbox" at bounding box center [66, 415] width 8 height 8
checkbox input "true"
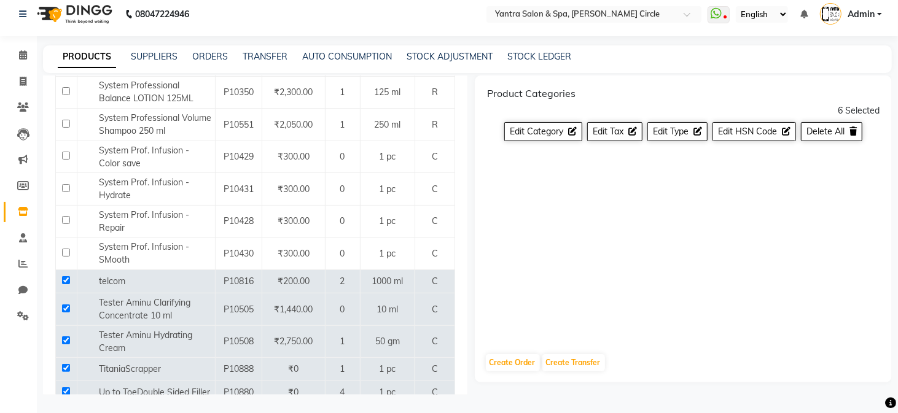
checkbox input "true"
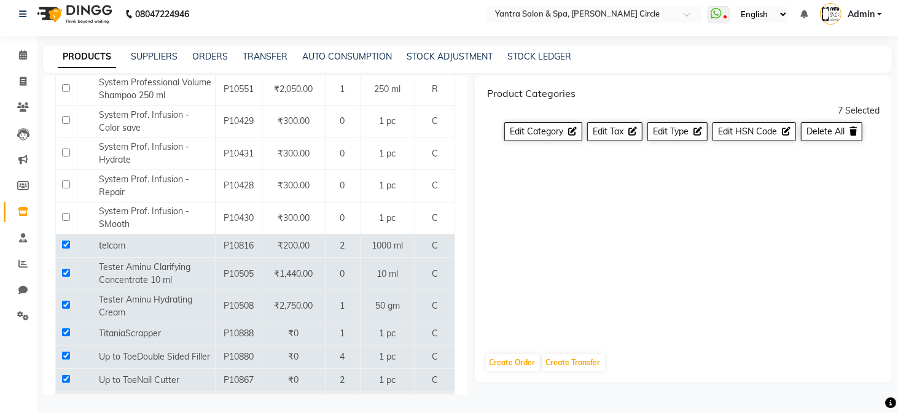
scroll to position [7394, 0]
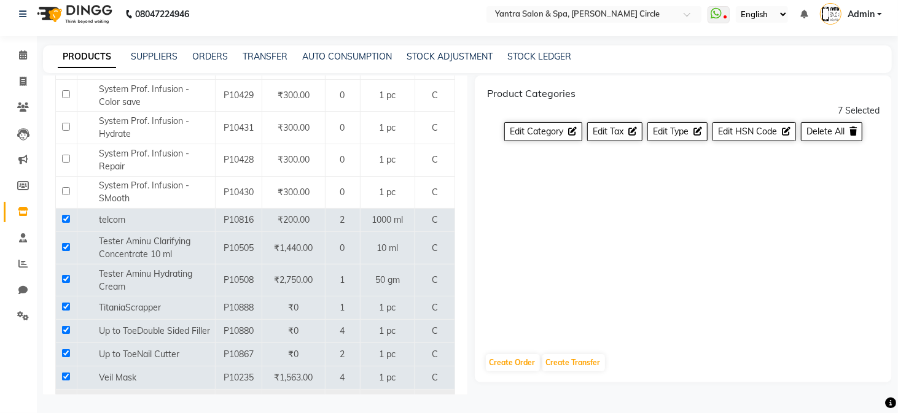
click at [66, 396] on input "checkbox" at bounding box center [66, 400] width 8 height 8
click at [68, 396] on input "checkbox" at bounding box center [66, 400] width 8 height 8
checkbox input "false"
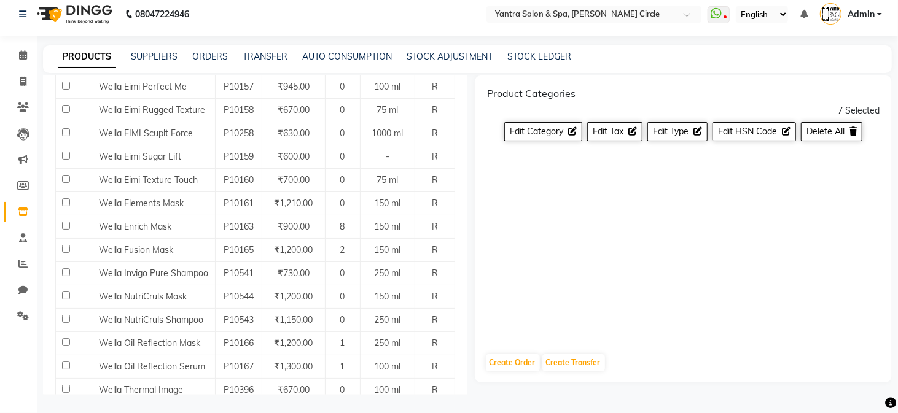
scroll to position [8069, 0]
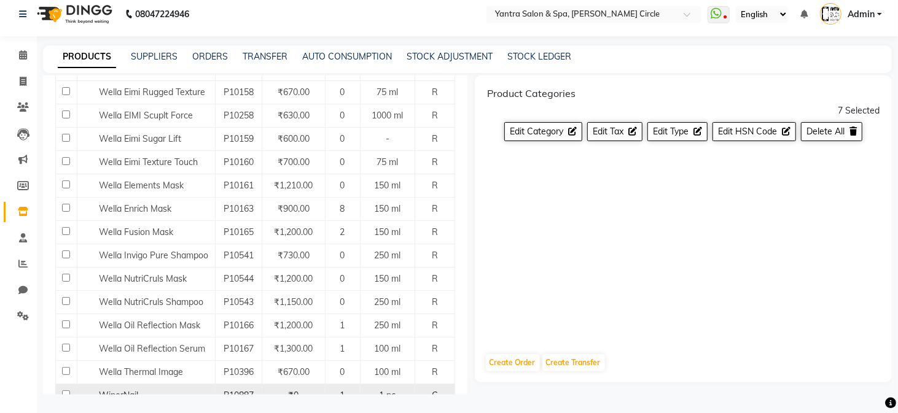
click at [68, 390] on input "checkbox" at bounding box center [66, 394] width 8 height 8
checkbox input "true"
click at [813, 130] on span "Delete All" at bounding box center [825, 131] width 38 height 11
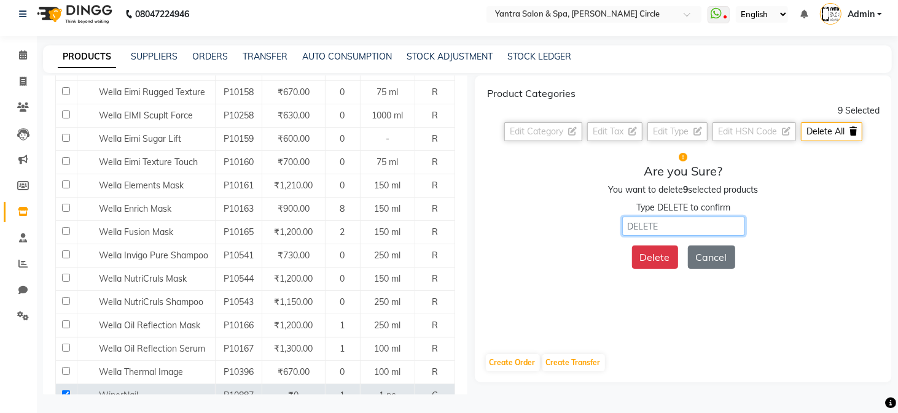
click at [648, 233] on input "text" at bounding box center [683, 226] width 123 height 19
type input "DELETE"
click at [658, 258] on button "Delete" at bounding box center [655, 257] width 46 height 23
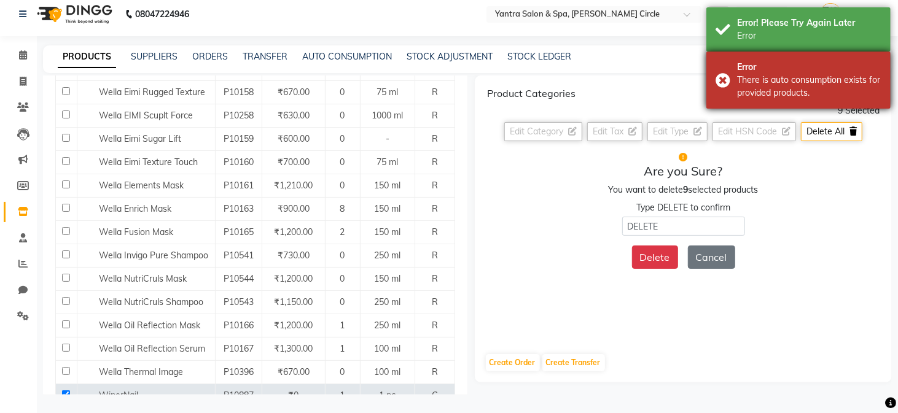
click at [722, 80] on div "Error There is auto consumption exists for provided products." at bounding box center [798, 80] width 184 height 57
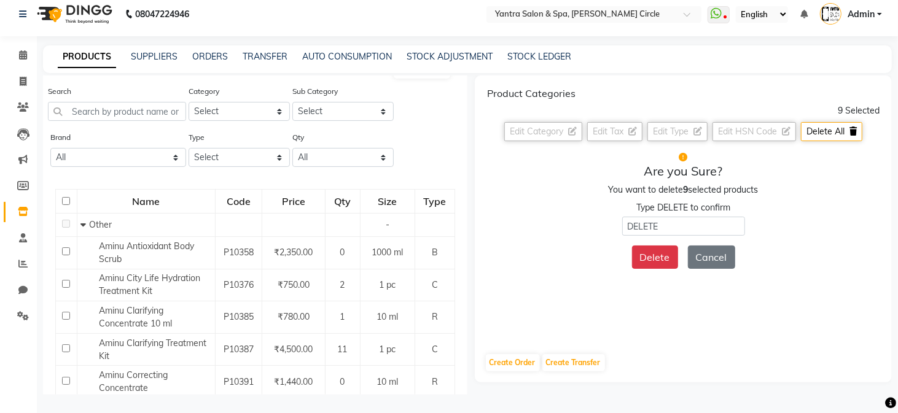
scroll to position [0, 0]
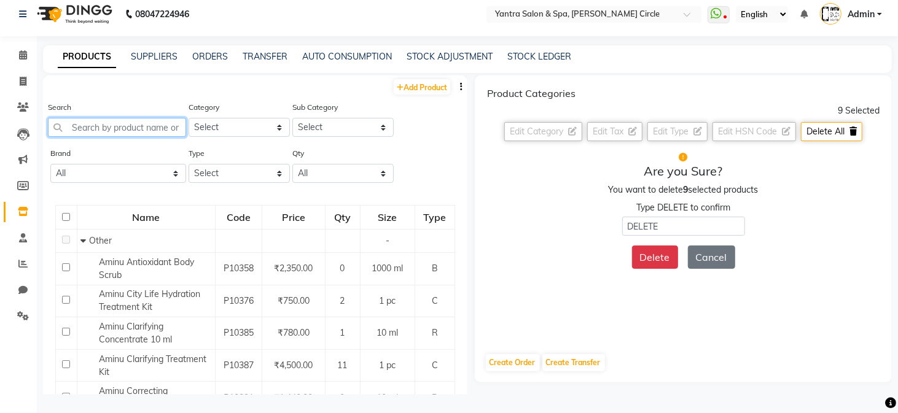
click at [156, 129] on input "text" at bounding box center [117, 127] width 138 height 19
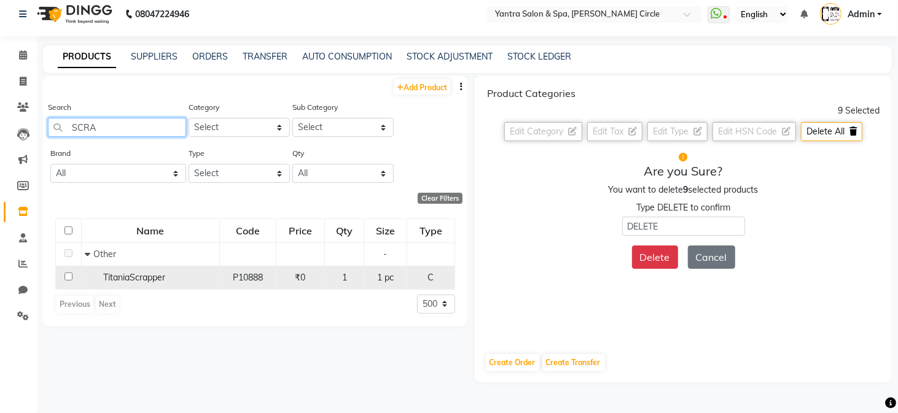
type input "SCRA"
click at [107, 276] on span "TitaniaScrapper" at bounding box center [134, 277] width 62 height 11
click at [115, 274] on span "TitaniaScrapper" at bounding box center [134, 277] width 62 height 11
click at [111, 275] on span "TitaniaScrapper" at bounding box center [134, 277] width 62 height 11
click at [66, 273] on input "checkbox" at bounding box center [68, 277] width 8 height 8
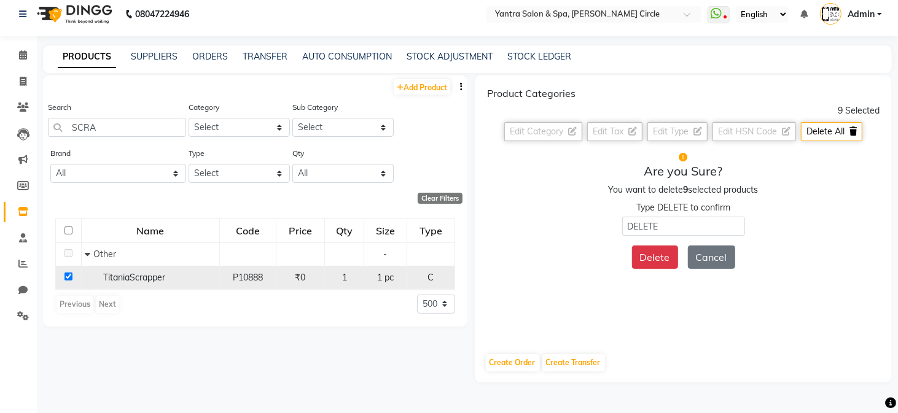
checkbox input "true"
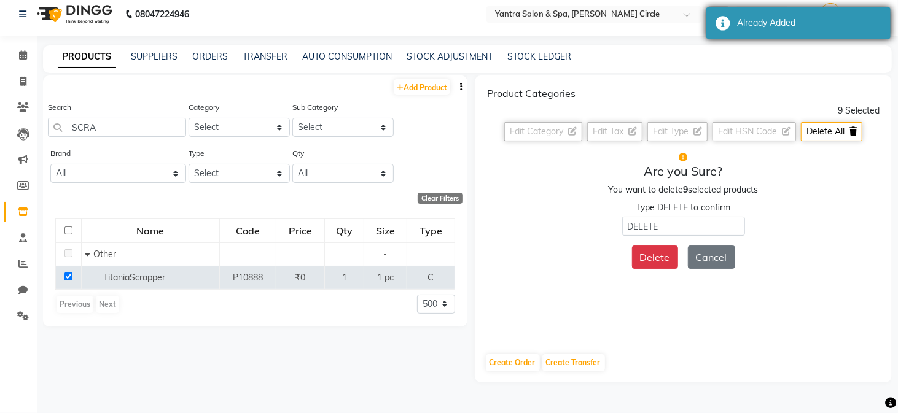
click at [721, 31] on div "Already Added" at bounding box center [798, 22] width 184 height 31
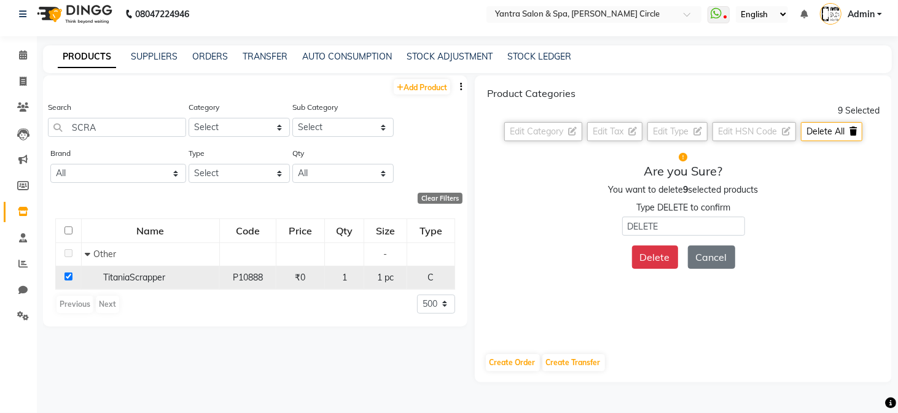
click at [155, 278] on span "TitaniaScrapper" at bounding box center [134, 277] width 62 height 11
click at [200, 279] on div "TitaniaScrapper" at bounding box center [150, 277] width 131 height 13
click at [713, 243] on div "Delete Cancel" at bounding box center [683, 255] width 392 height 28
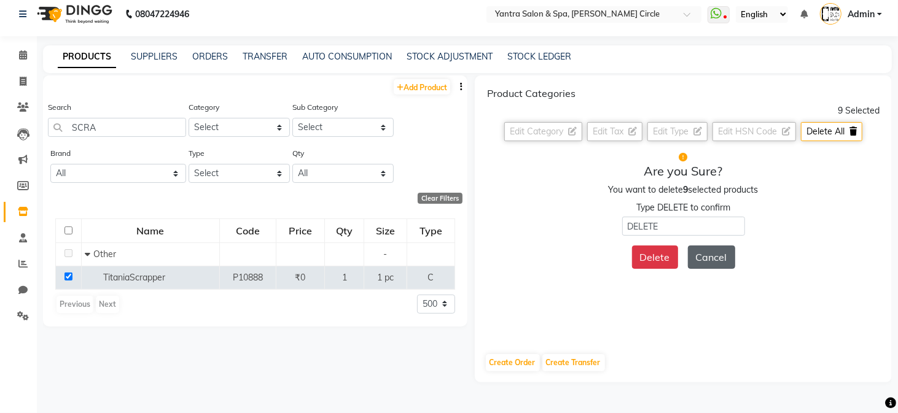
click at [712, 250] on button "Cancel" at bounding box center [711, 257] width 47 height 23
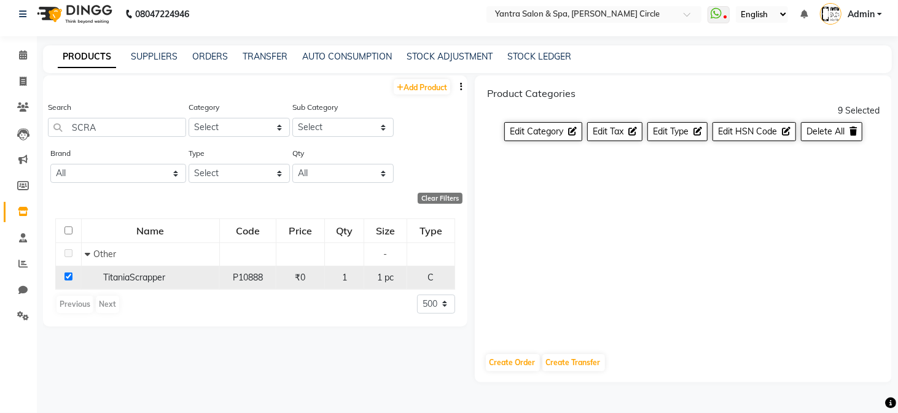
click at [158, 273] on span "TitaniaScrapper" at bounding box center [134, 277] width 62 height 11
click at [155, 274] on span "TitaniaScrapper" at bounding box center [134, 277] width 62 height 11
drag, startPoint x: 25, startPoint y: 61, endPoint x: 36, endPoint y: 206, distance: 146.0
click at [25, 61] on span at bounding box center [22, 56] width 21 height 14
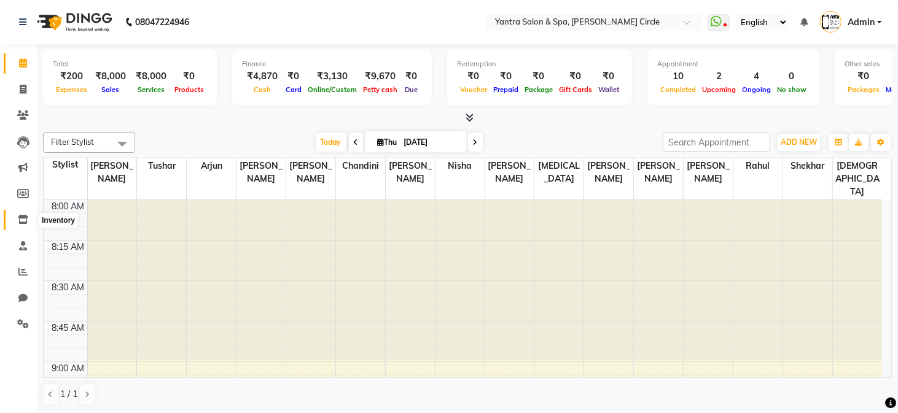
click at [23, 220] on icon at bounding box center [23, 219] width 10 height 9
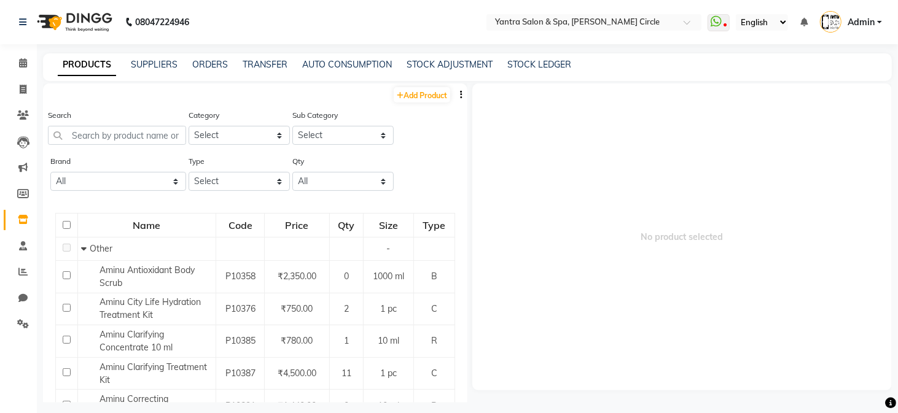
click at [460, 95] on icon "button" at bounding box center [461, 94] width 2 height 9
click at [409, 100] on div "EXPORT" at bounding box center [413, 102] width 40 height 15
